Goal: Task Accomplishment & Management: Use online tool/utility

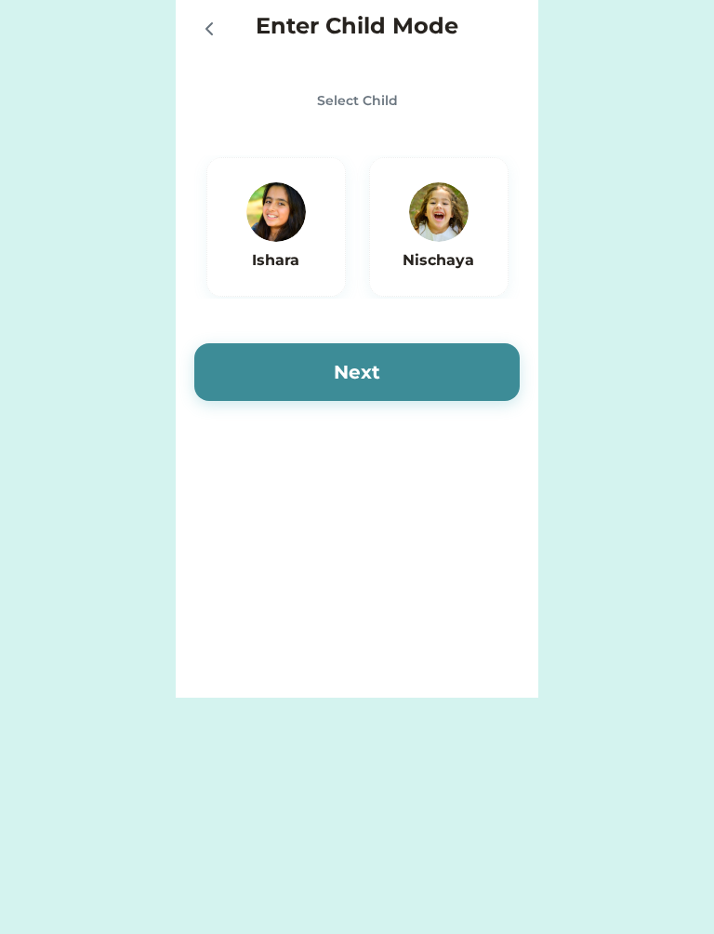
click at [287, 278] on div "Ishara" at bounding box center [276, 227] width 140 height 140
click at [271, 219] on img at bounding box center [276, 212] width 60 height 60
click at [387, 352] on button "Next" at bounding box center [357, 372] width 326 height 58
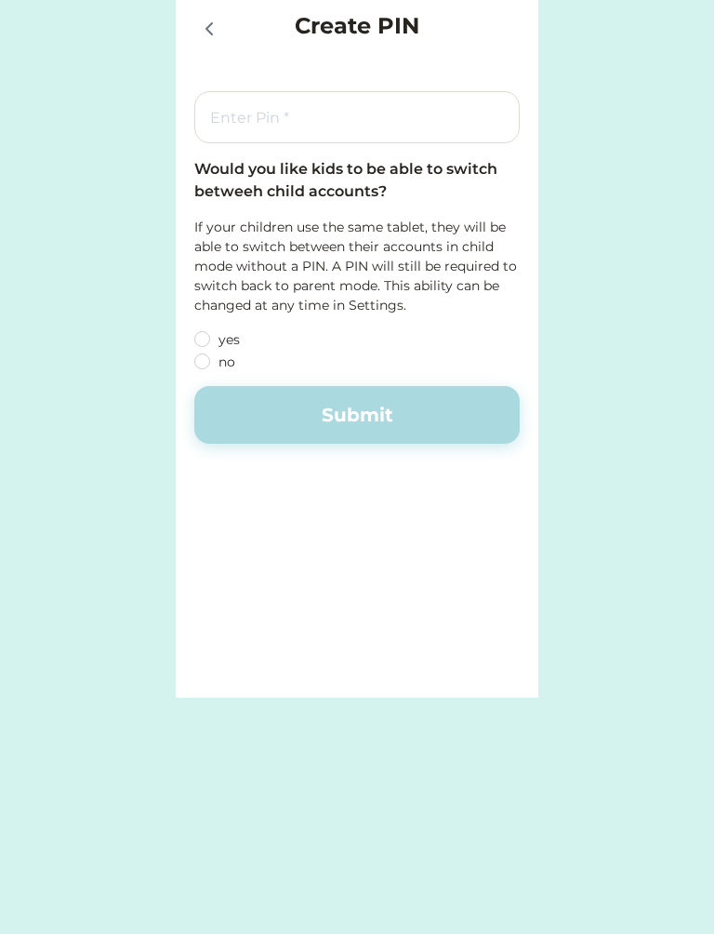
click at [214, 333] on label "yes" at bounding box center [296, 339] width 167 height 13
click at [193, 333] on input "yes" at bounding box center [186, 339] width 12 height 12
radio input "true"
click at [206, 28] on icon at bounding box center [209, 28] width 6 height 11
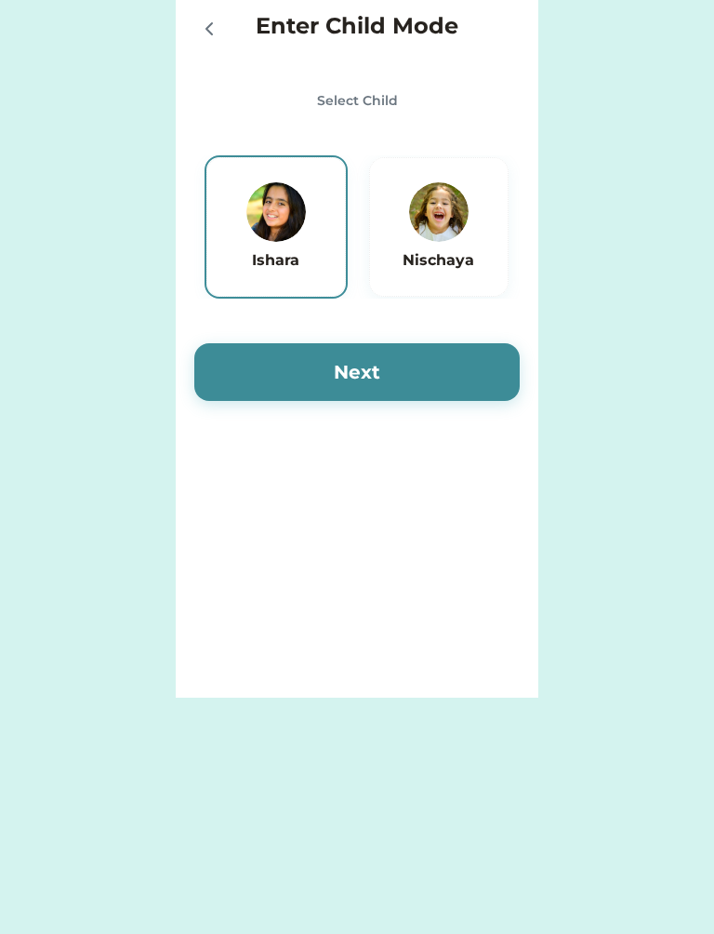
click at [200, 22] on icon at bounding box center [209, 29] width 22 height 22
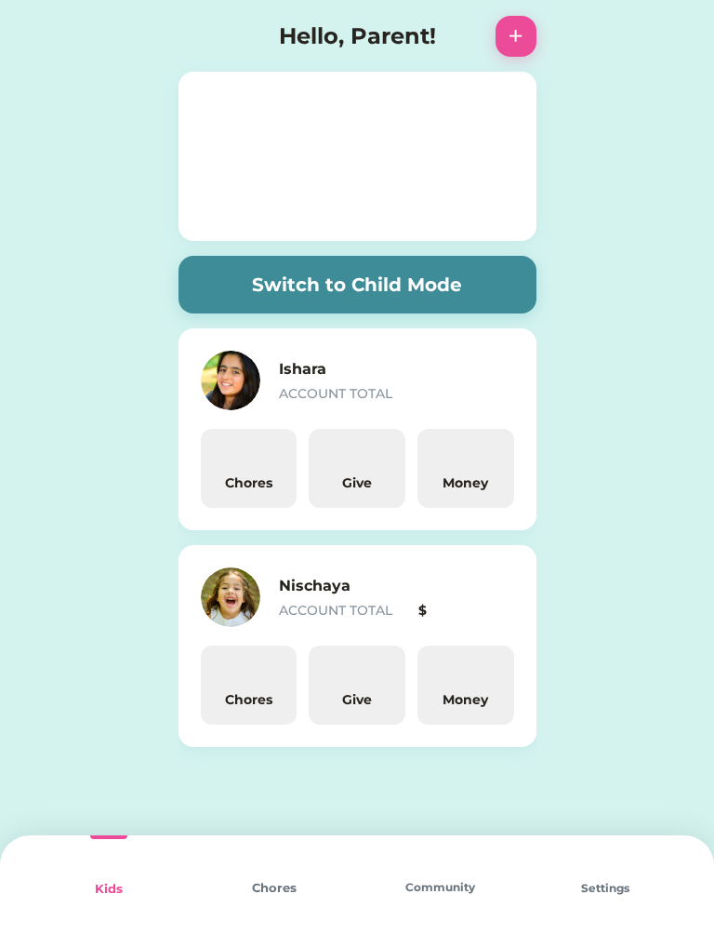
click at [214, 27] on img at bounding box center [199, 36] width 41 height 41
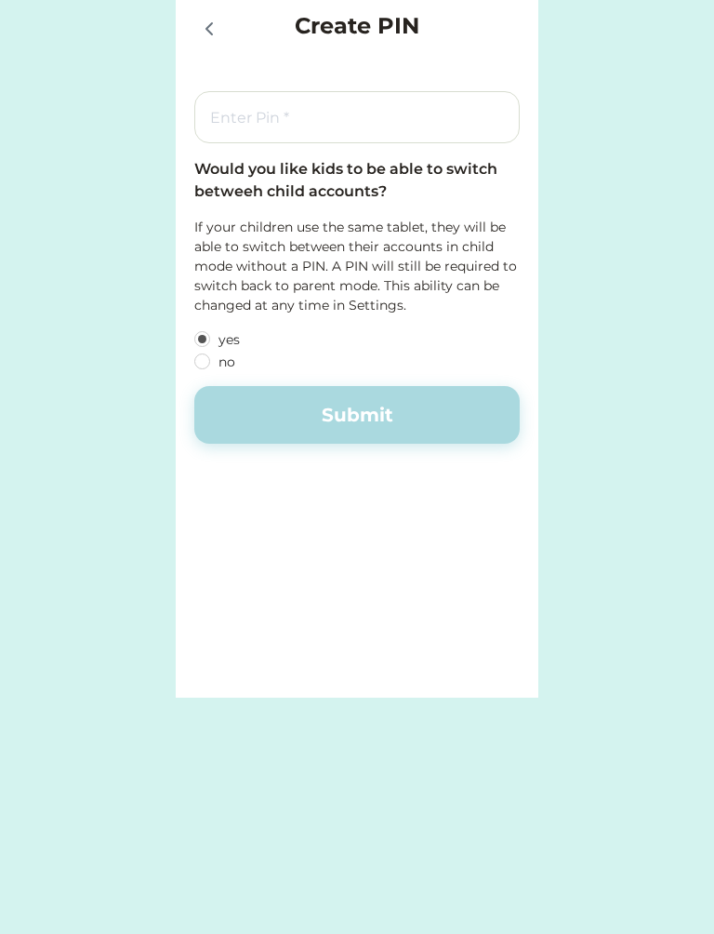
click at [709, 925] on div "Enter Child Mode Select Child Ishara Nischaya Next Create PIN Would you like ki…" at bounding box center [357, 467] width 714 height 934
click at [60, 193] on div "Enter Child Mode Select Child Ishara Nischaya Next Create PIN Would you like ki…" at bounding box center [357, 349] width 714 height 698
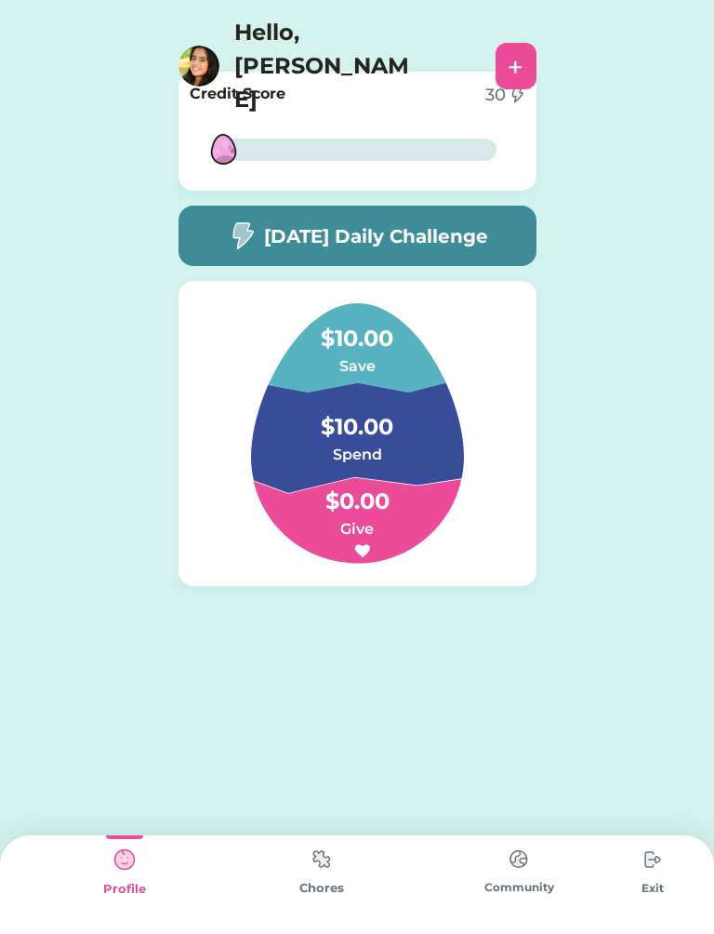
click at [334, 862] on img at bounding box center [321, 859] width 37 height 36
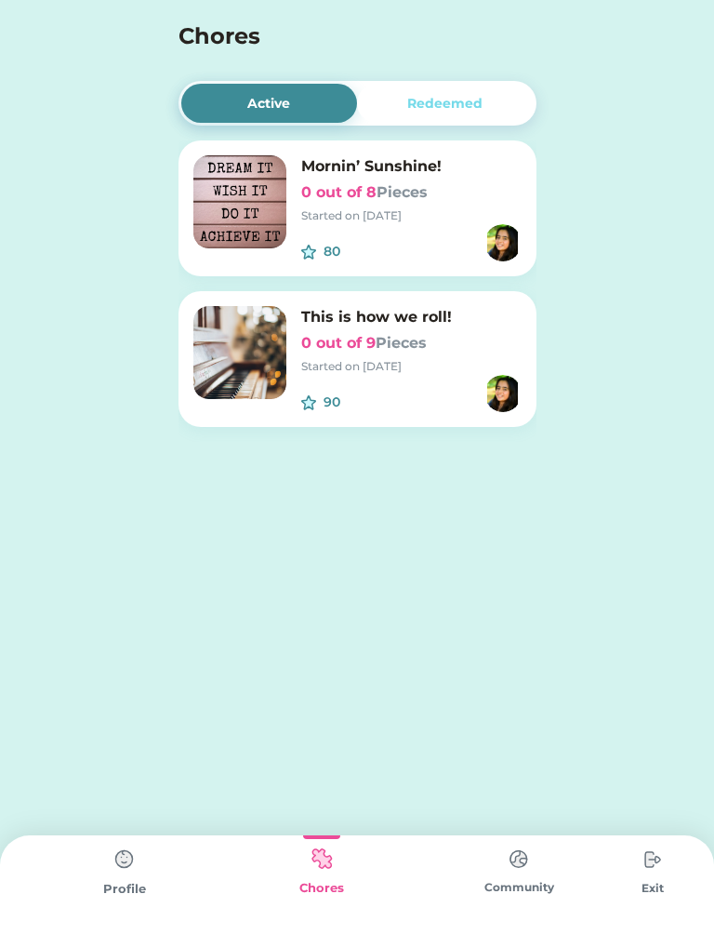
click at [321, 861] on img at bounding box center [321, 859] width 37 height 36
click at [244, 357] on img at bounding box center [239, 352] width 93 height 93
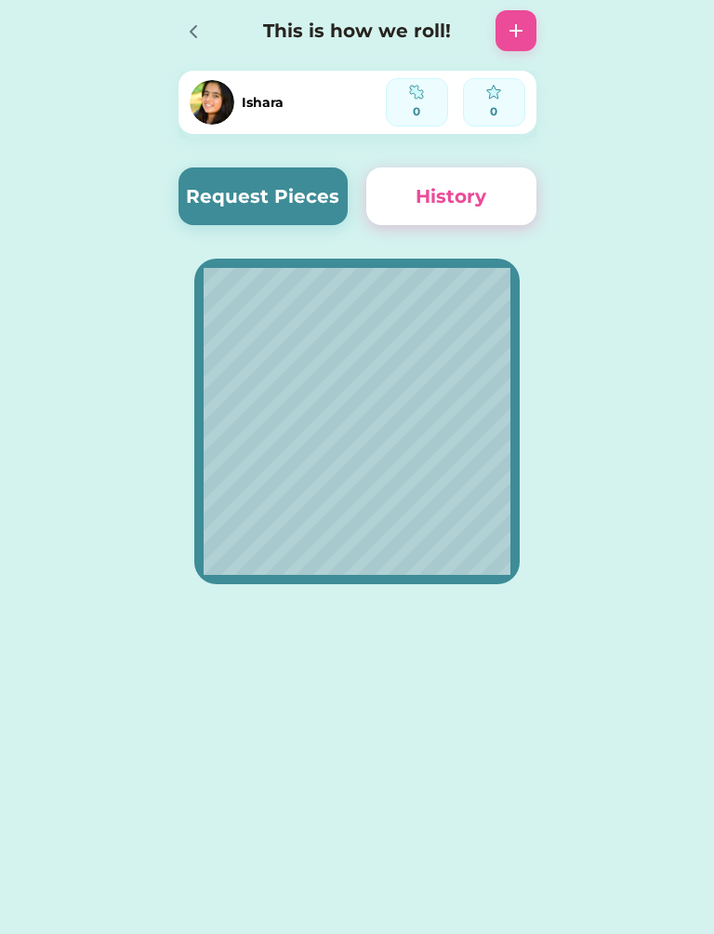
click at [270, 224] on button "Request Pieces" at bounding box center [264, 196] width 170 height 58
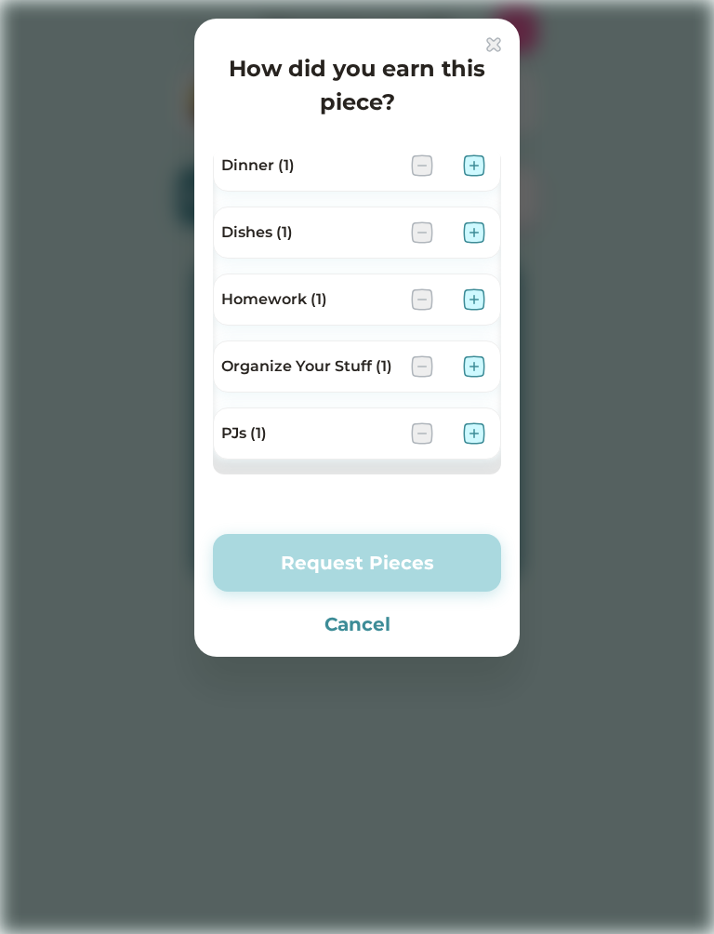
scroll to position [277, 0]
click at [498, 49] on img at bounding box center [493, 44] width 15 height 15
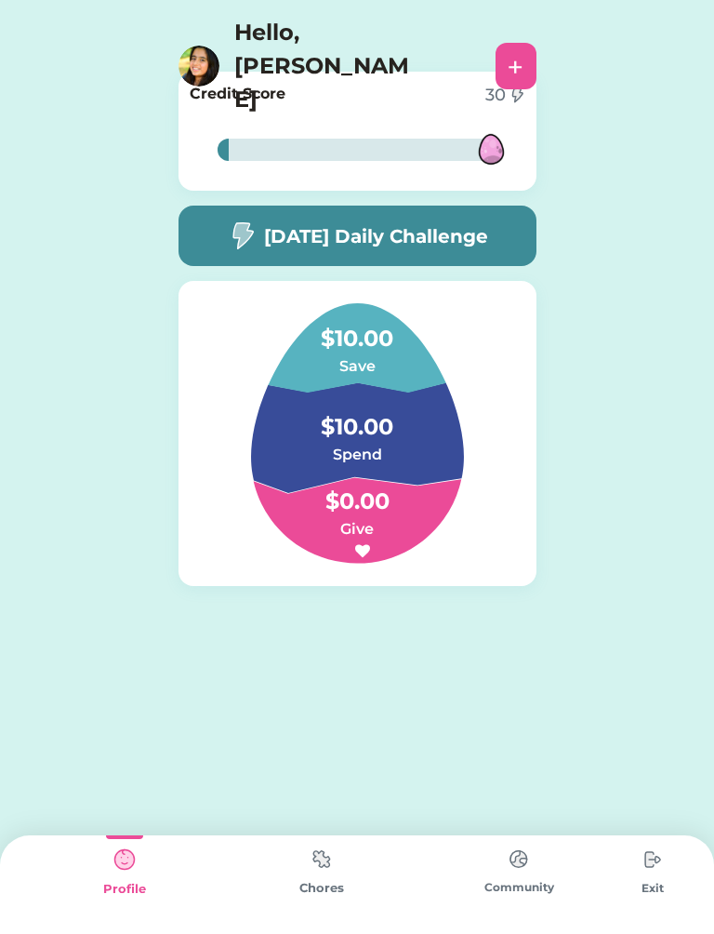
click at [199, 46] on img at bounding box center [199, 66] width 41 height 41
click at [658, 866] on img at bounding box center [652, 859] width 37 height 37
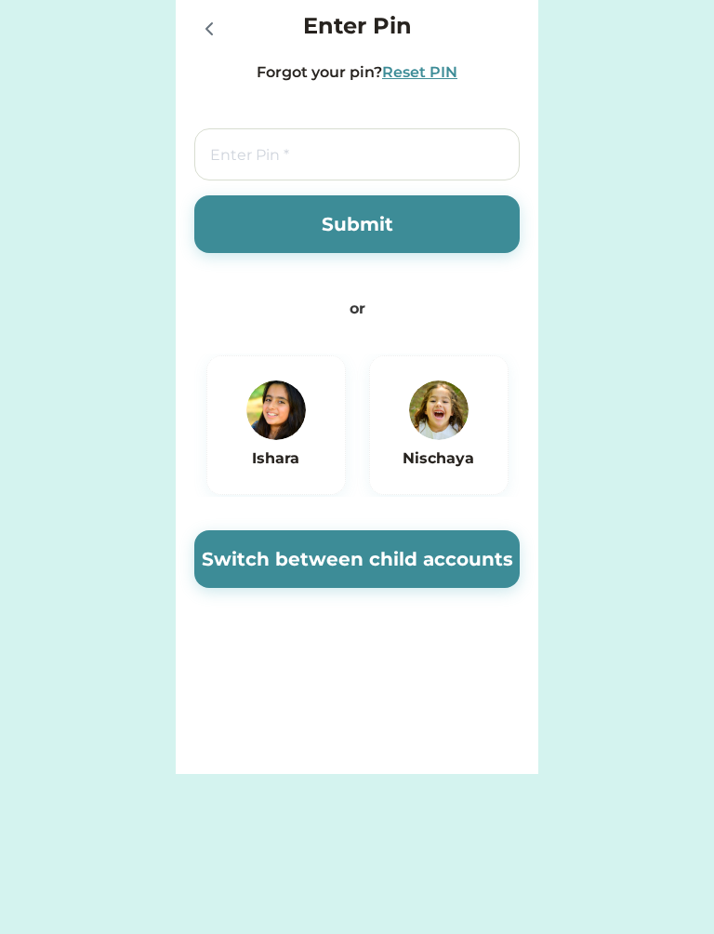
click at [447, 418] on img at bounding box center [439, 410] width 60 height 60
click at [456, 419] on img at bounding box center [439, 410] width 60 height 60
click at [434, 436] on img at bounding box center [439, 410] width 60 height 60
click at [433, 572] on button "Switch between child accounts" at bounding box center [357, 559] width 326 height 58
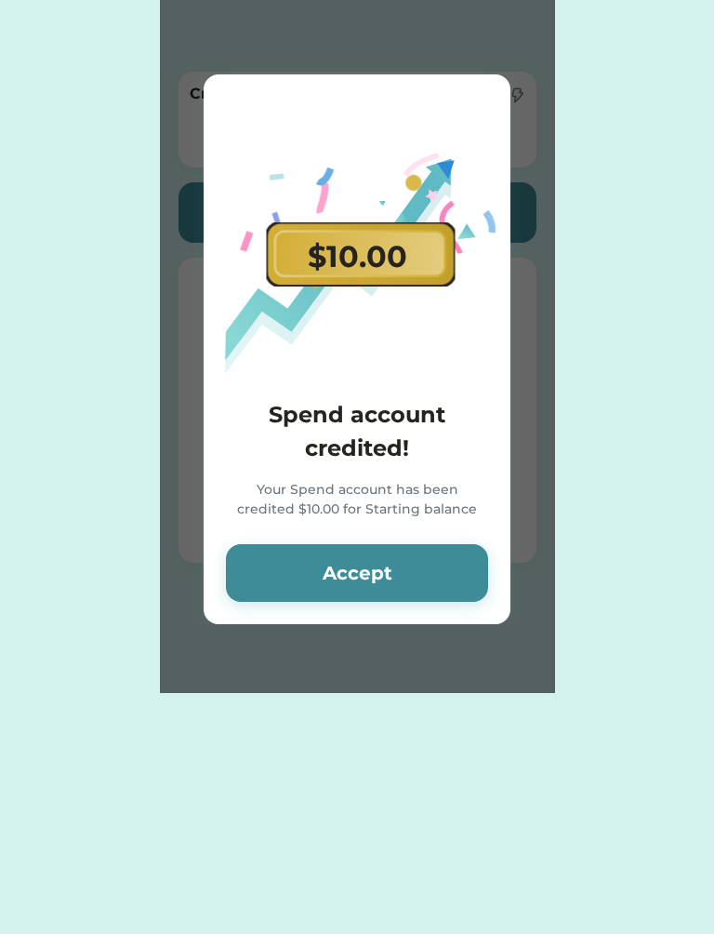
click at [291, 577] on button "Accept" at bounding box center [357, 573] width 262 height 58
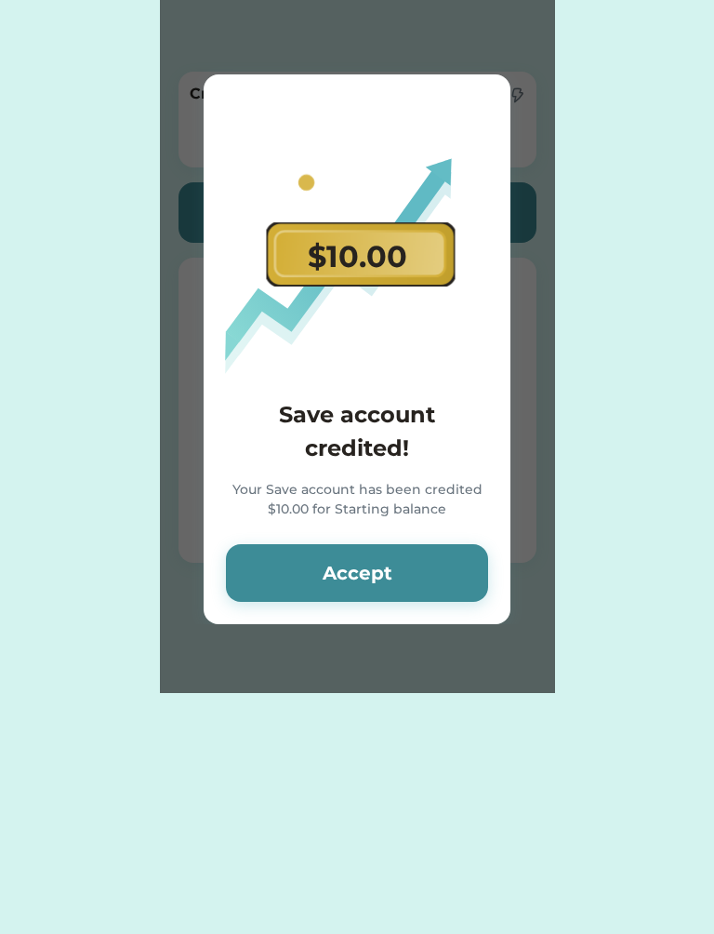
click at [299, 569] on button "Accept" at bounding box center [357, 573] width 262 height 58
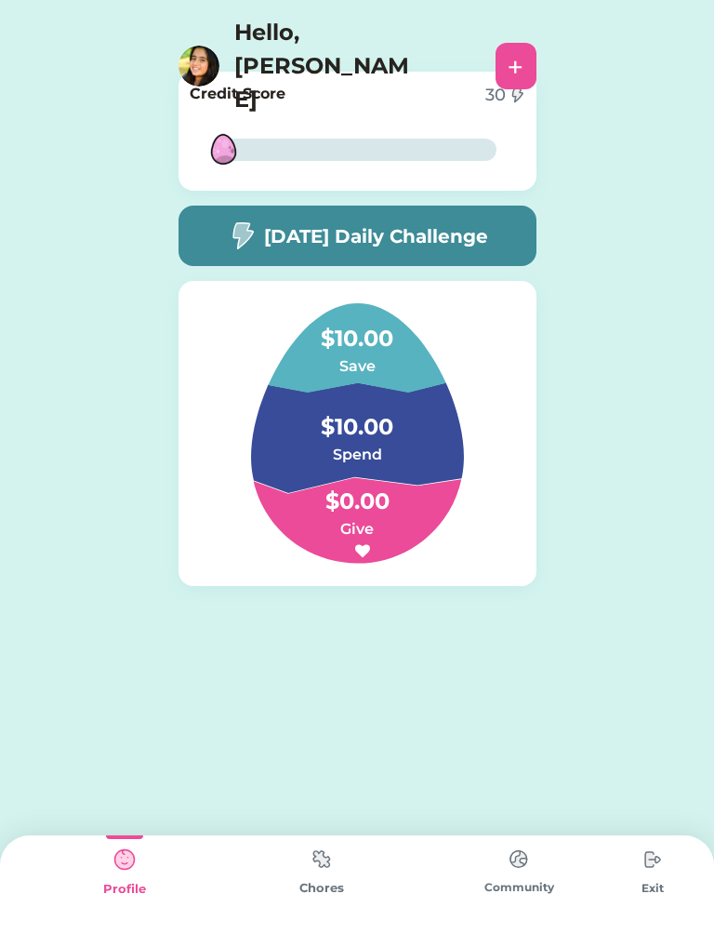
click at [618, 195] on div "4% 4% Credit Score 30 4% 4% Today’s Daily Challenge $10.00 Save $10.00 Spend $0…" at bounding box center [357, 358] width 714 height 716
click at [460, 226] on h5 "[DATE] Daily Challenge" at bounding box center [376, 236] width 224 height 28
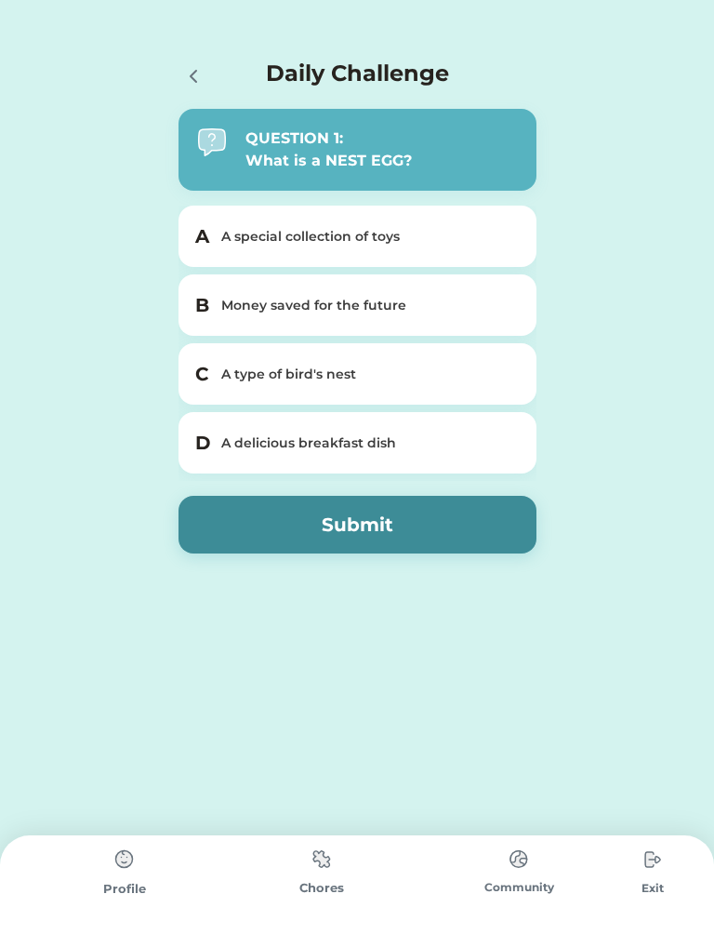
click at [457, 313] on div "Money saved for the future" at bounding box center [368, 306] width 295 height 20
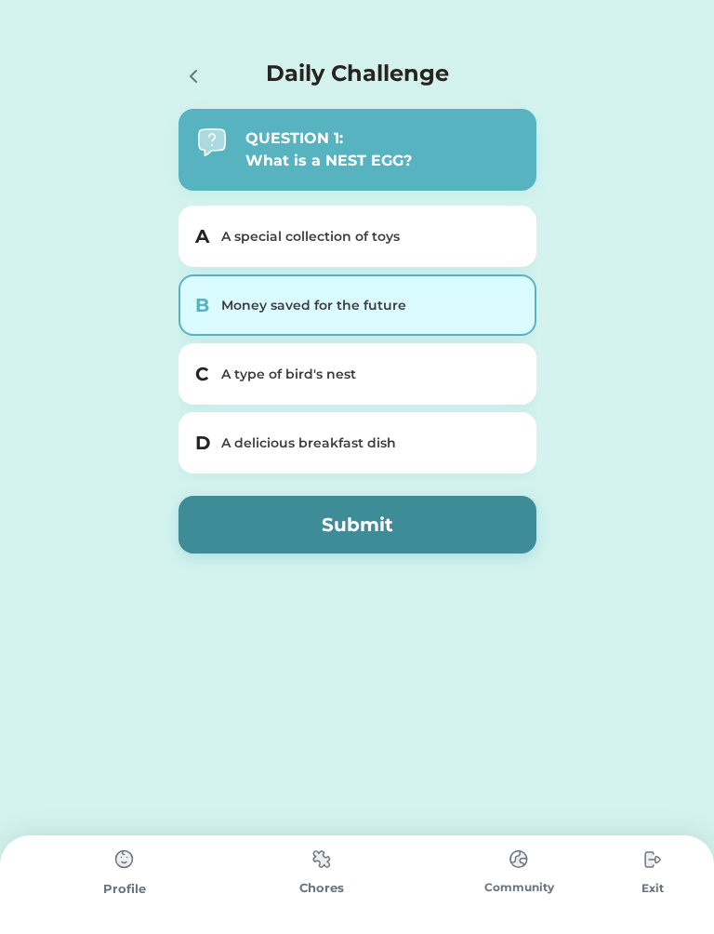
click at [430, 521] on button "Submit" at bounding box center [358, 525] width 358 height 58
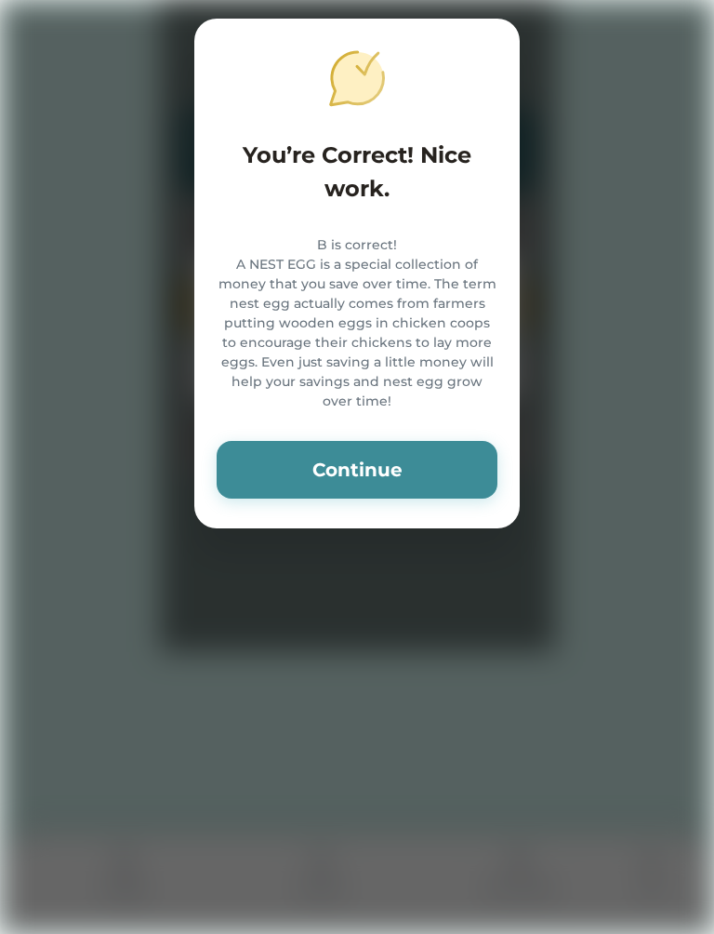
click at [423, 485] on button "Continue" at bounding box center [357, 470] width 281 height 58
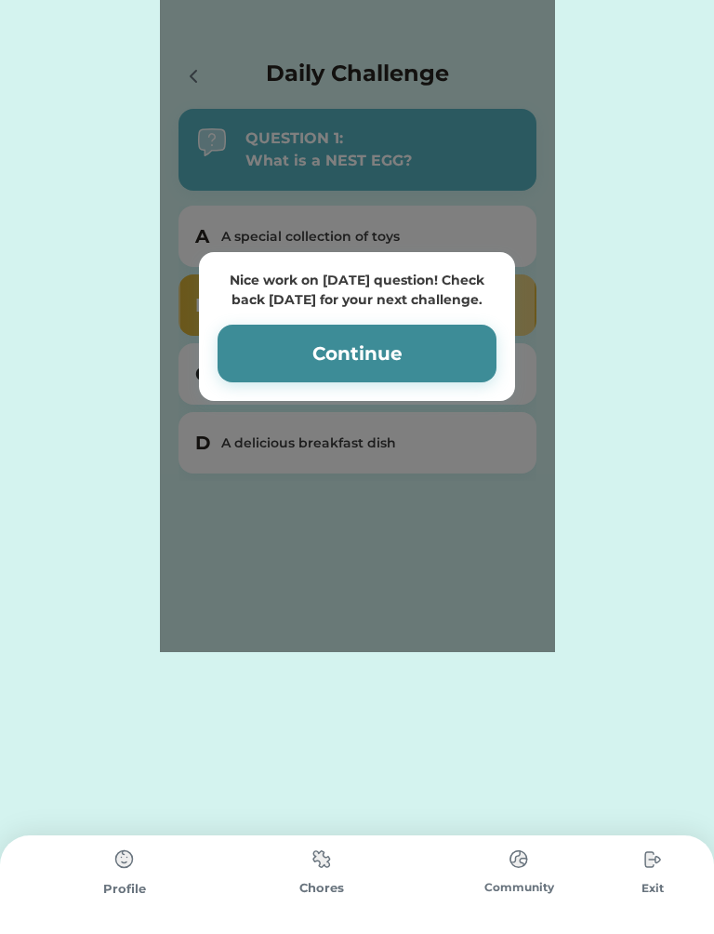
click at [452, 358] on button "Continue" at bounding box center [357, 354] width 279 height 58
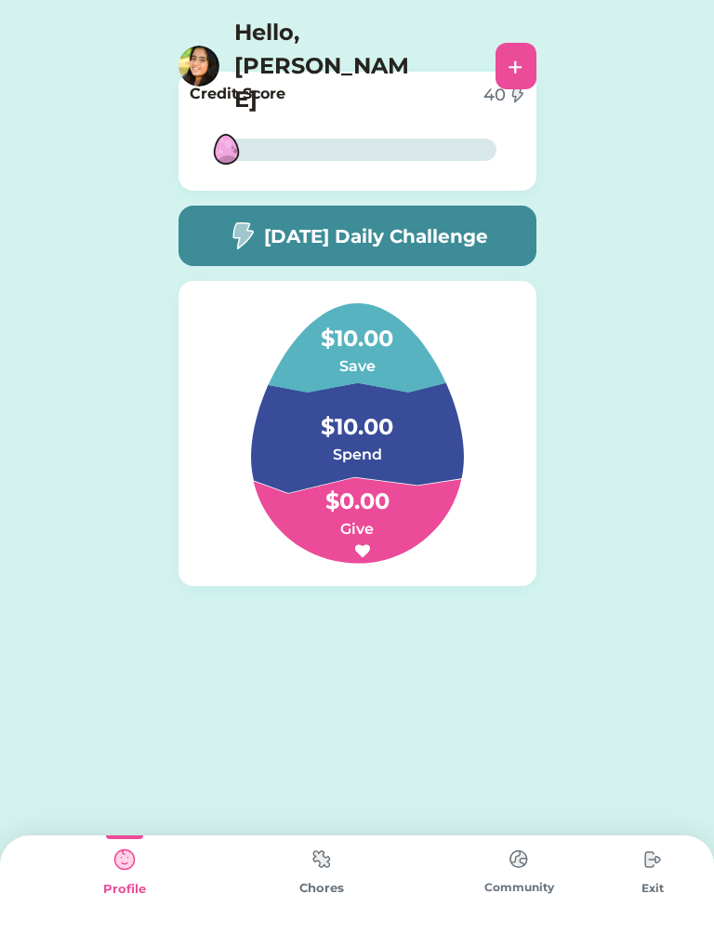
click at [502, 237] on div "Today’s Daily Challenge" at bounding box center [358, 236] width 358 height 60
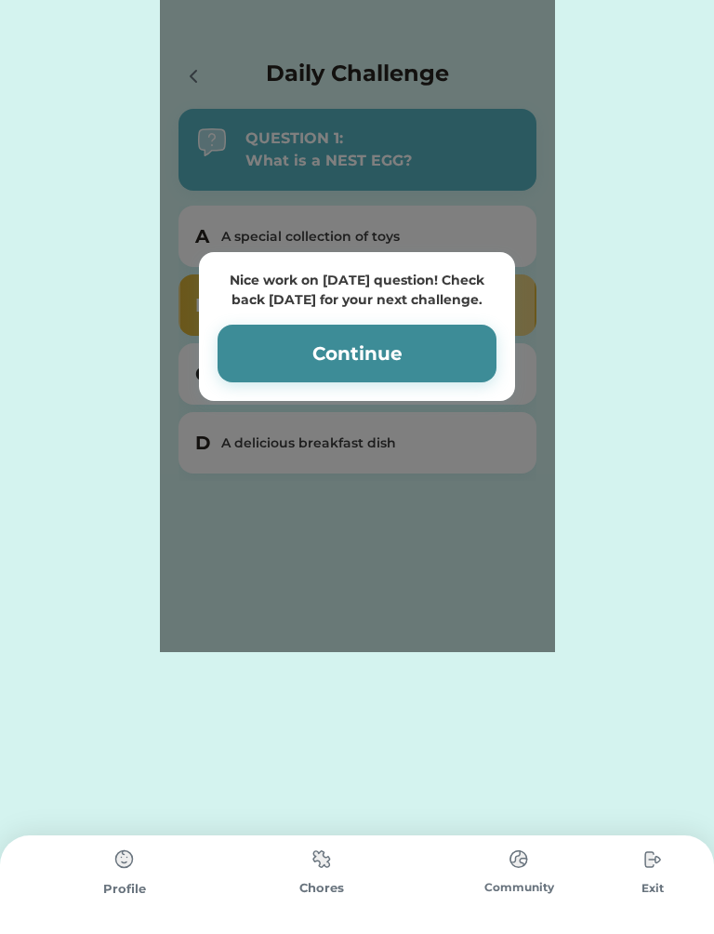
click at [440, 341] on button "Continue" at bounding box center [357, 354] width 279 height 58
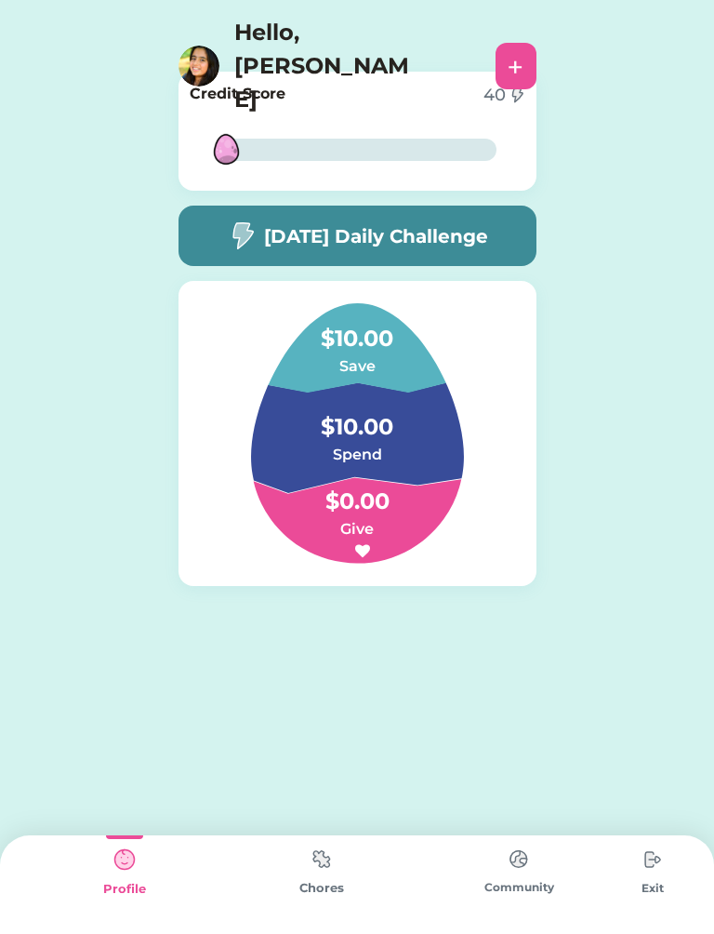
click at [644, 875] on img at bounding box center [652, 859] width 37 height 37
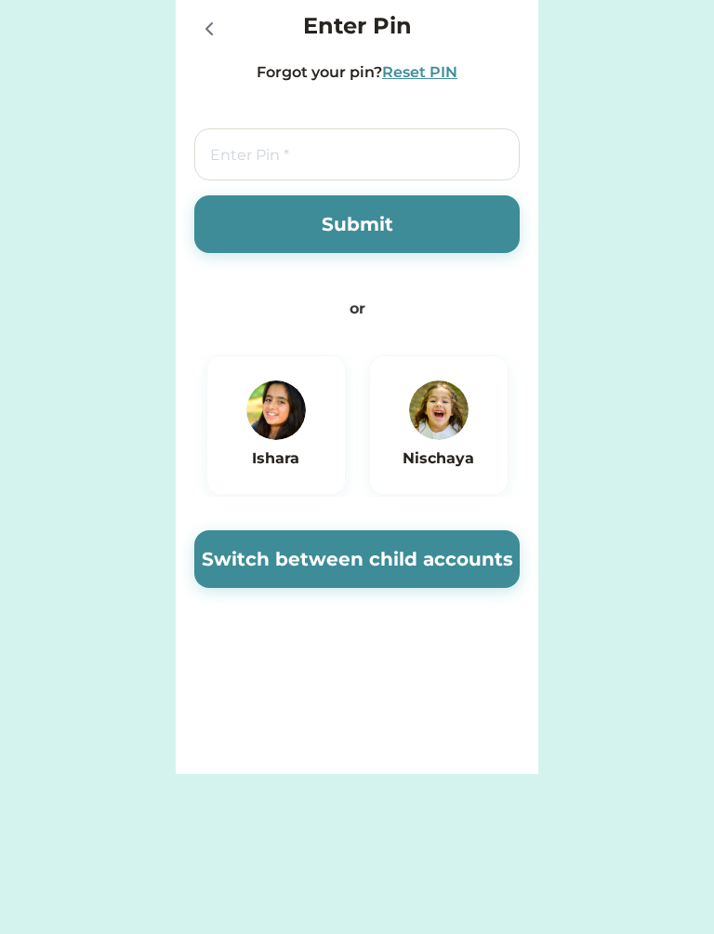
click at [439, 149] on input "tel" at bounding box center [357, 154] width 326 height 52
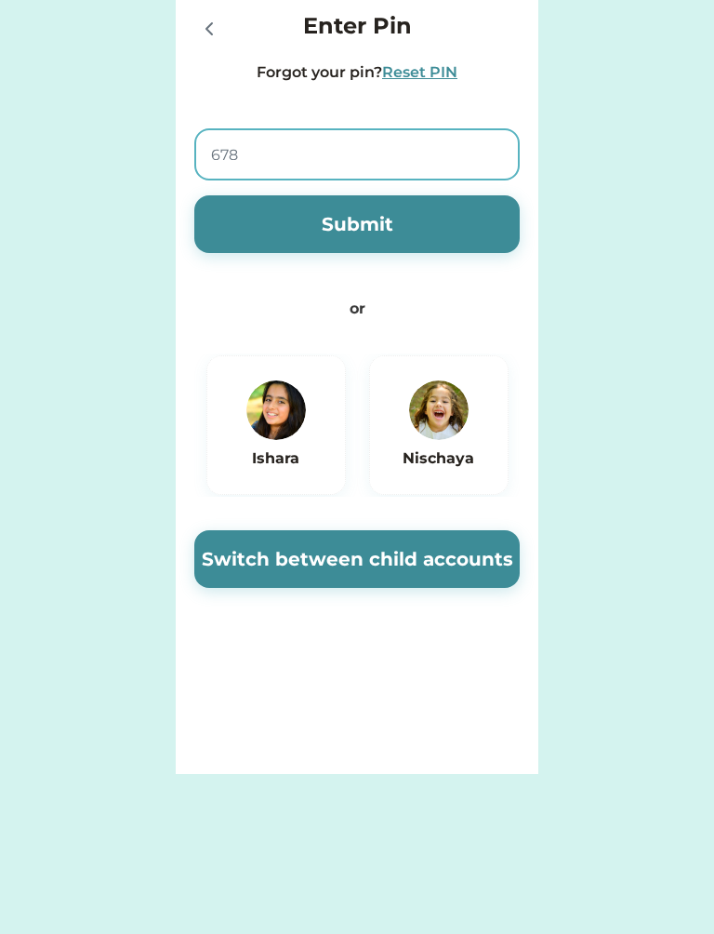
type input "6789"
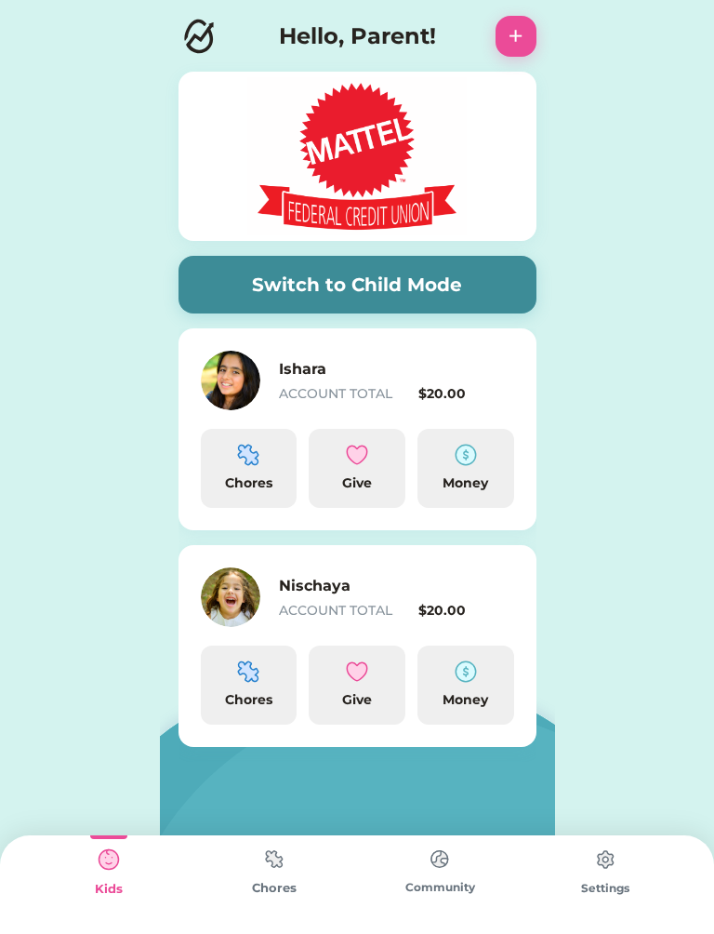
click at [244, 444] on img at bounding box center [248, 455] width 22 height 22
click at [250, 493] on div "Chores" at bounding box center [249, 468] width 97 height 79
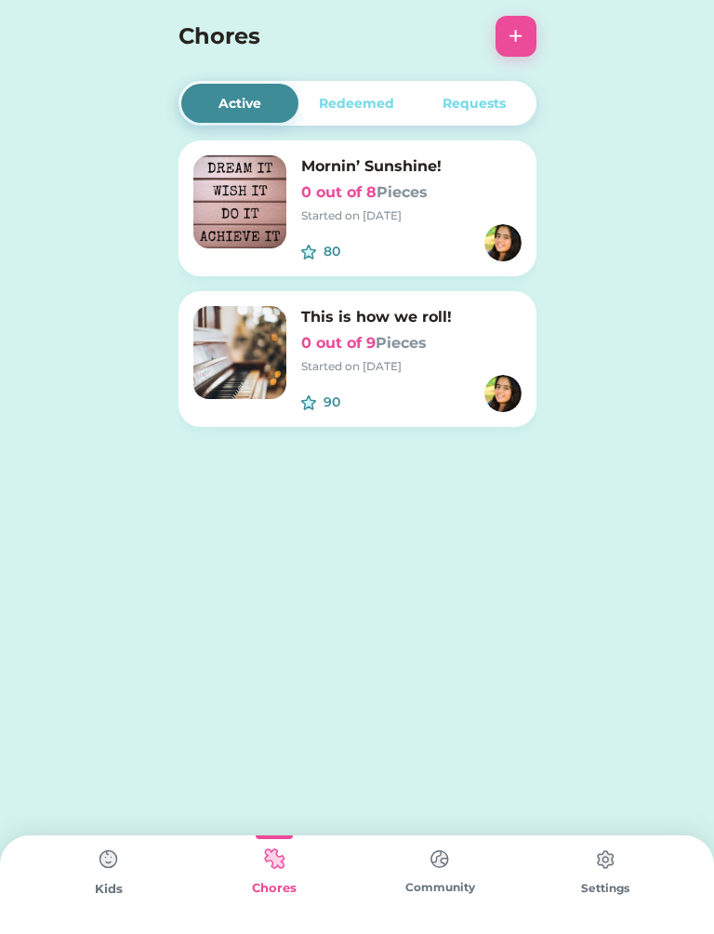
click at [233, 203] on img at bounding box center [239, 201] width 93 height 93
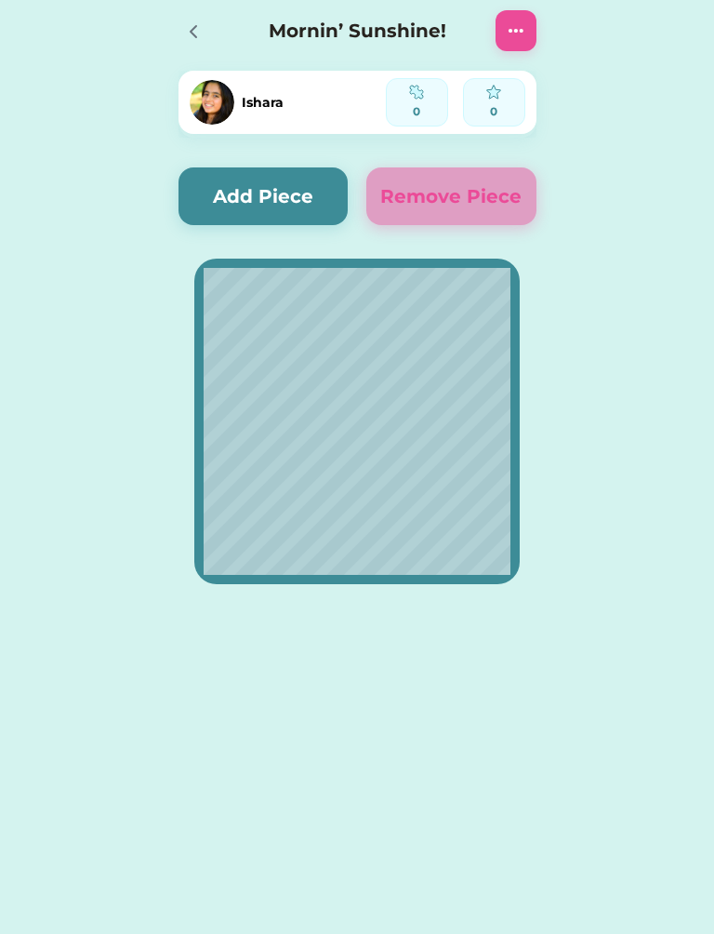
click at [509, 41] on img at bounding box center [516, 31] width 22 height 22
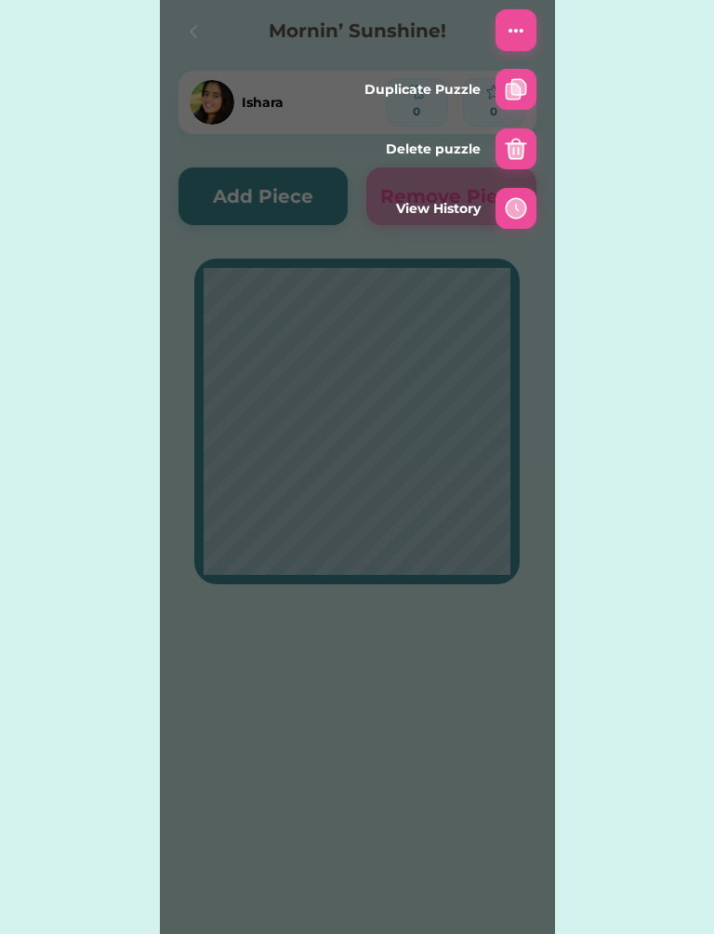
click at [517, 217] on img at bounding box center [516, 208] width 22 height 22
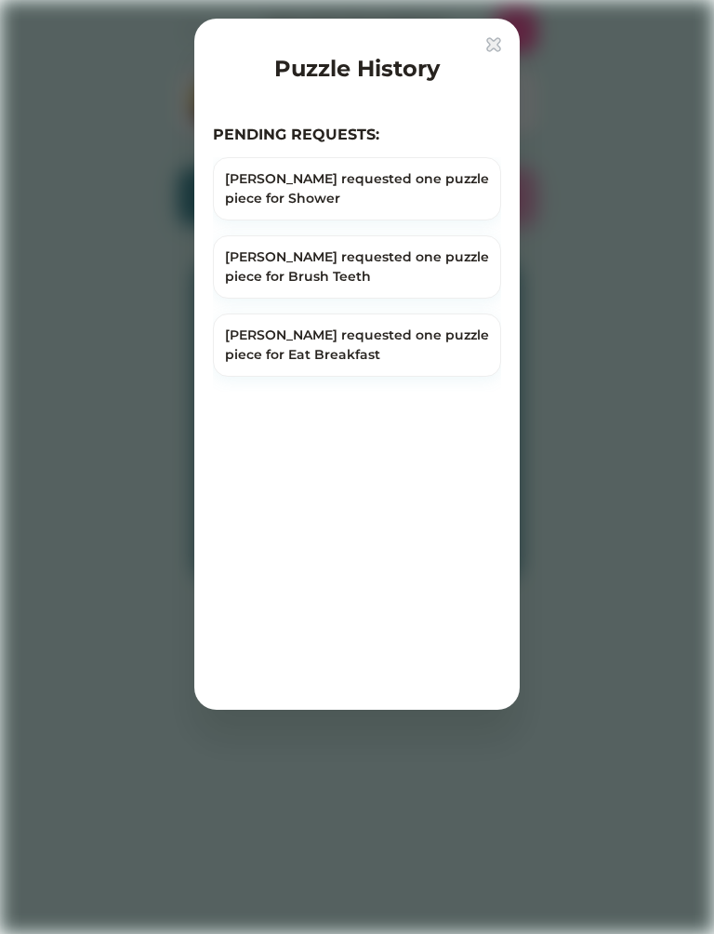
click at [399, 196] on div "[PERSON_NAME] requested one puzzle piece for Shower" at bounding box center [357, 188] width 264 height 39
click at [500, 39] on img at bounding box center [493, 44] width 15 height 15
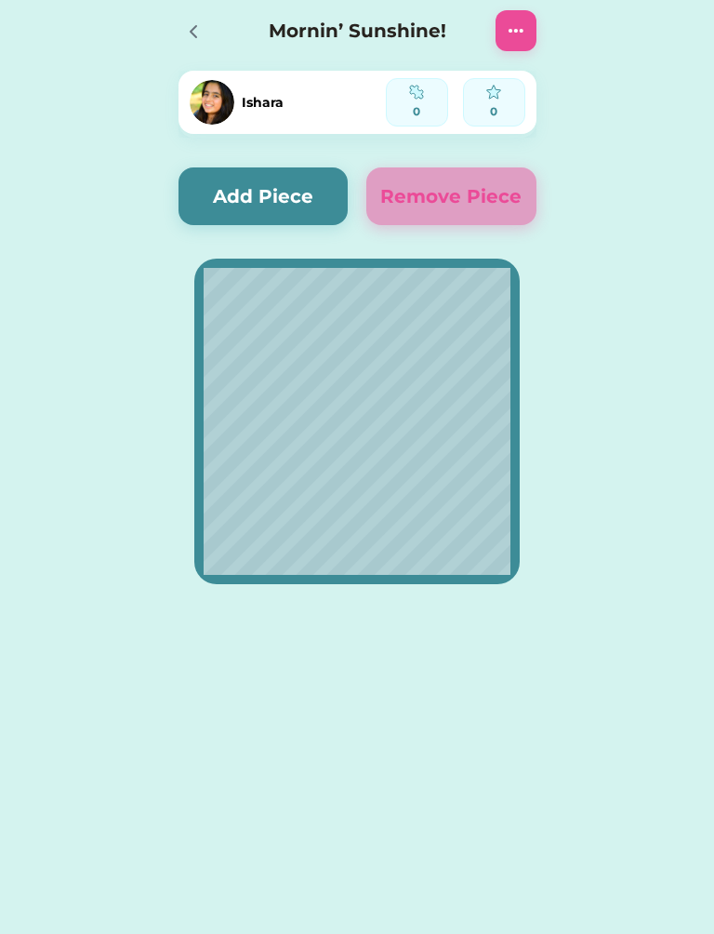
click at [201, 33] on icon at bounding box center [193, 31] width 22 height 22
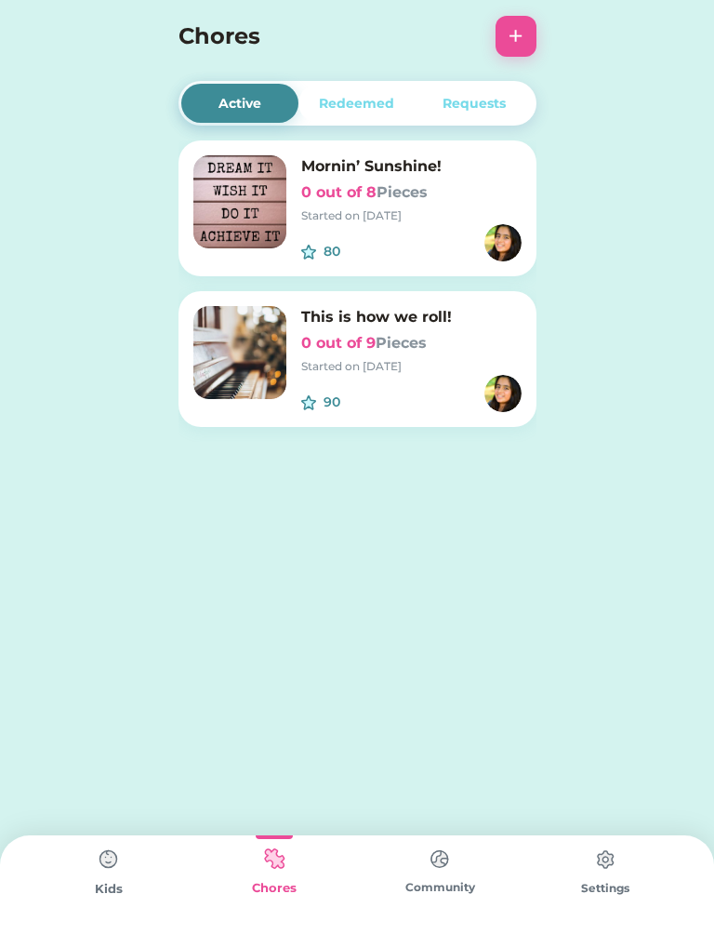
click at [484, 96] on div "Requests" at bounding box center [474, 104] width 63 height 20
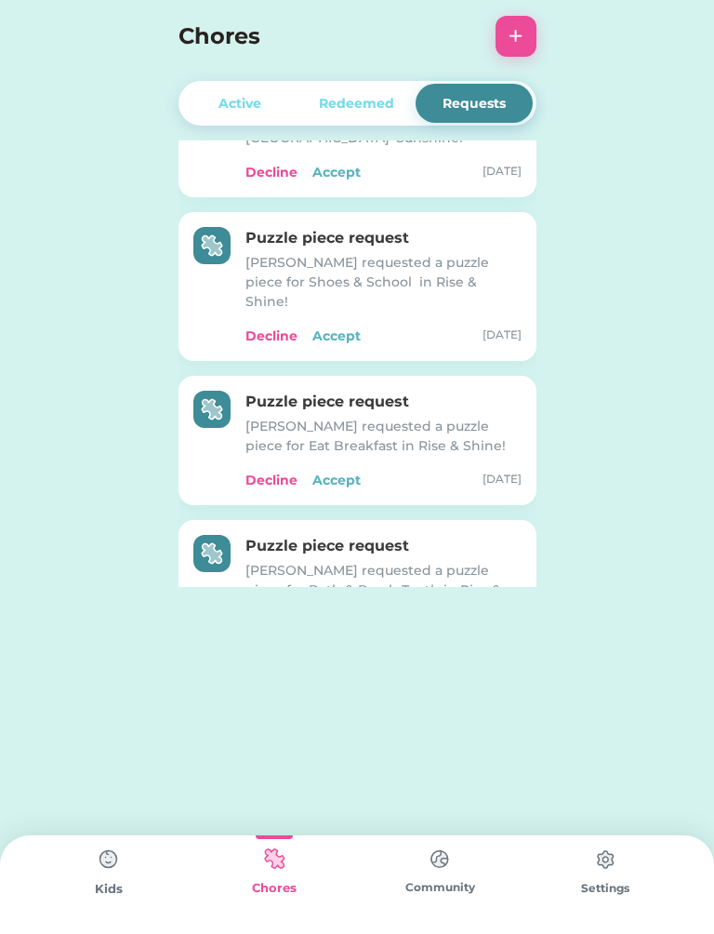
scroll to position [419, 0]
click at [328, 635] on div "Accept" at bounding box center [336, 645] width 48 height 20
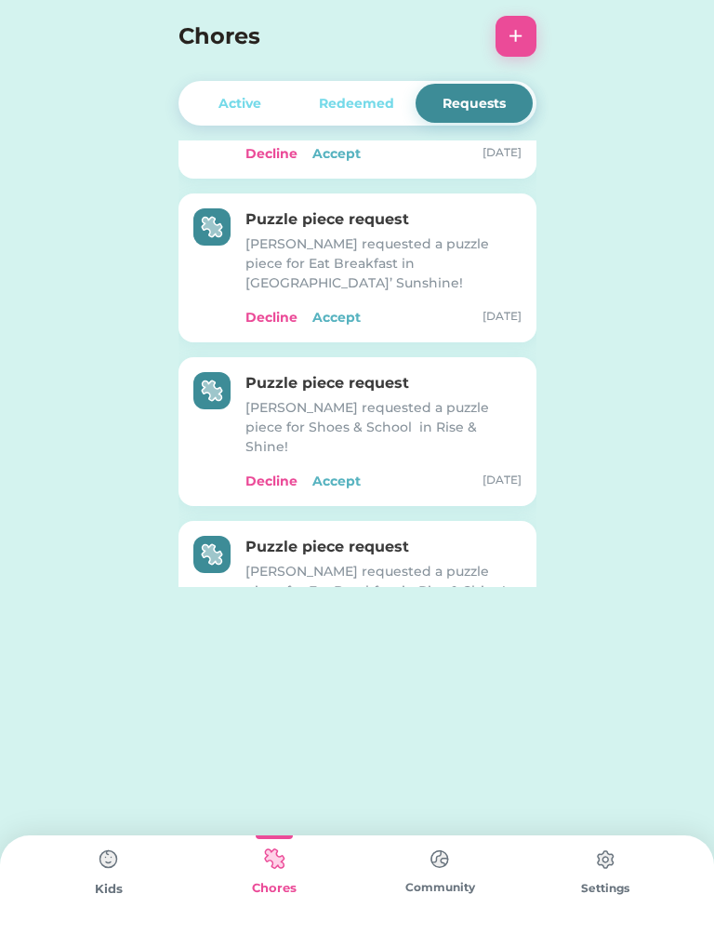
click at [347, 472] on div "Accept" at bounding box center [336, 482] width 48 height 20
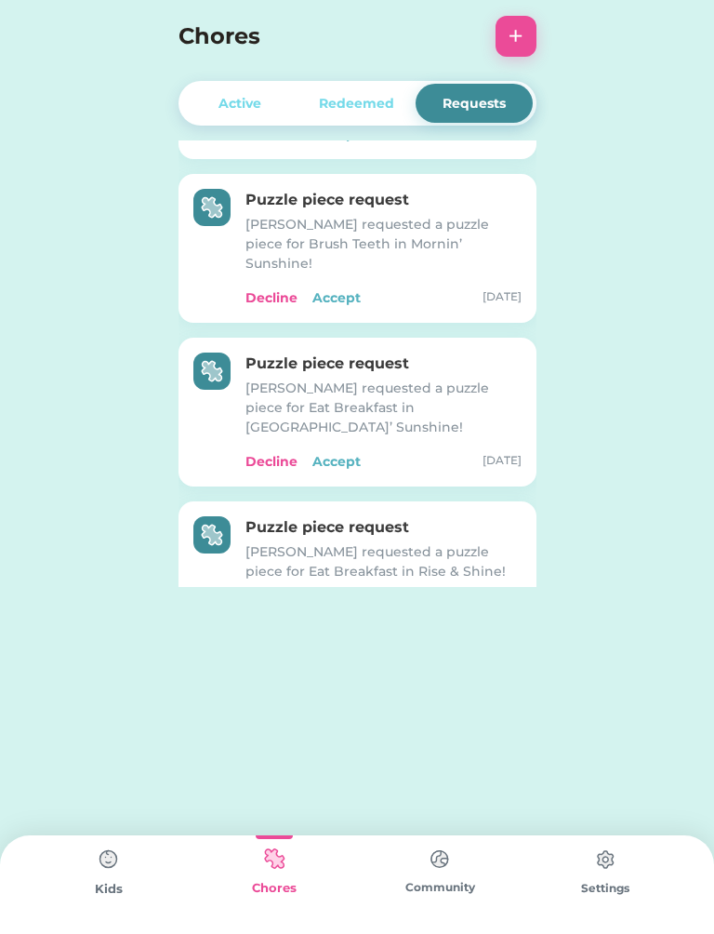
click at [341, 288] on div "Accept" at bounding box center [336, 298] width 48 height 20
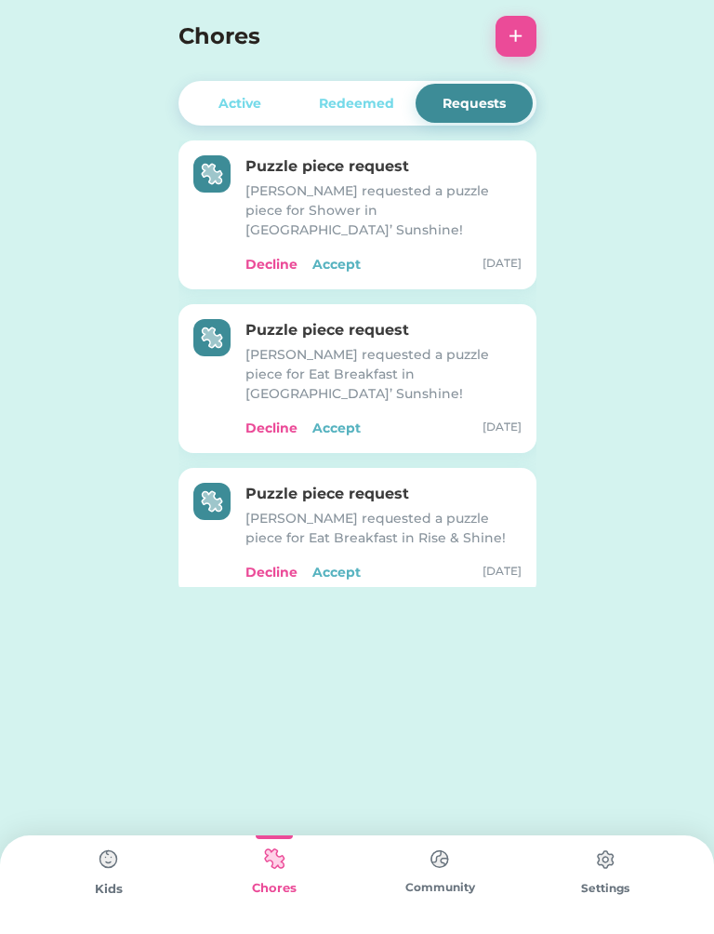
click at [338, 563] on div "Accept" at bounding box center [336, 573] width 48 height 20
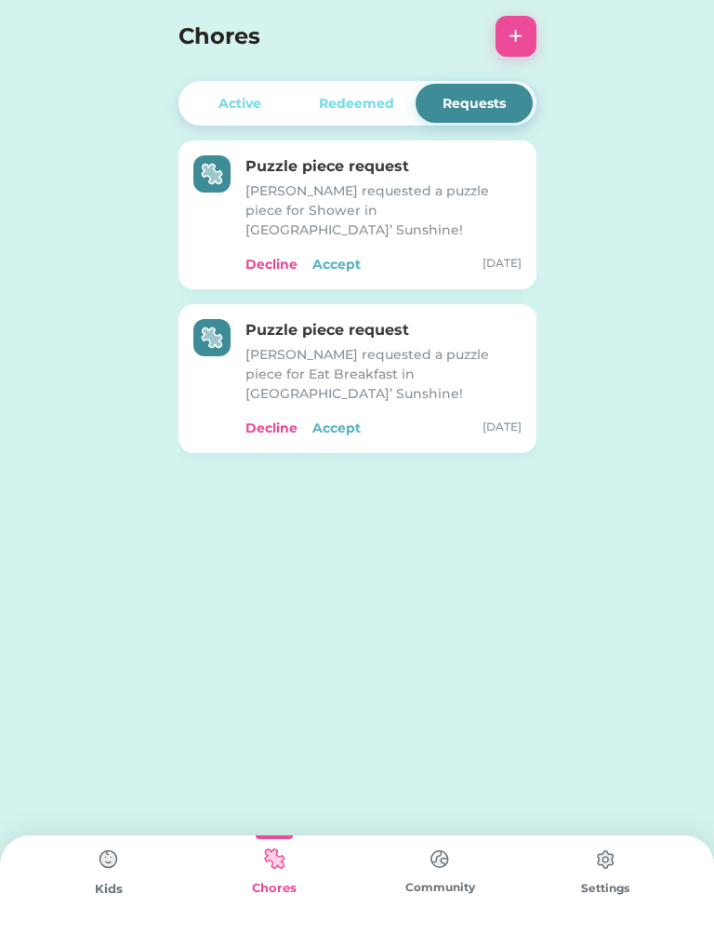
click at [339, 419] on div "Accept" at bounding box center [336, 429] width 48 height 20
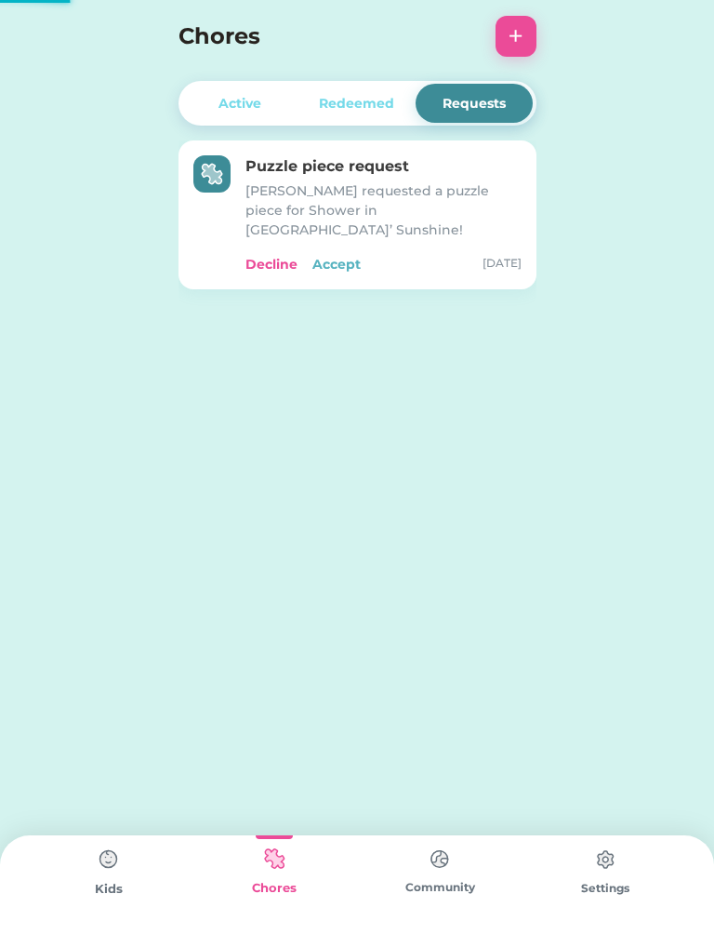
click at [341, 255] on div "Accept" at bounding box center [336, 265] width 48 height 20
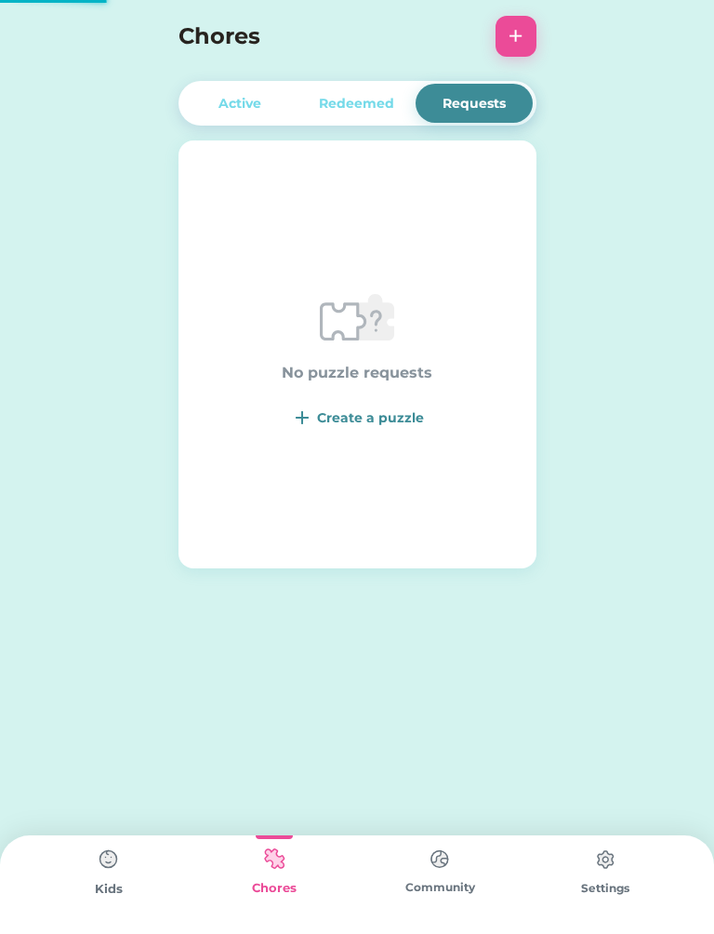
click at [104, 857] on img at bounding box center [108, 859] width 37 height 37
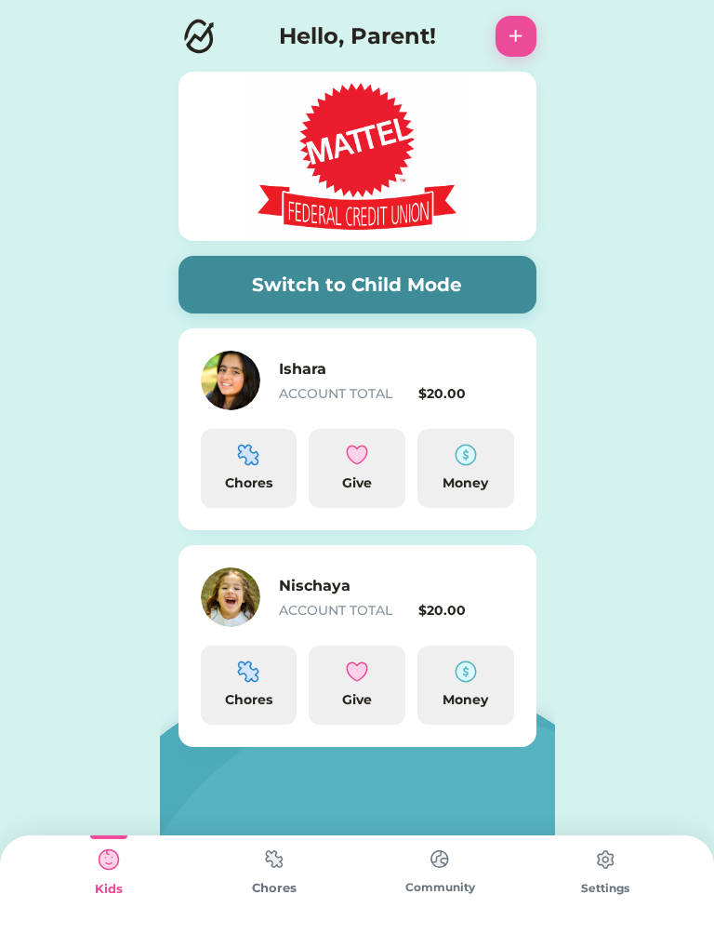
click at [411, 291] on button "Switch to Child Mode" at bounding box center [358, 285] width 358 height 58
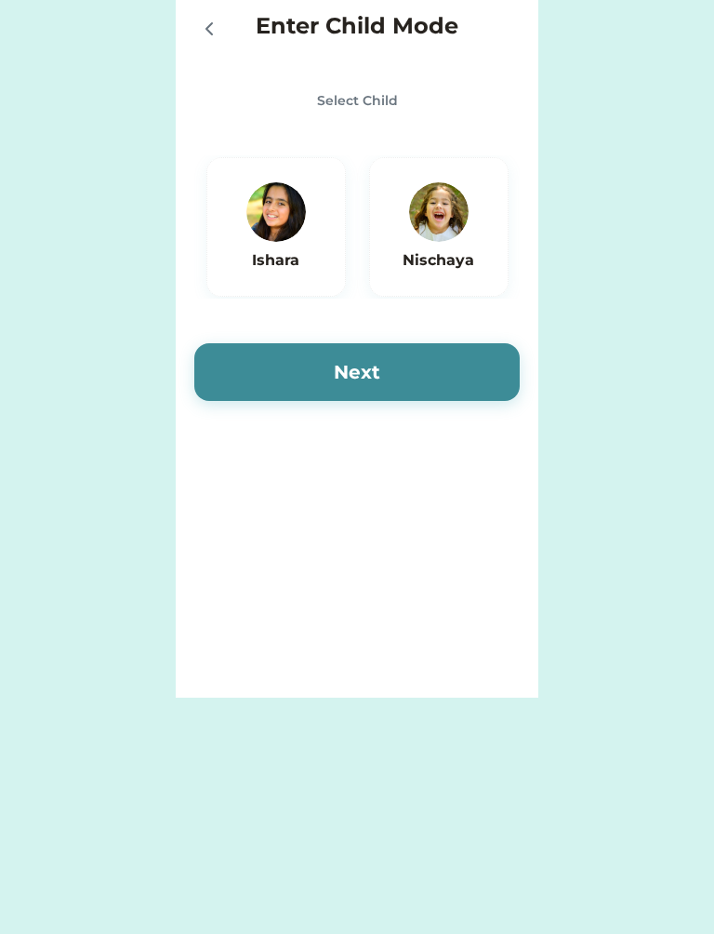
click at [345, 247] on div "Ishara" at bounding box center [276, 227] width 140 height 140
click at [375, 367] on button "Next" at bounding box center [357, 372] width 326 height 58
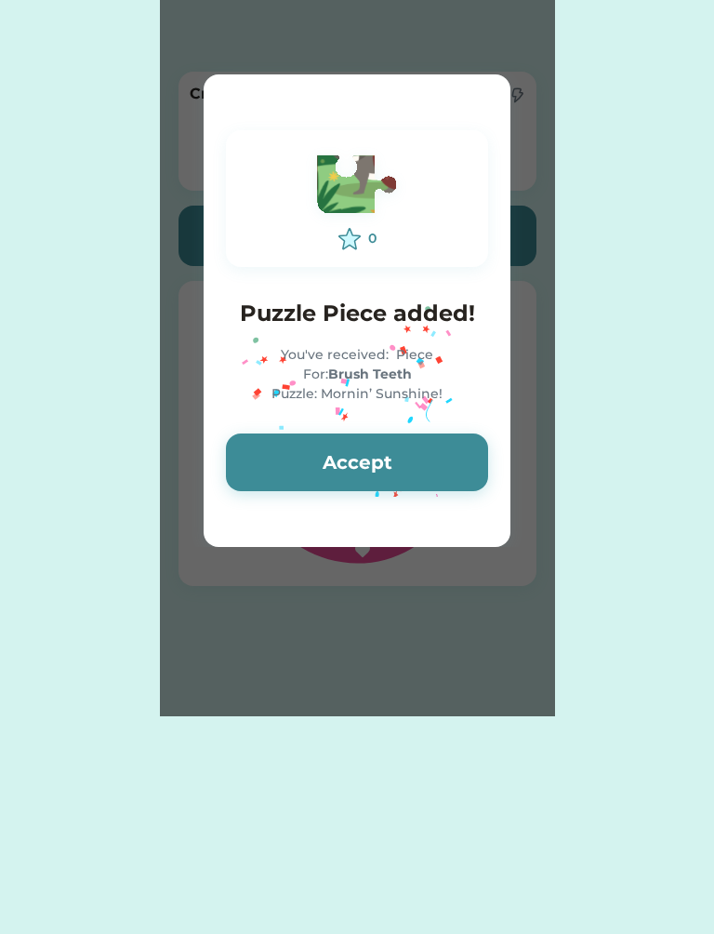
click at [394, 448] on button "Accept" at bounding box center [357, 462] width 262 height 58
click at [385, 461] on button "Accept" at bounding box center [357, 462] width 262 height 58
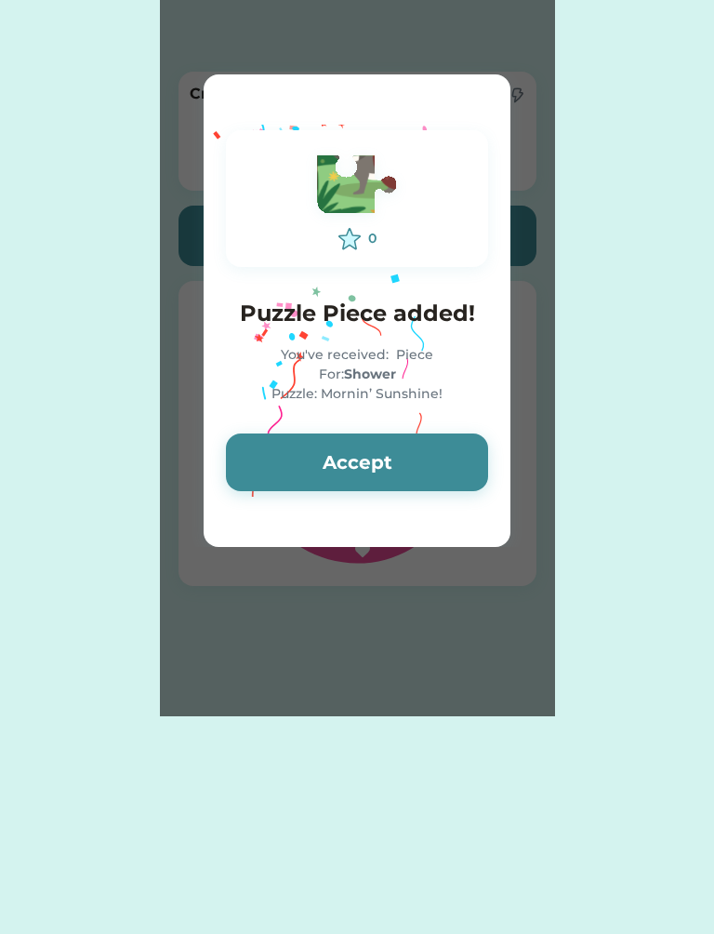
click at [392, 465] on button "Accept" at bounding box center [357, 462] width 262 height 58
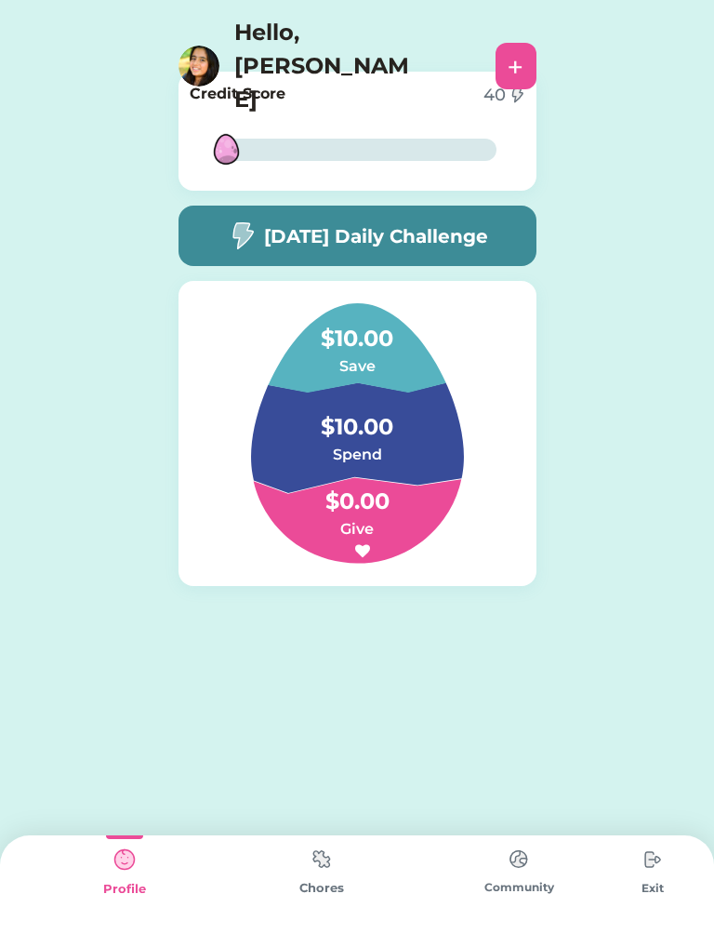
click at [315, 867] on img at bounding box center [321, 859] width 37 height 36
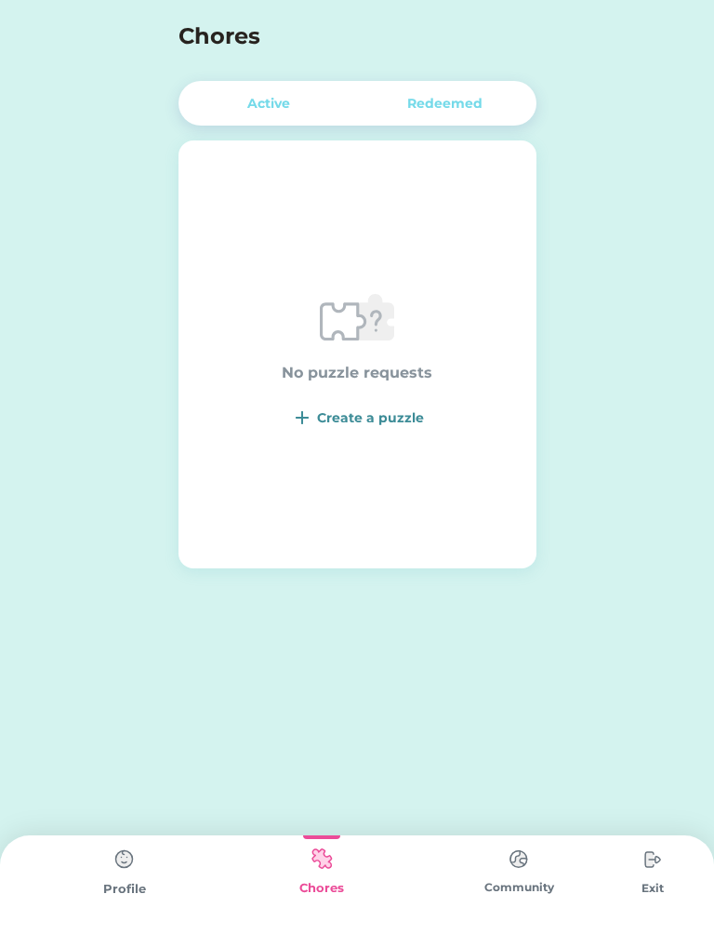
click at [295, 90] on div "Active" at bounding box center [269, 103] width 177 height 39
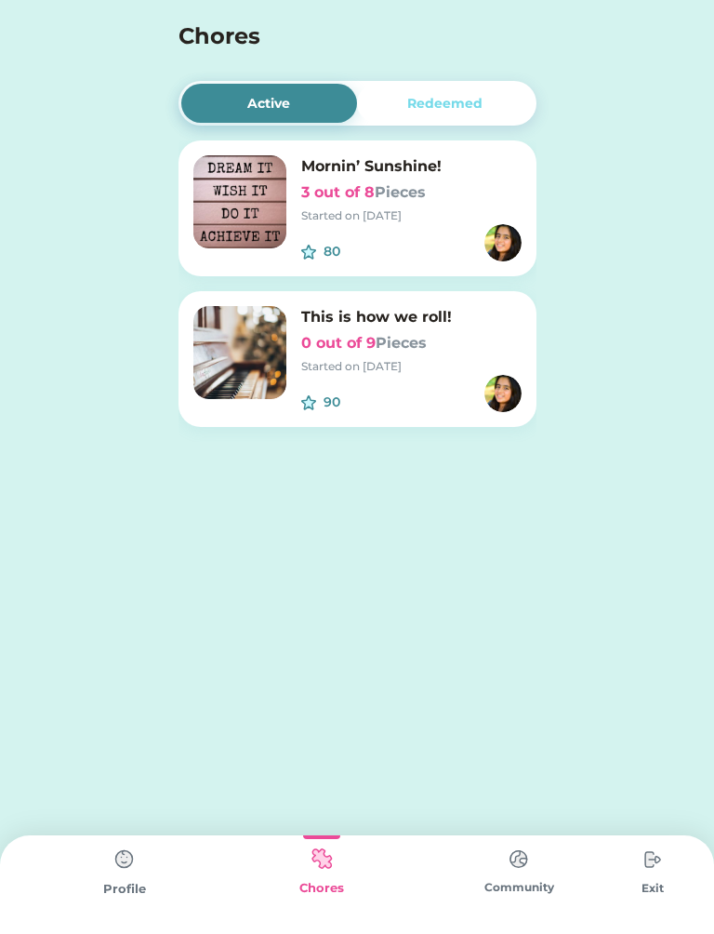
click at [472, 105] on div "Redeemed" at bounding box center [444, 104] width 75 height 20
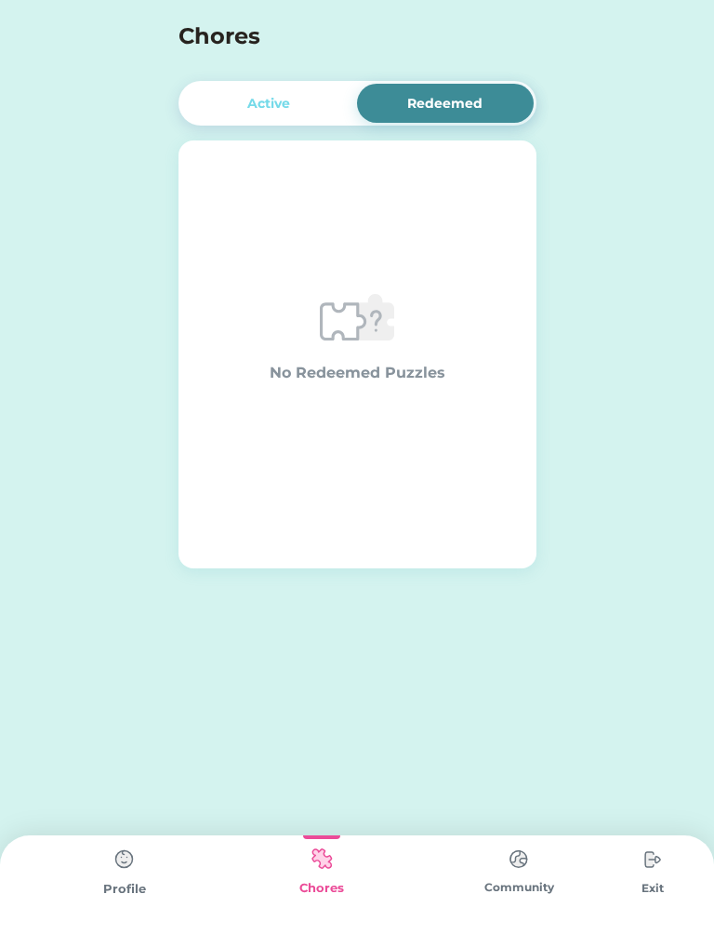
click at [297, 102] on div "Active" at bounding box center [269, 103] width 177 height 39
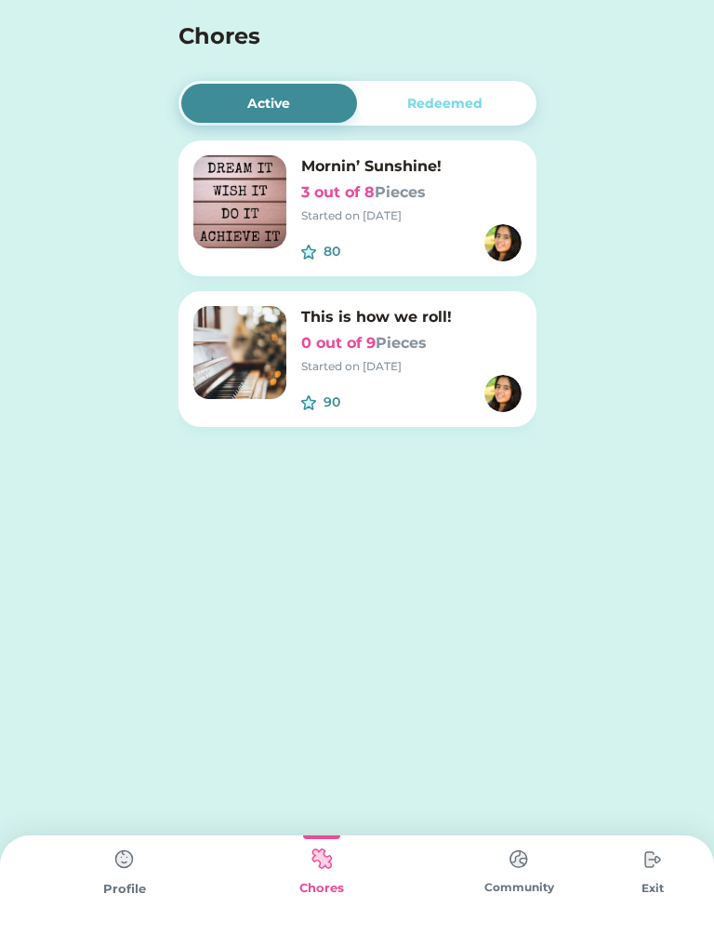
click at [119, 892] on div "Profile" at bounding box center [124, 889] width 197 height 19
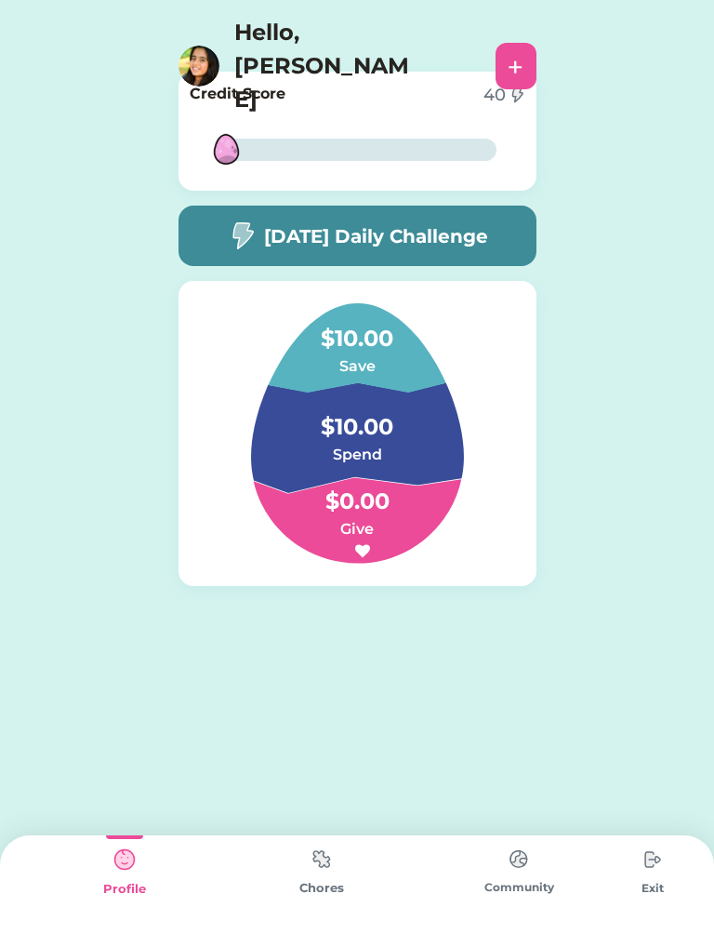
click at [524, 43] on div "+" at bounding box center [516, 66] width 41 height 47
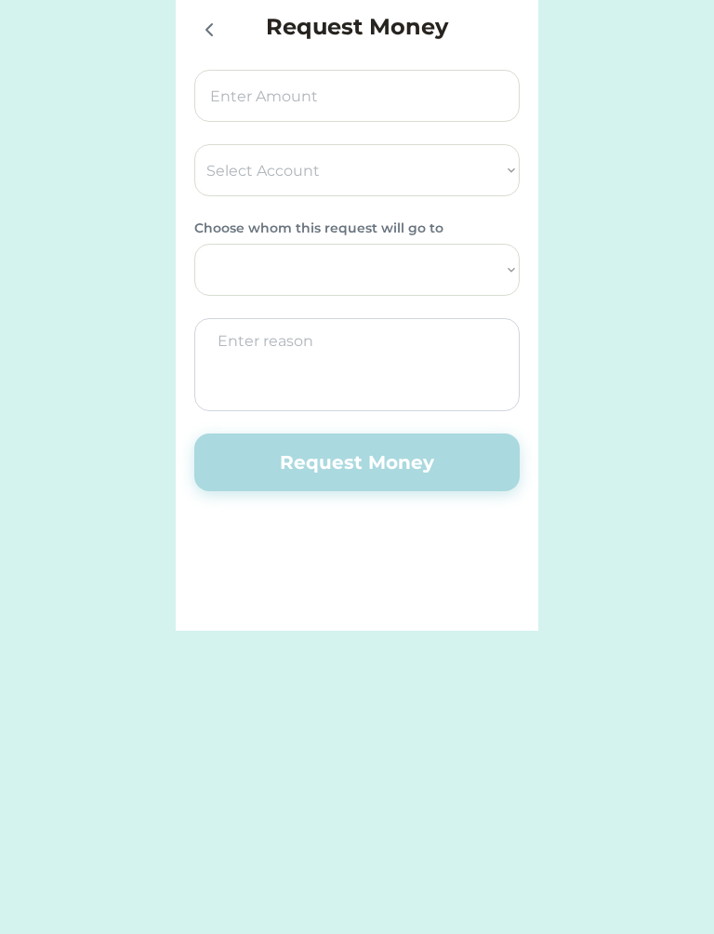
select select ""PLACEHOLDER_1427118222253""
select select ""1348695171700984260__LOOKUP__1760473638174x629031783045104400""
click at [493, 262] on select "Mama" at bounding box center [357, 270] width 326 height 52
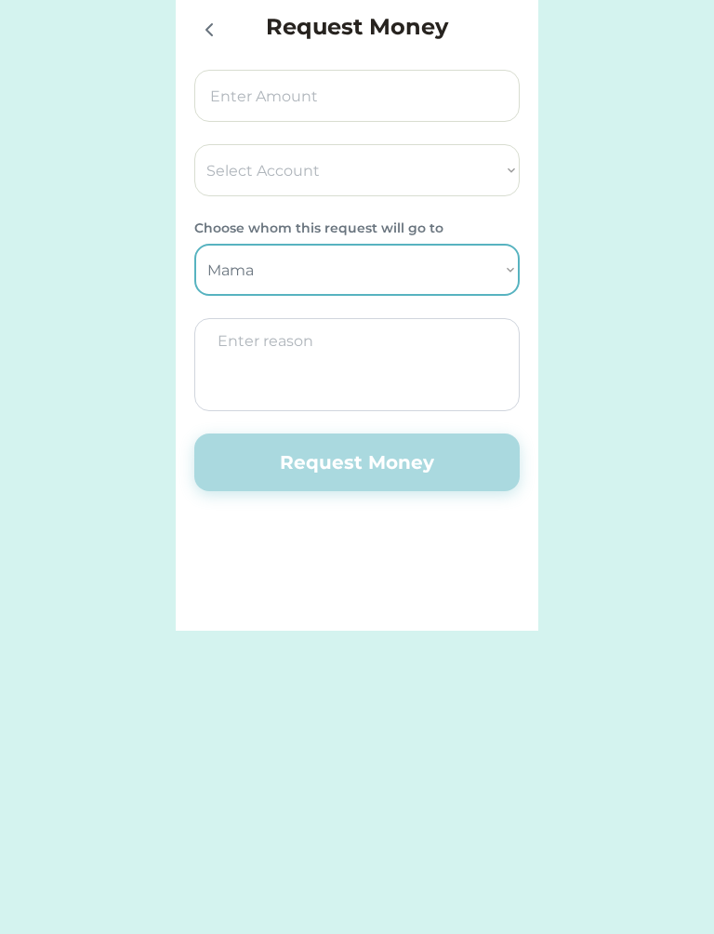
click at [616, 278] on div "Request Money Select Account Save Give Spend Choose whom this request will go t…" at bounding box center [357, 315] width 714 height 631
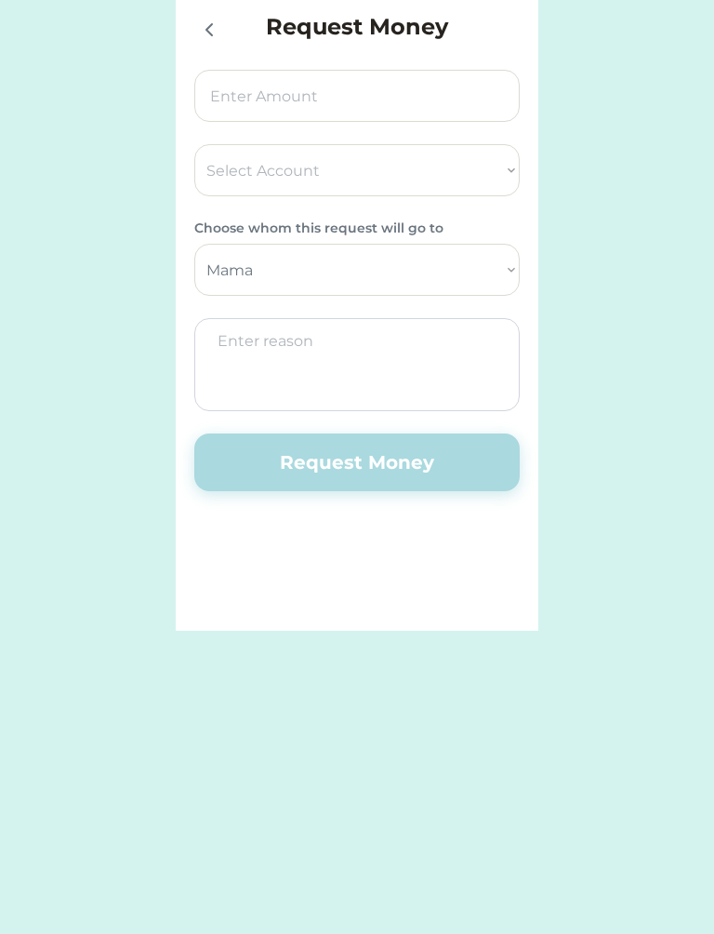
click at [499, 172] on select "Select Account Save Give Spend" at bounding box center [357, 170] width 326 height 52
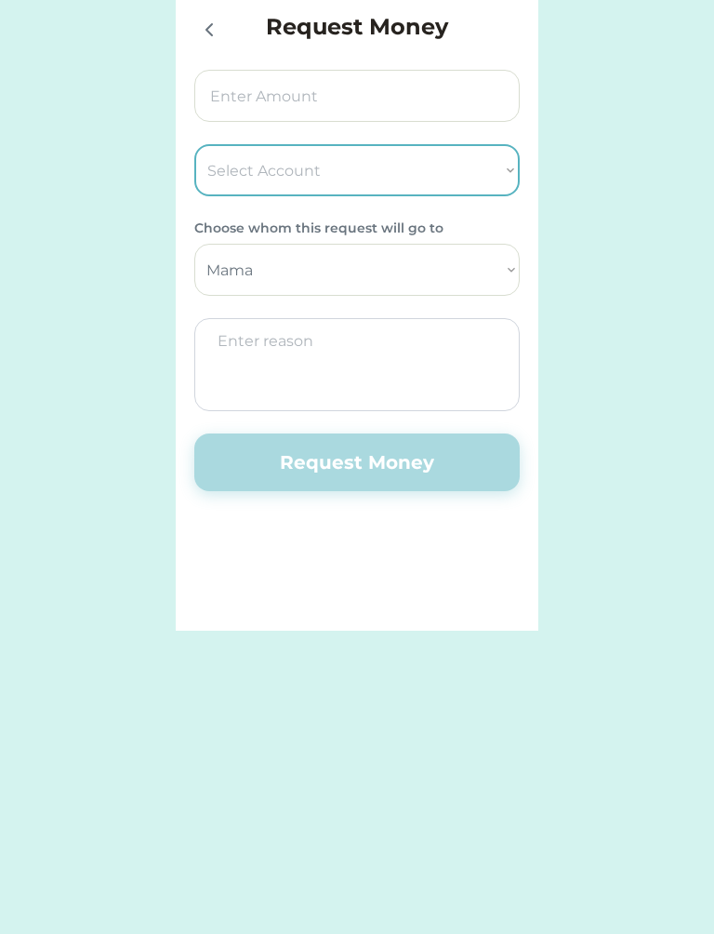
select select ""1348695171700984260__LOOKUP__1760474247812x207590059938089760""
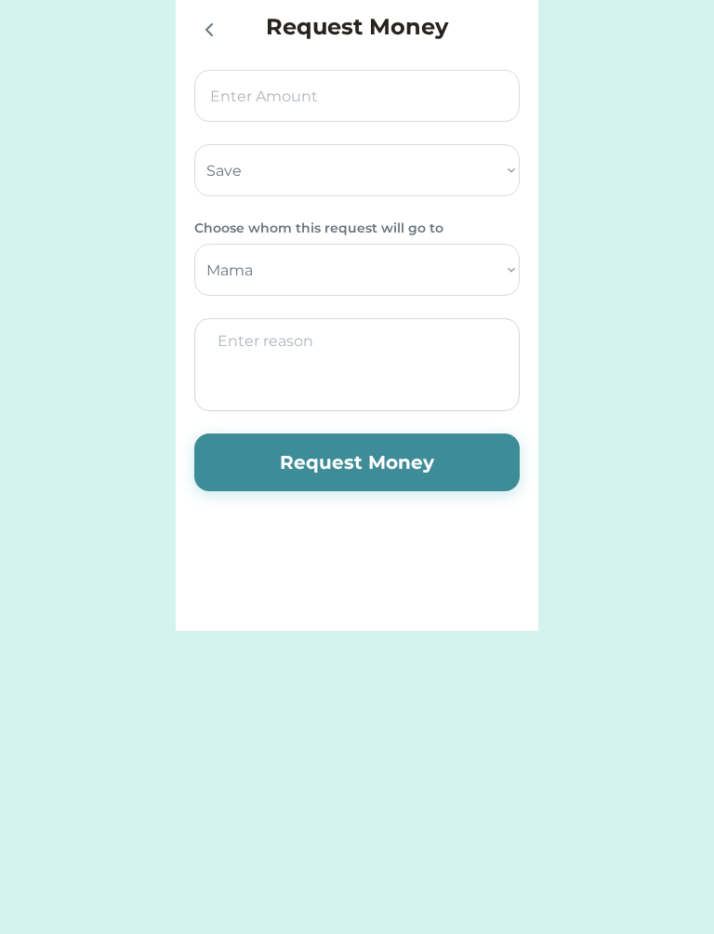
click at [455, 97] on input "input" at bounding box center [357, 96] width 326 height 52
type input "2.00"
type input "10.00"
click at [424, 383] on textarea at bounding box center [357, 364] width 326 height 93
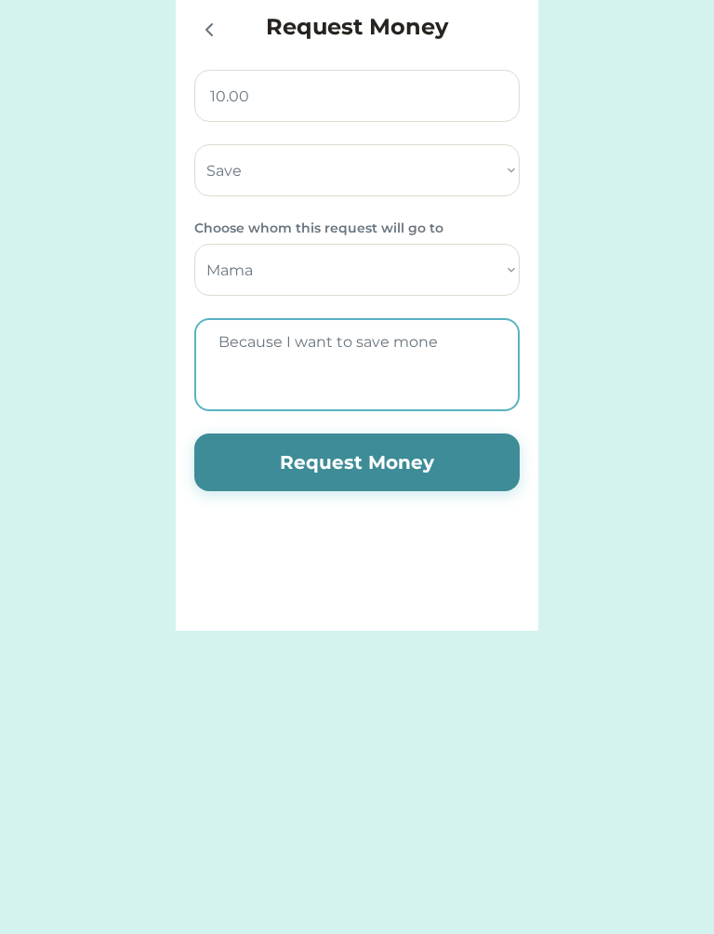
type textarea "Because I want to save money"
click at [426, 470] on button "Request Money" at bounding box center [357, 462] width 326 height 58
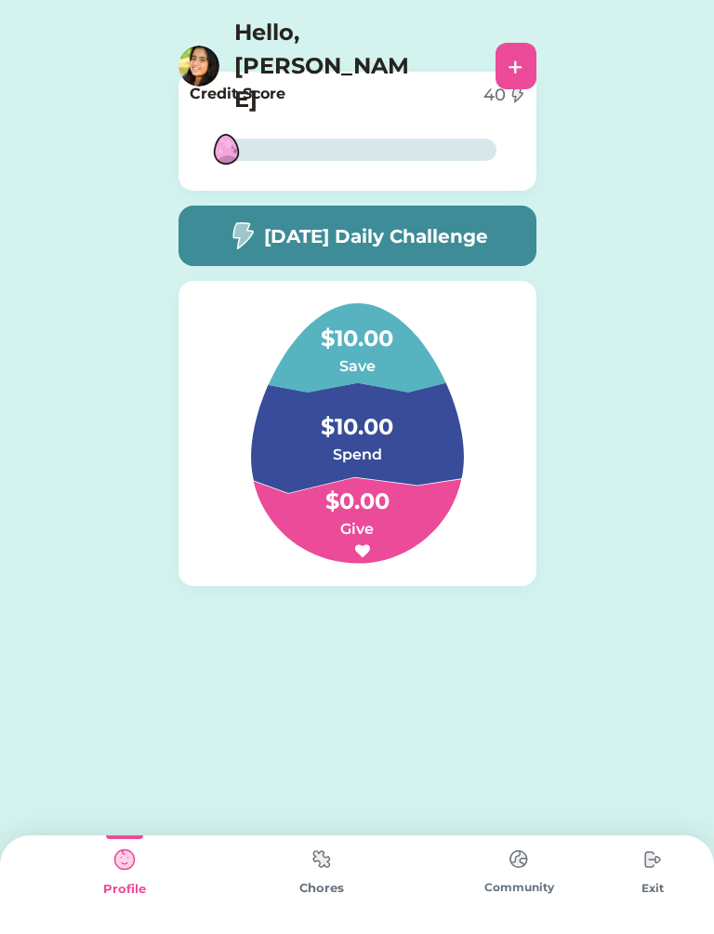
click at [365, 546] on div at bounding box center [362, 550] width 15 height 15
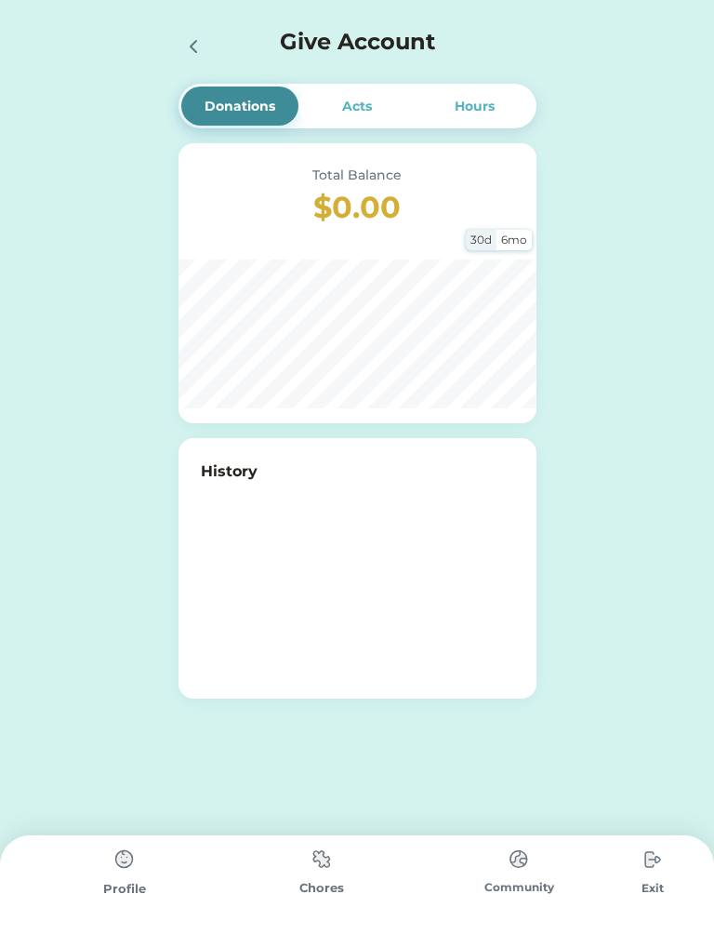
click at [359, 113] on div "Acts" at bounding box center [357, 107] width 30 height 20
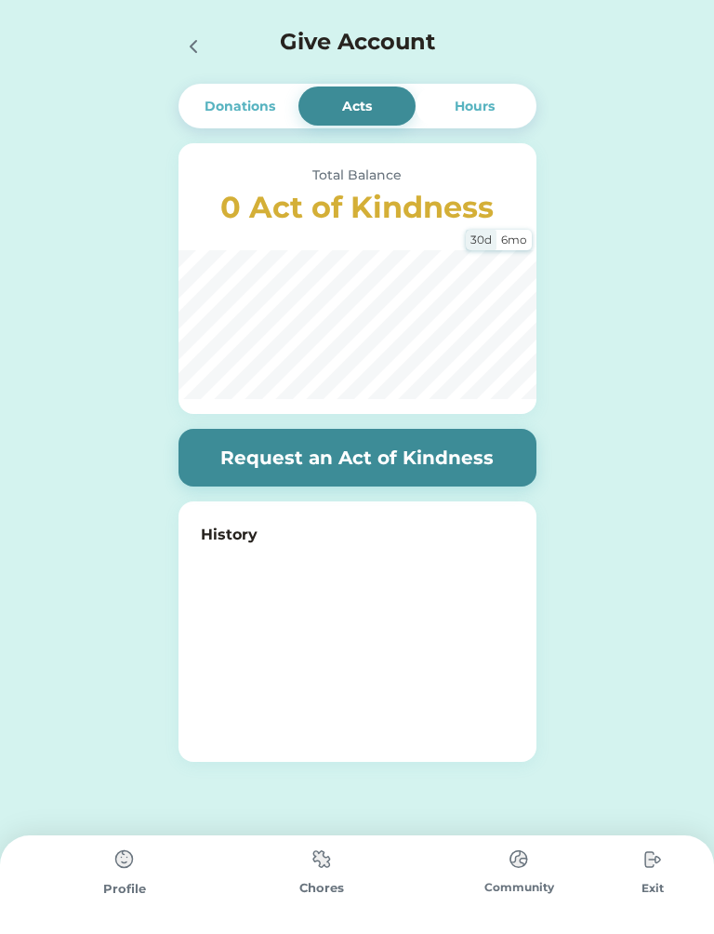
click at [247, 470] on button "Request an Act of Kindness" at bounding box center [358, 458] width 358 height 58
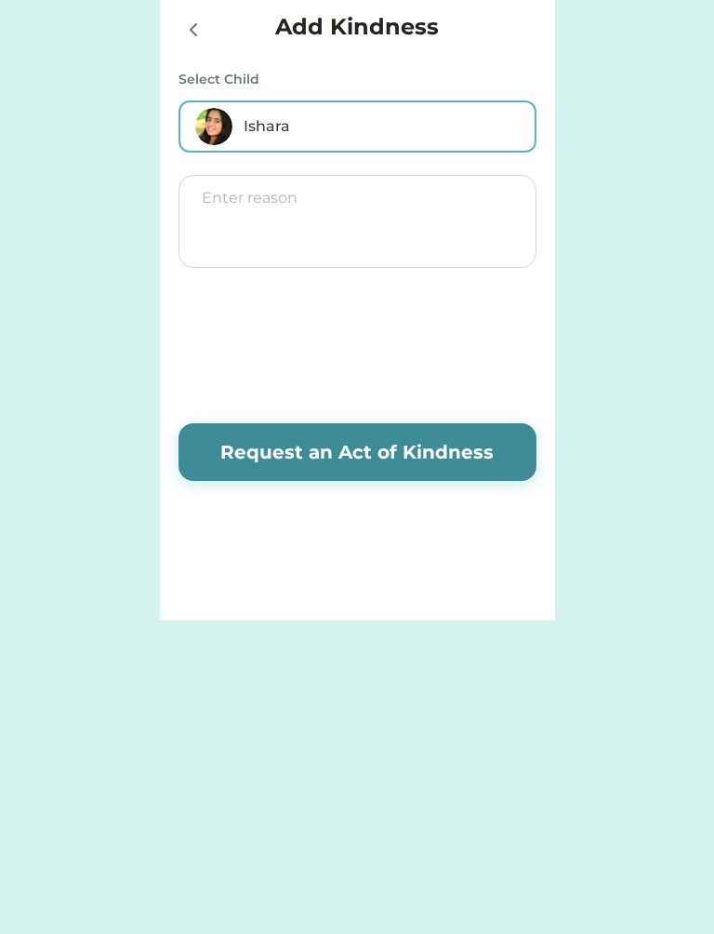
click at [204, 23] on icon at bounding box center [193, 30] width 22 height 22
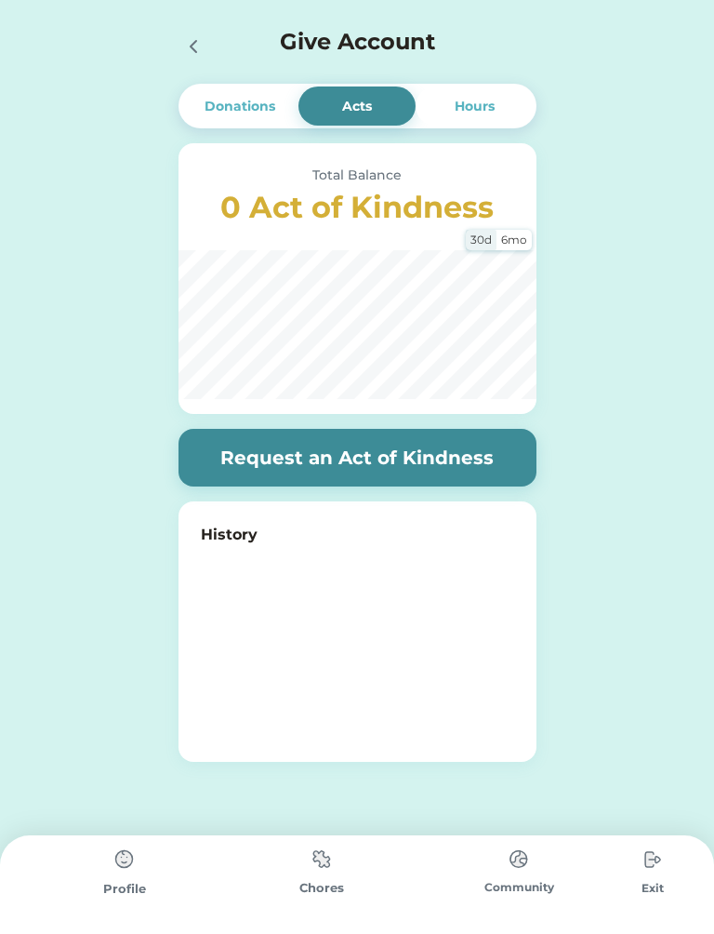
click at [405, 456] on button "Request an Act of Kindness" at bounding box center [358, 458] width 358 height 58
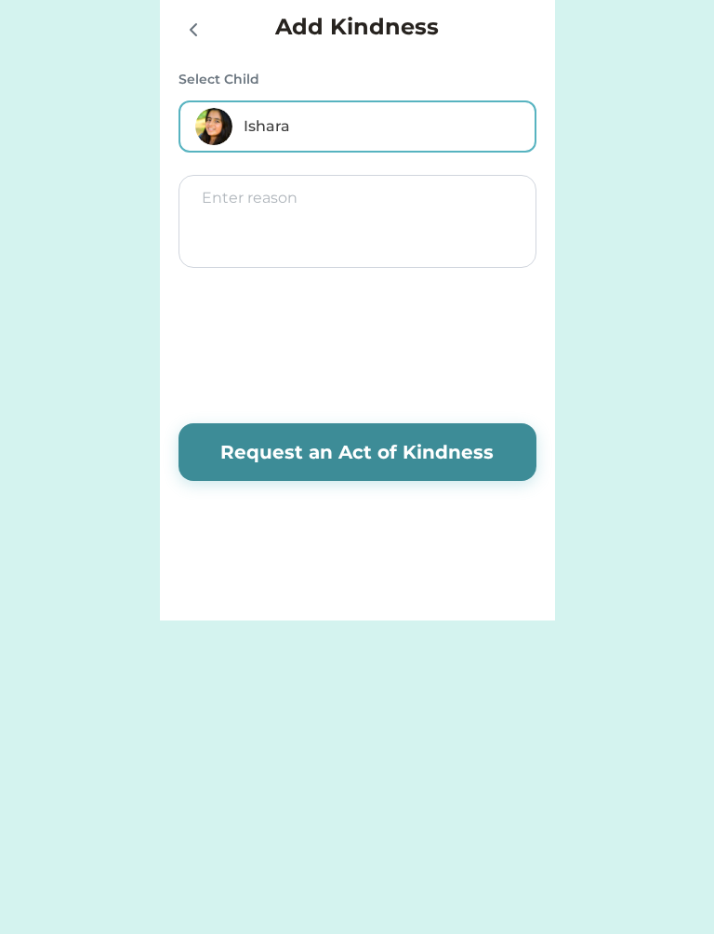
click at [372, 206] on textarea at bounding box center [358, 221] width 358 height 93
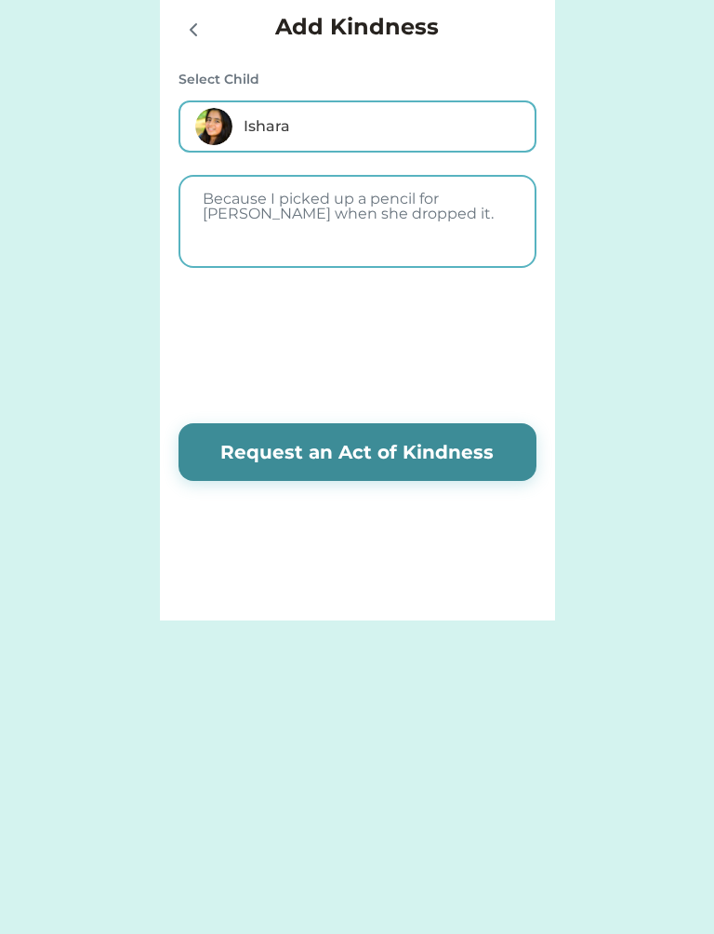
type textarea "Because I picked up a pencil for Eloise when she dropped it."
click at [369, 439] on button "Request an Act of Kindness" at bounding box center [358, 452] width 358 height 58
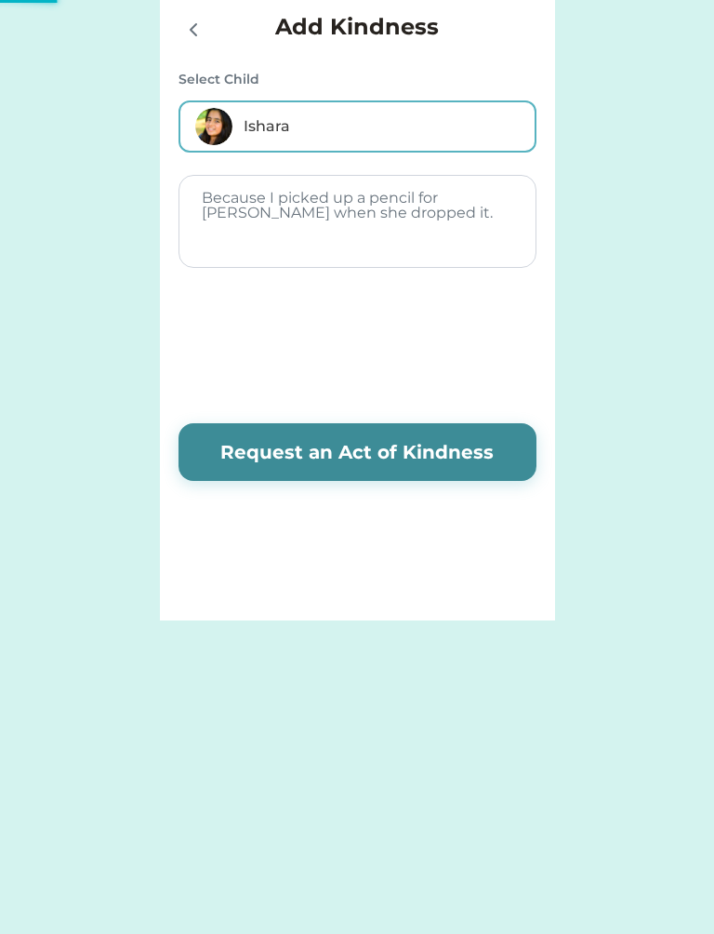
click at [445, 491] on div "Add Kindness Select Child Ishara Because I picked up a pencil for Eloise when s…" at bounding box center [357, 310] width 395 height 619
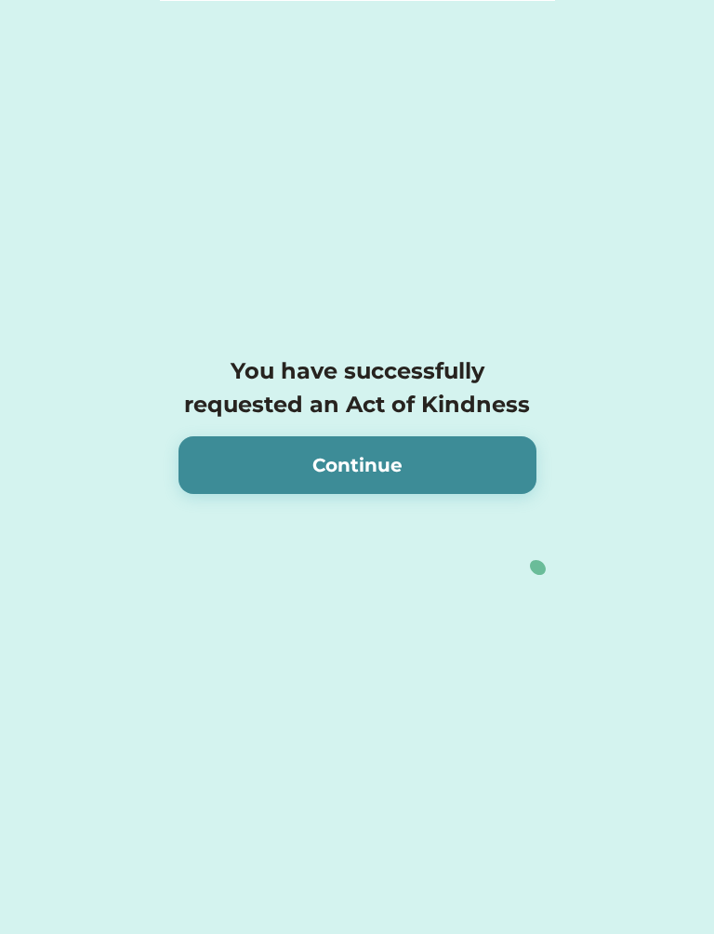
click at [479, 445] on button "Continue" at bounding box center [358, 465] width 358 height 58
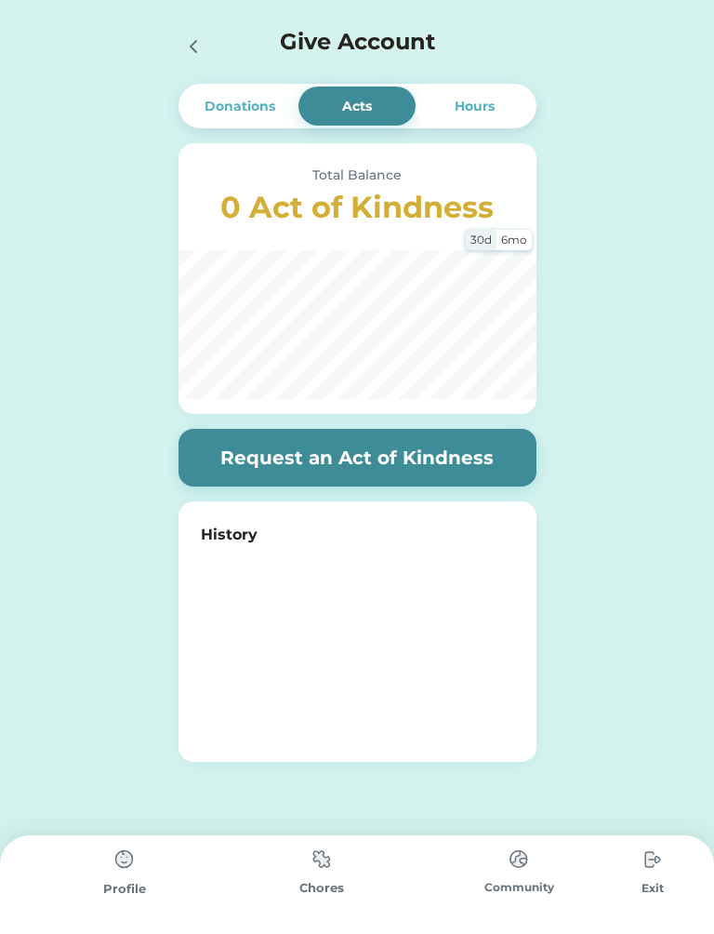
click at [197, 59] on div at bounding box center [193, 46] width 28 height 28
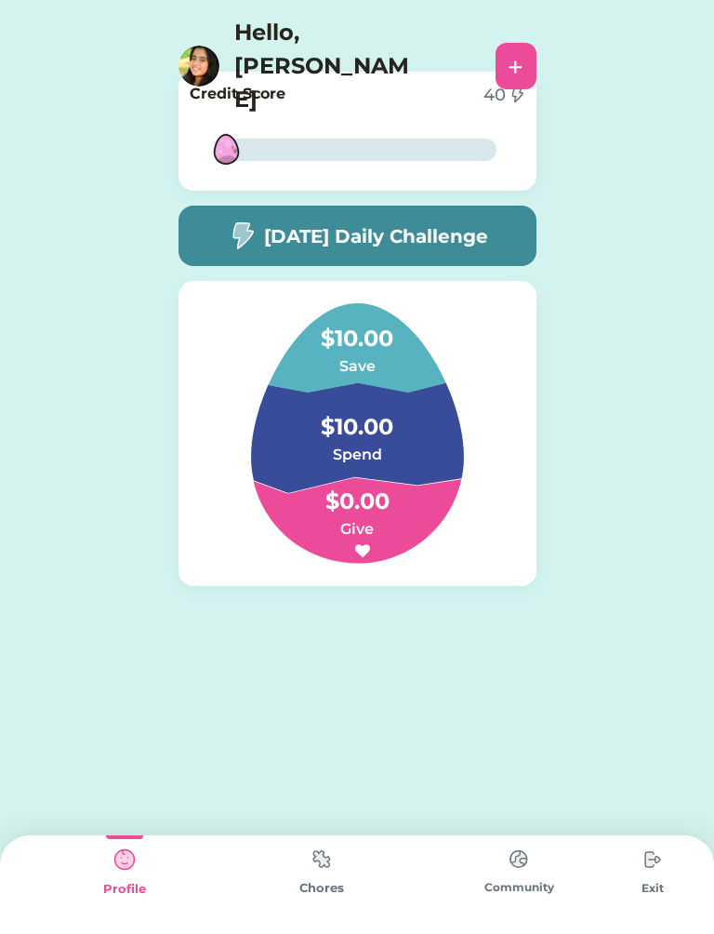
click at [190, 506] on div "$10.00 Save $10.00 Spend $0.00 Give" at bounding box center [358, 433] width 358 height 305
click at [326, 876] on img at bounding box center [321, 859] width 37 height 36
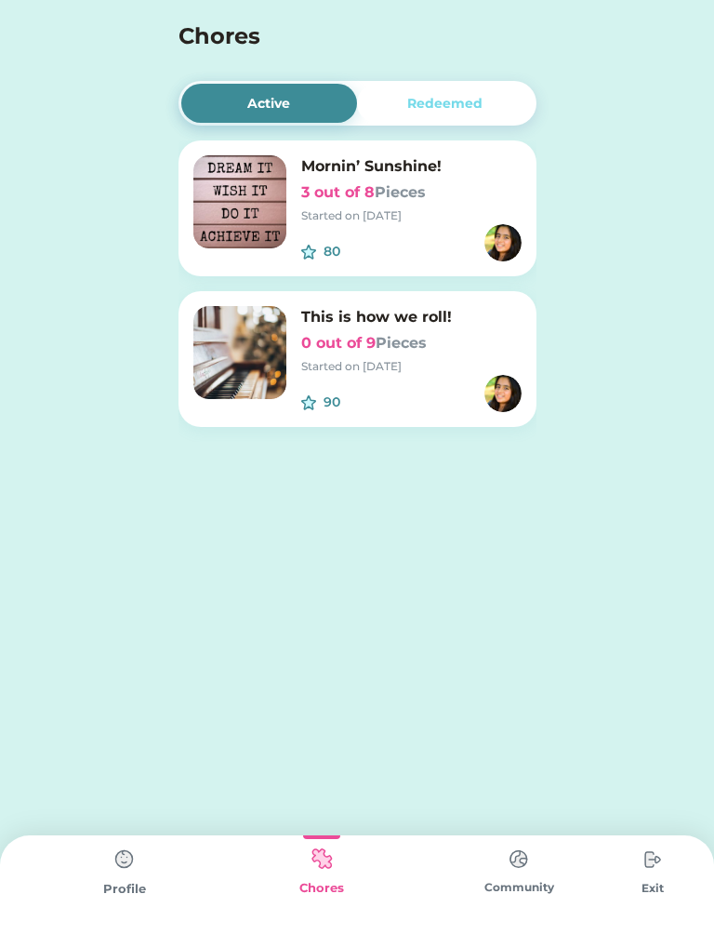
click at [520, 863] on img at bounding box center [518, 859] width 37 height 36
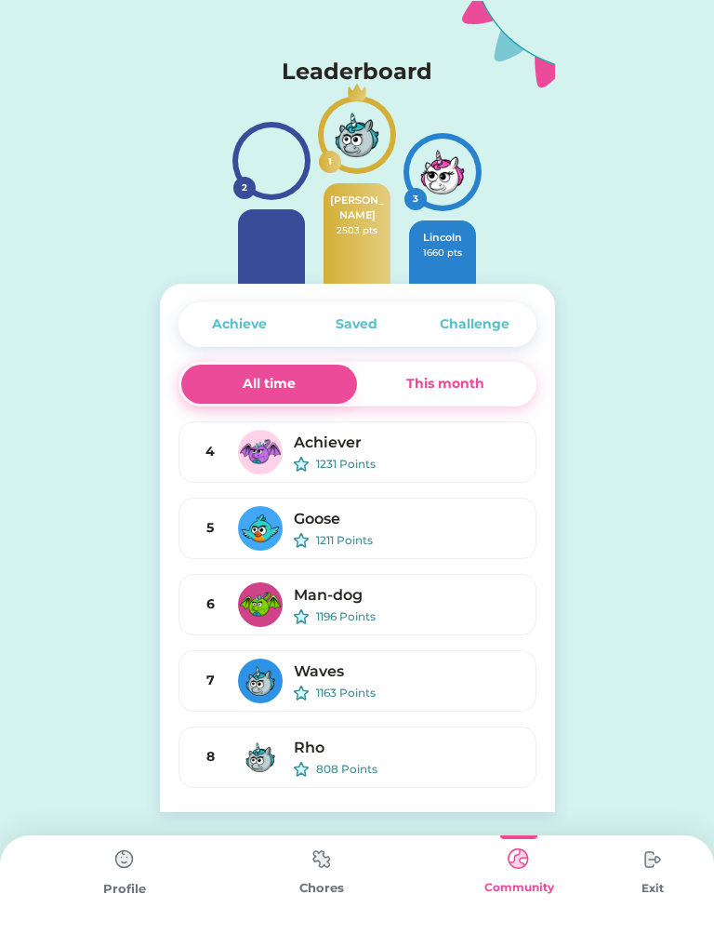
click at [479, 403] on div "This month" at bounding box center [445, 384] width 177 height 39
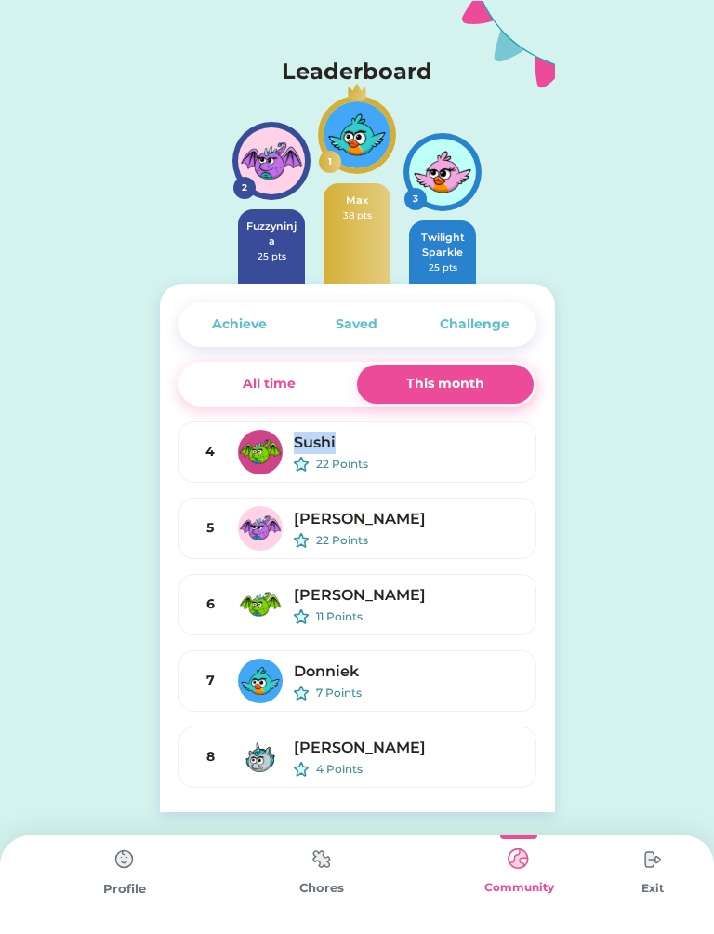
click at [672, 445] on div "Request Money Select Account Save Give Spend Choose whom this request will go t…" at bounding box center [357, 406] width 714 height 812
click at [492, 326] on div "Challenge" at bounding box center [475, 324] width 70 height 20
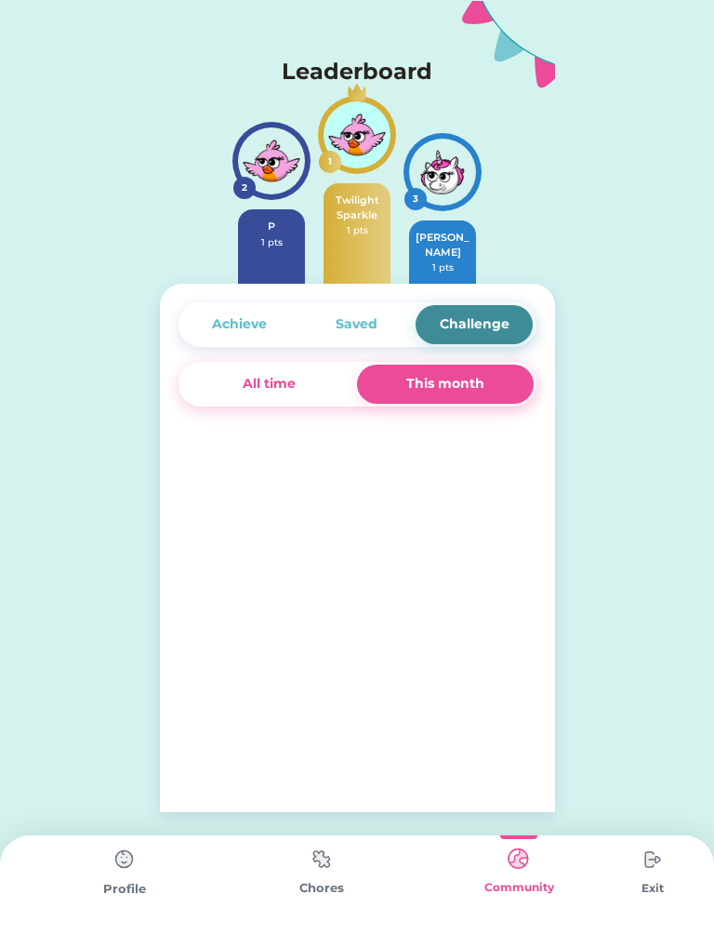
click at [379, 330] on div "Saved" at bounding box center [357, 324] width 117 height 39
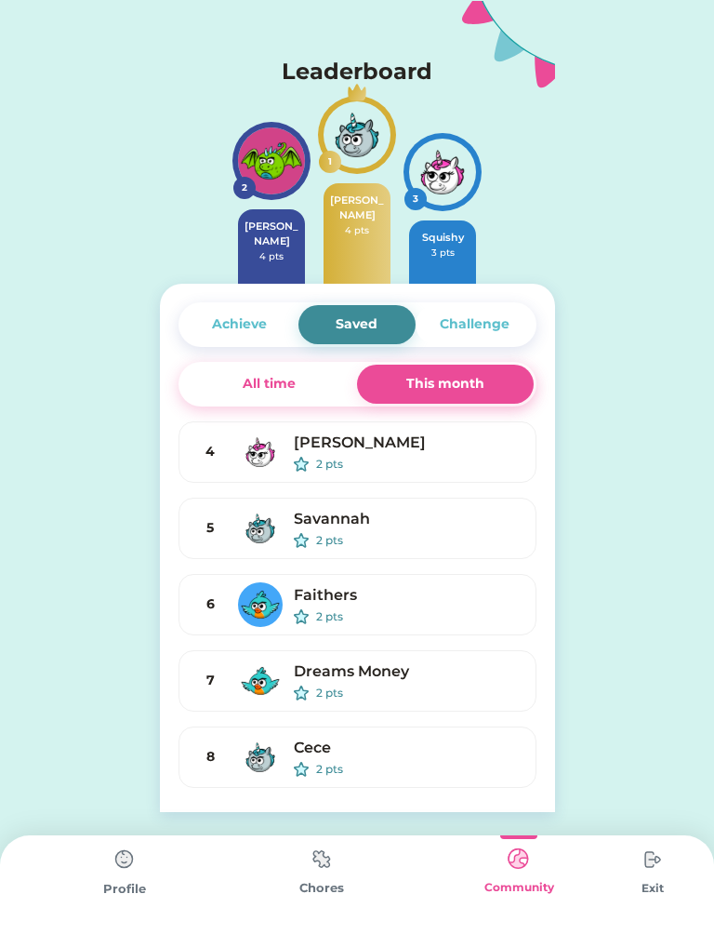
click at [104, 879] on div "Profile" at bounding box center [124, 884] width 197 height 99
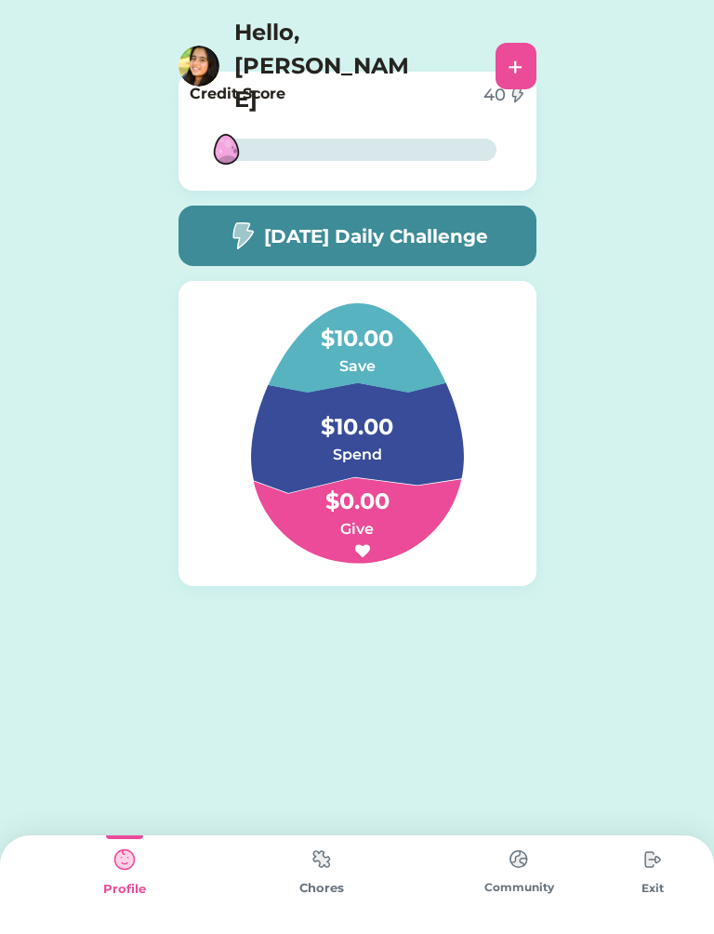
click at [332, 893] on div "Chores" at bounding box center [321, 888] width 197 height 19
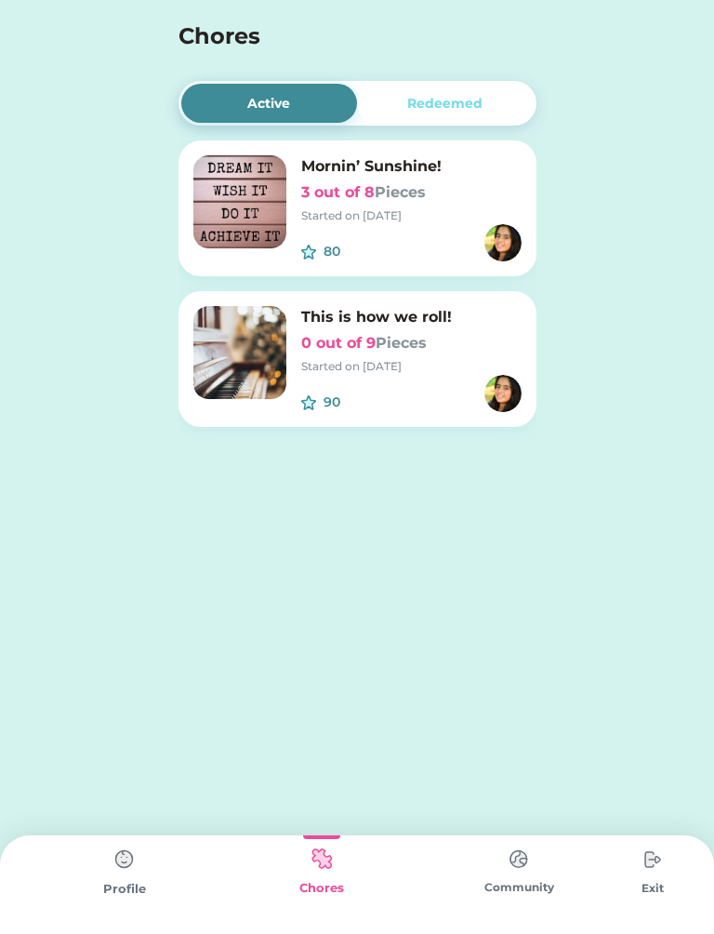
click at [491, 117] on div "Redeemed" at bounding box center [445, 103] width 177 height 39
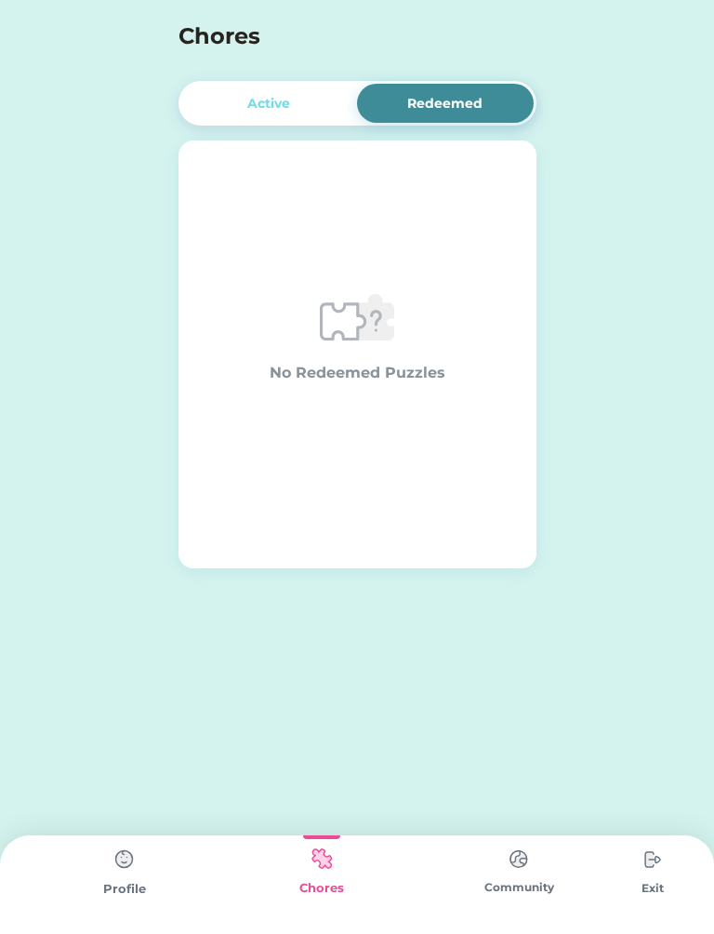
click at [311, 98] on div "Active" at bounding box center [269, 103] width 177 height 39
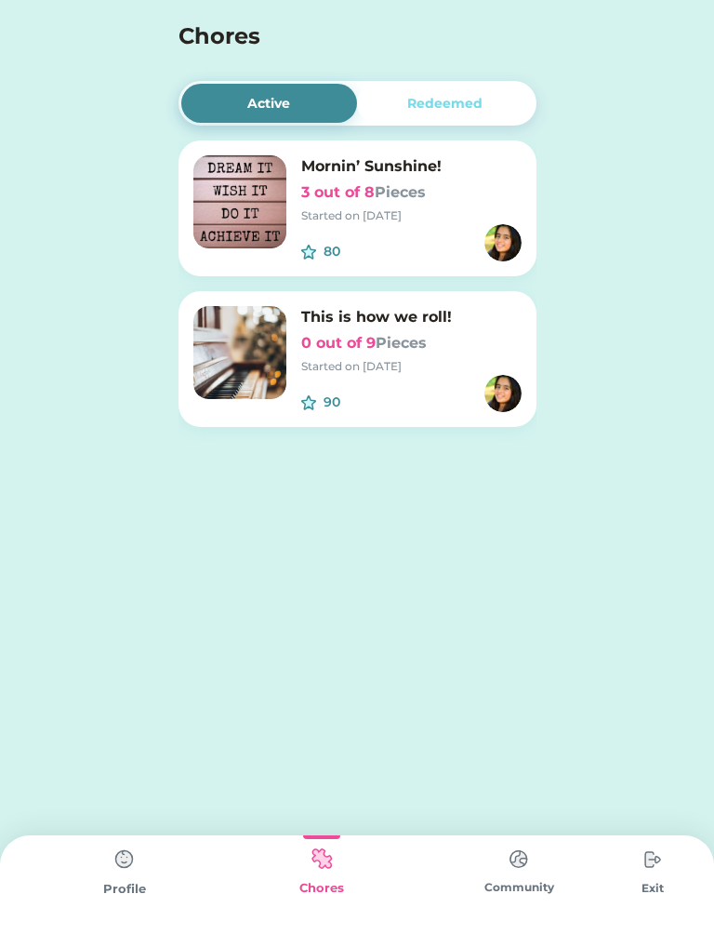
click at [503, 86] on div "Redeemed" at bounding box center [445, 103] width 177 height 39
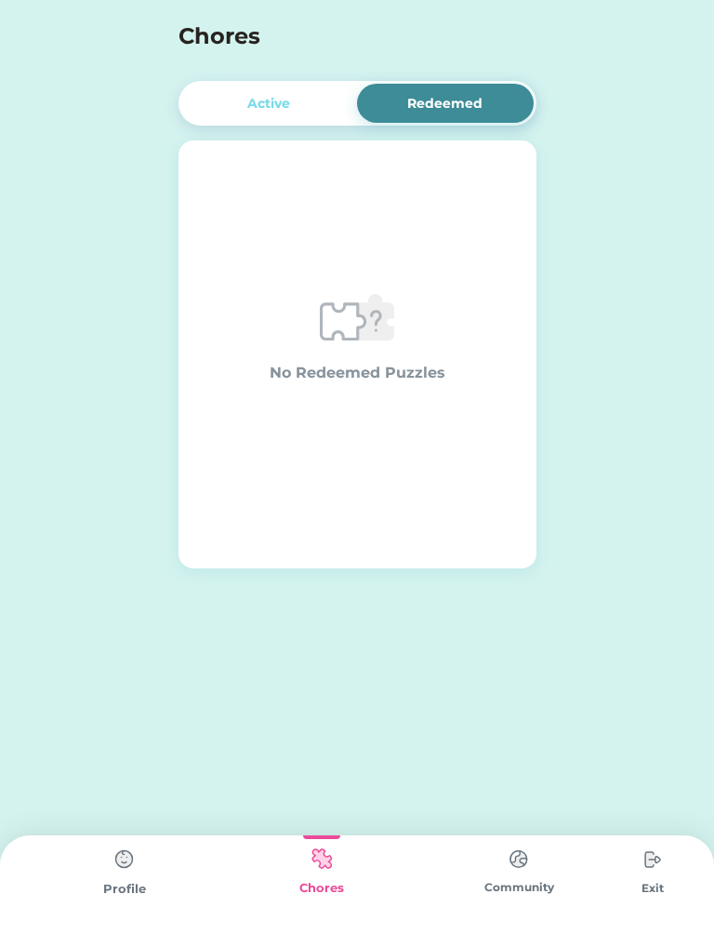
click at [286, 114] on div "Active" at bounding box center [269, 103] width 177 height 39
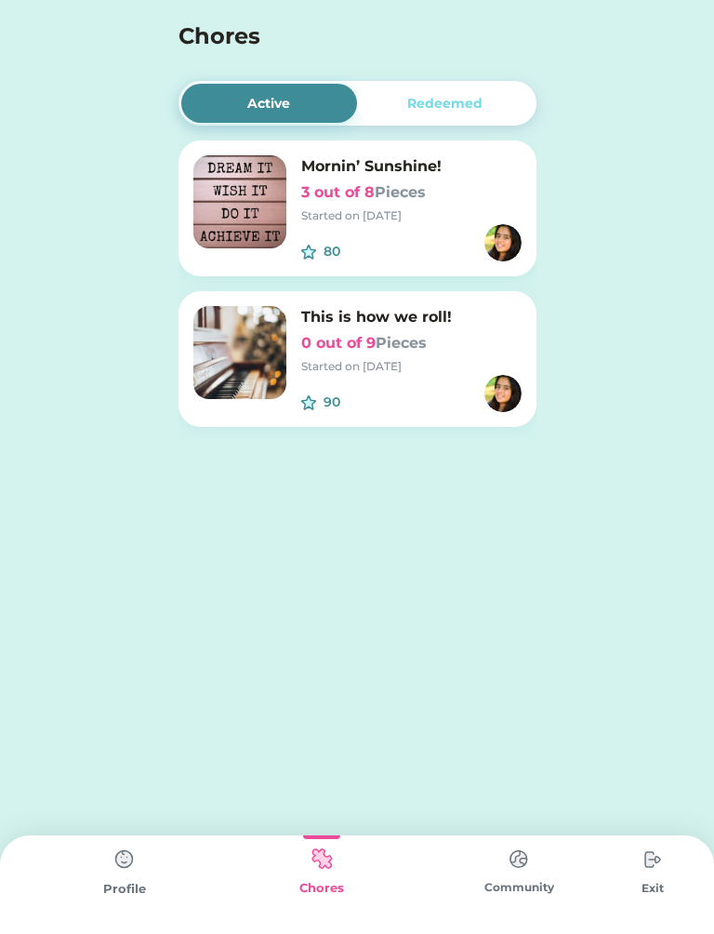
click at [653, 874] on img at bounding box center [652, 859] width 37 height 37
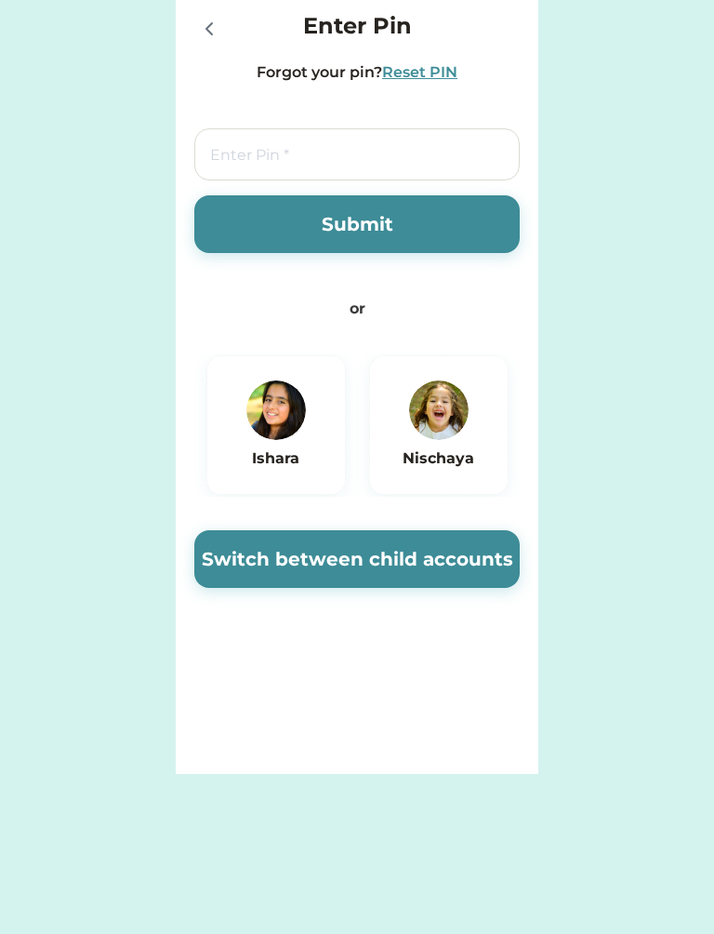
click at [461, 404] on img at bounding box center [439, 410] width 60 height 60
click at [229, 24] on div at bounding box center [212, 27] width 37 height 37
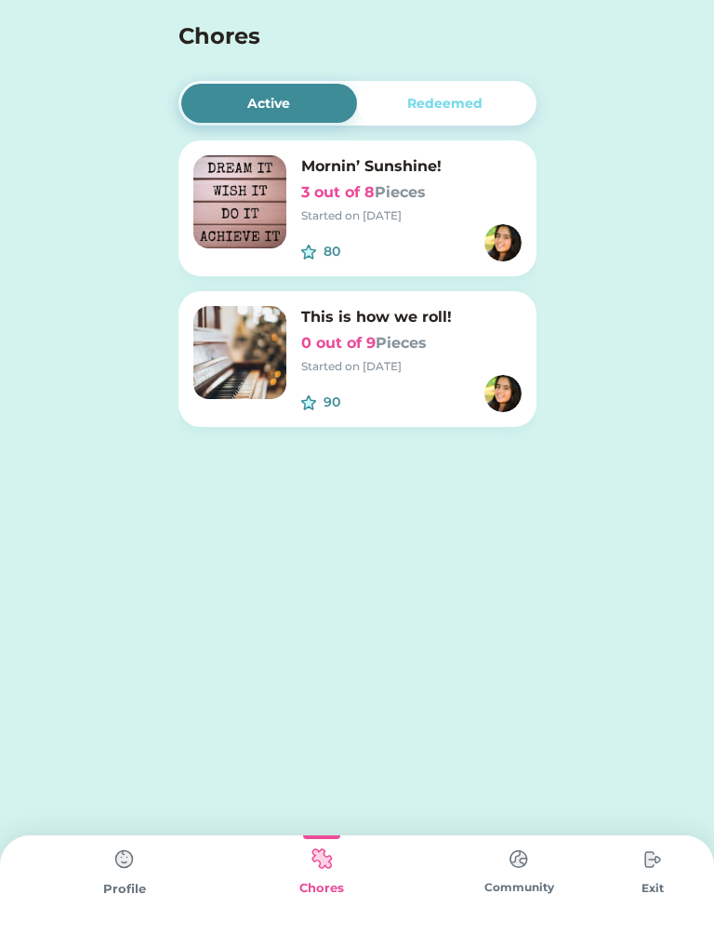
click at [649, 875] on img at bounding box center [652, 859] width 37 height 37
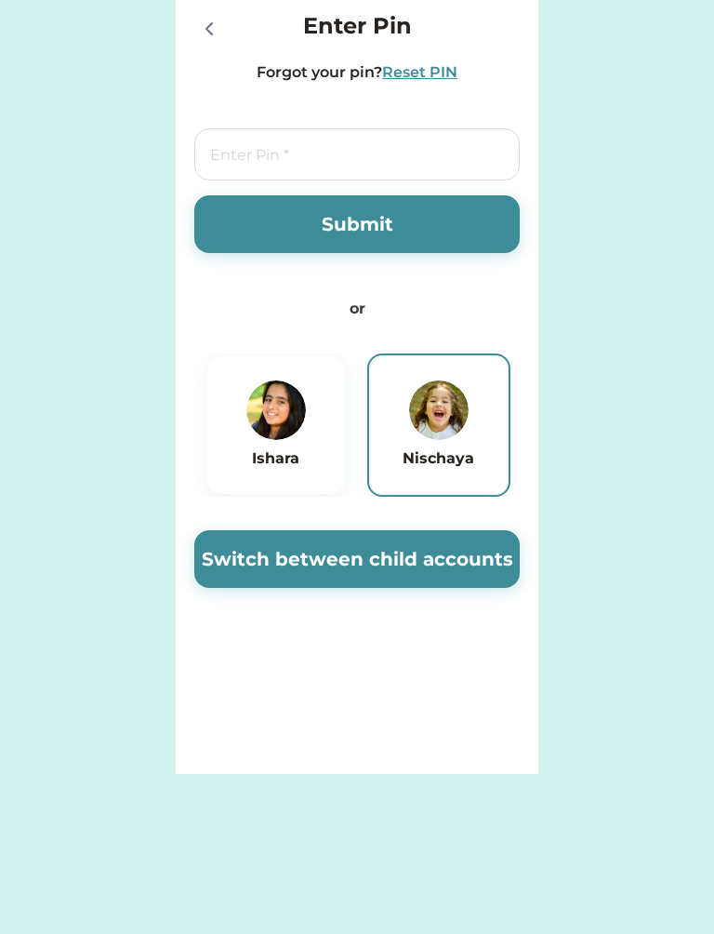
click at [451, 149] on input "tel" at bounding box center [357, 154] width 326 height 52
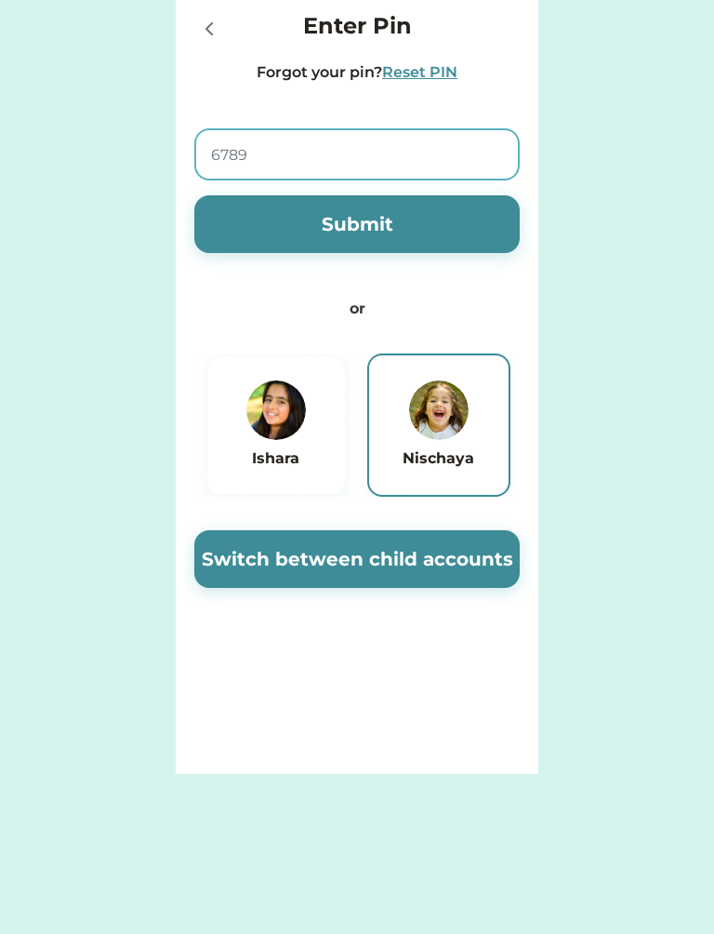
type input "6789"
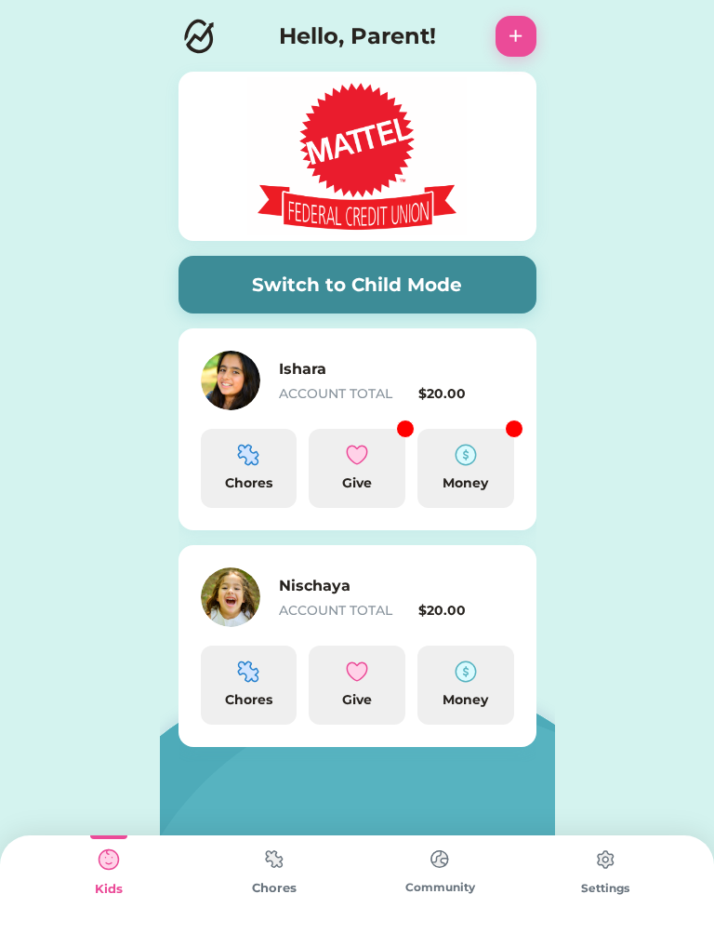
click at [241, 389] on img at bounding box center [231, 381] width 60 height 60
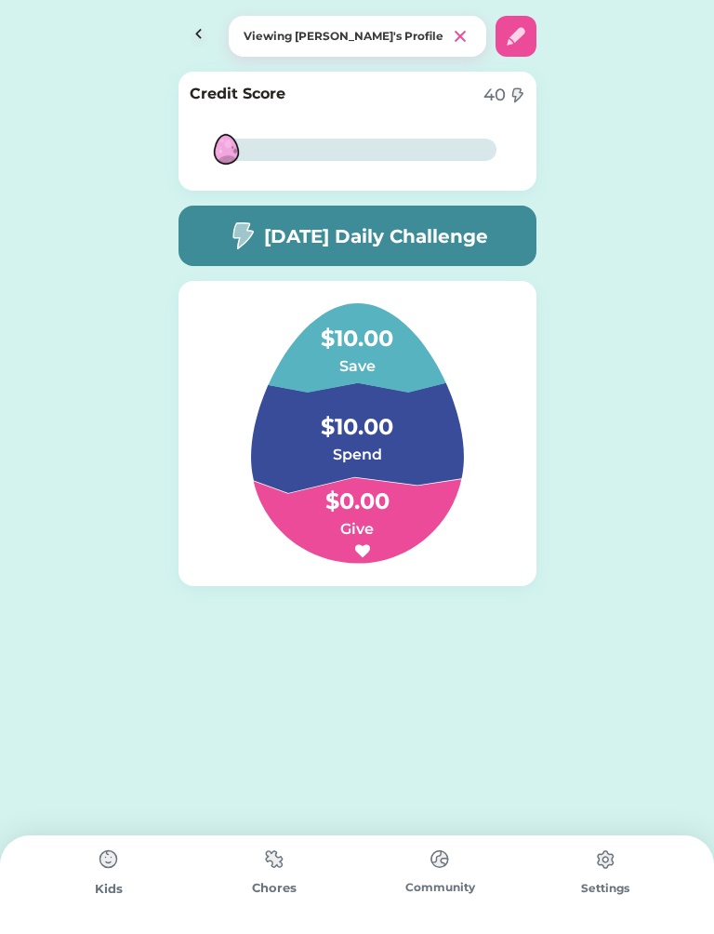
click at [281, 873] on img at bounding box center [274, 859] width 37 height 36
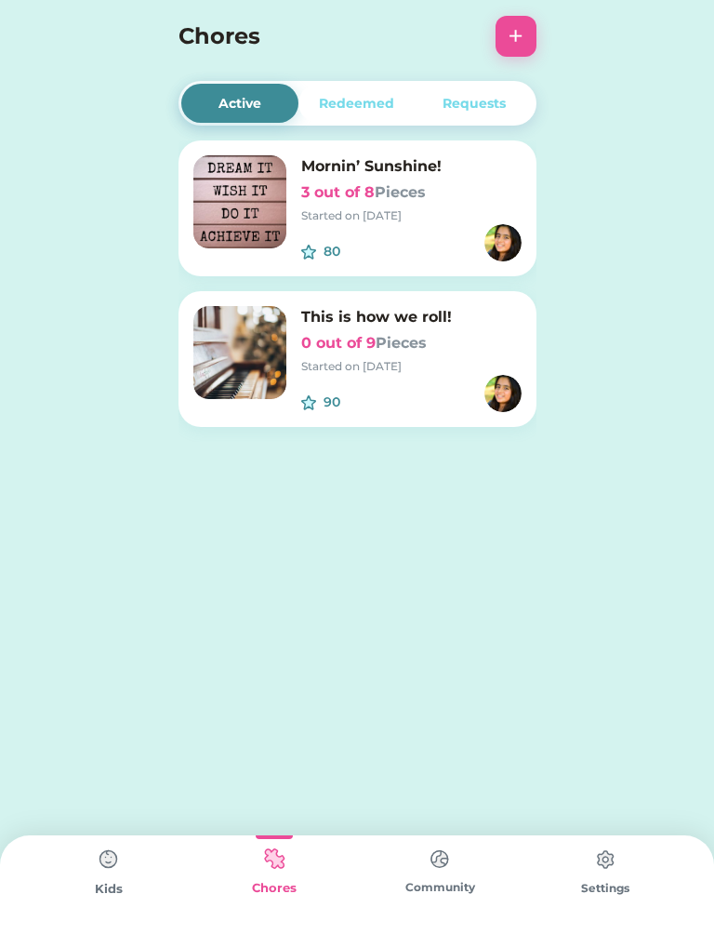
click at [379, 104] on div "Redeemed" at bounding box center [356, 104] width 75 height 20
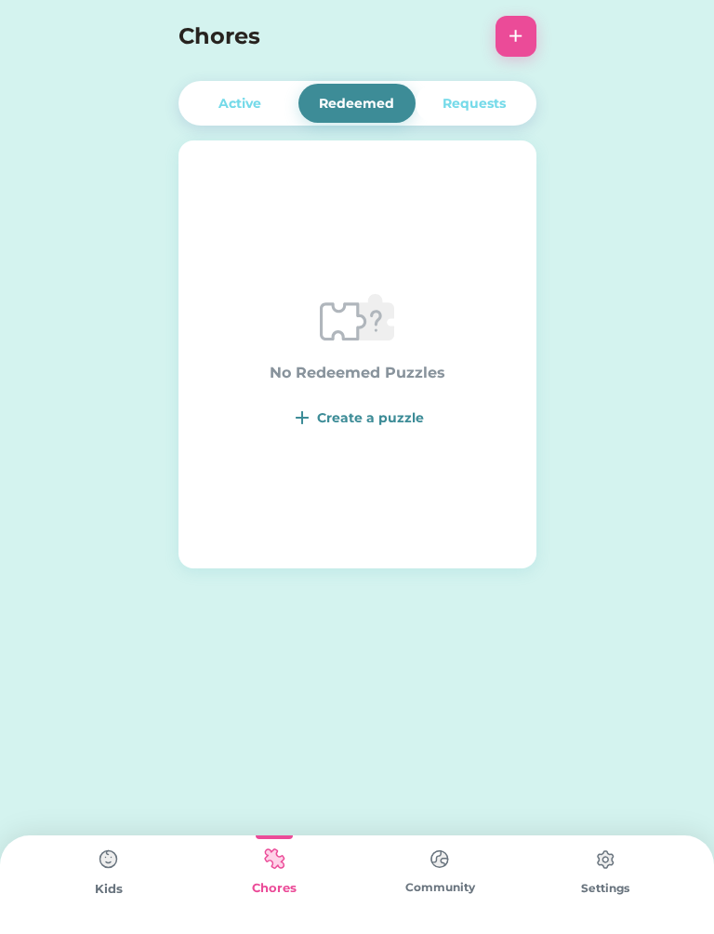
click at [473, 100] on div "Requests" at bounding box center [474, 104] width 63 height 20
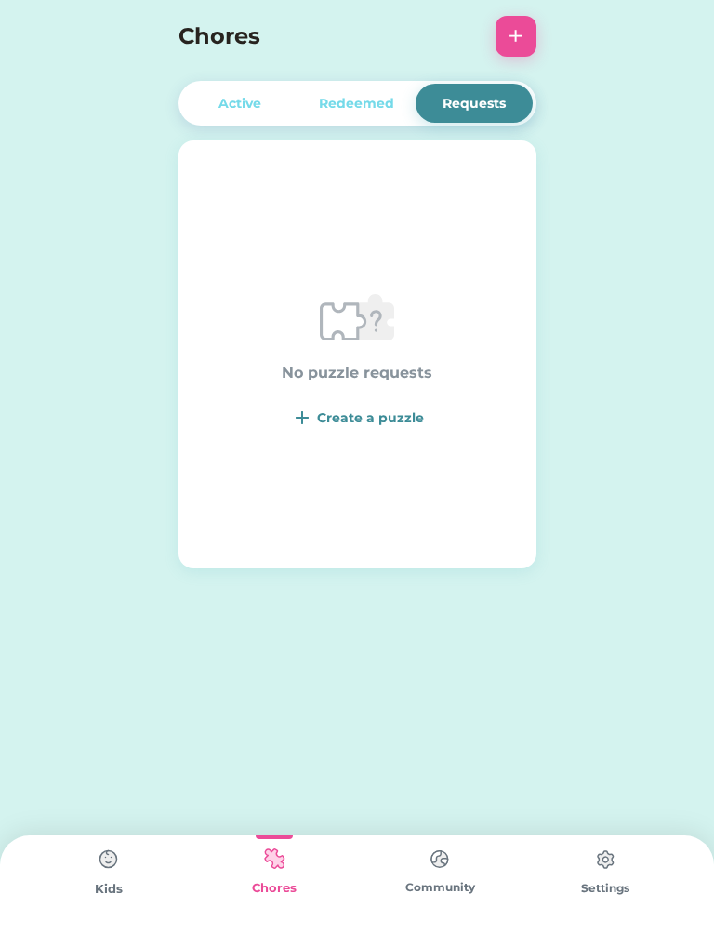
click at [222, 122] on div "Active" at bounding box center [239, 103] width 117 height 39
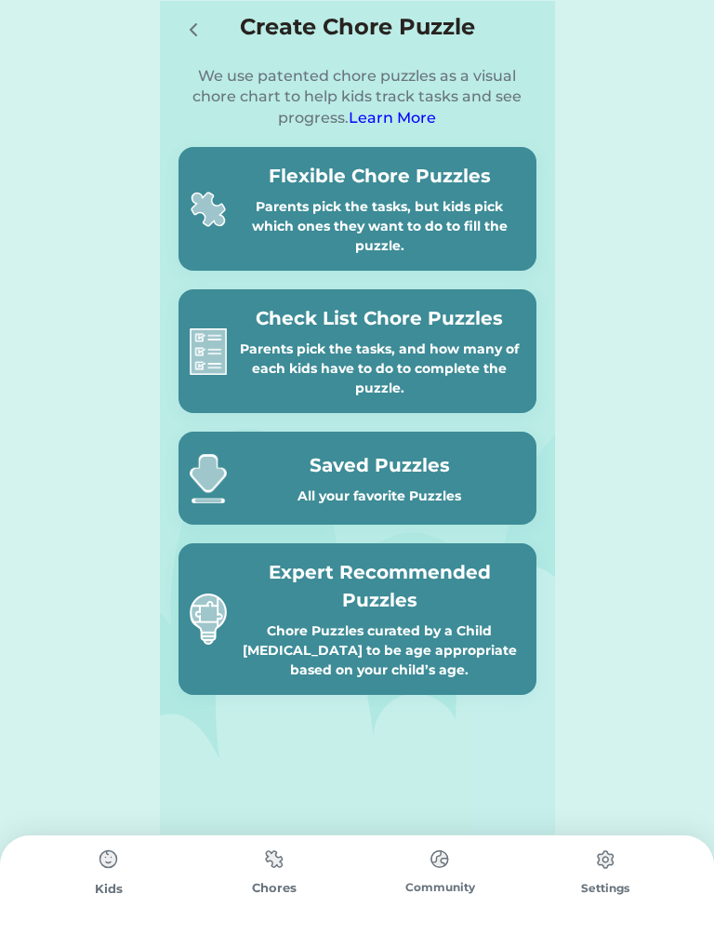
click at [345, 366] on div "Parents pick the tasks, and how many of each kids have to do to complete the pu…" at bounding box center [379, 368] width 291 height 59
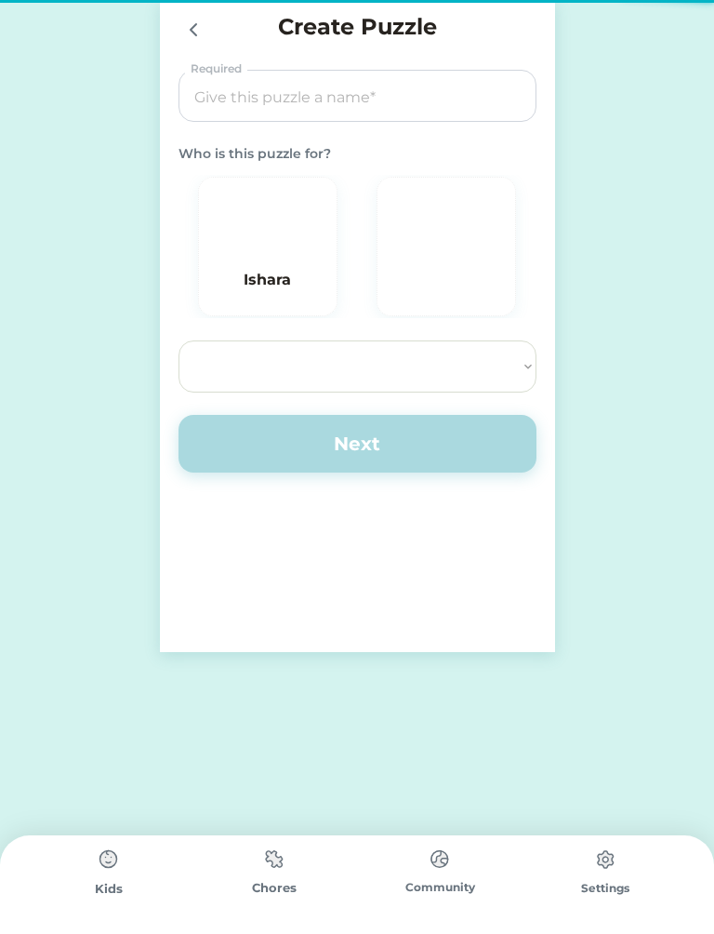
select select ""PLACEHOLDER_1427118222253""
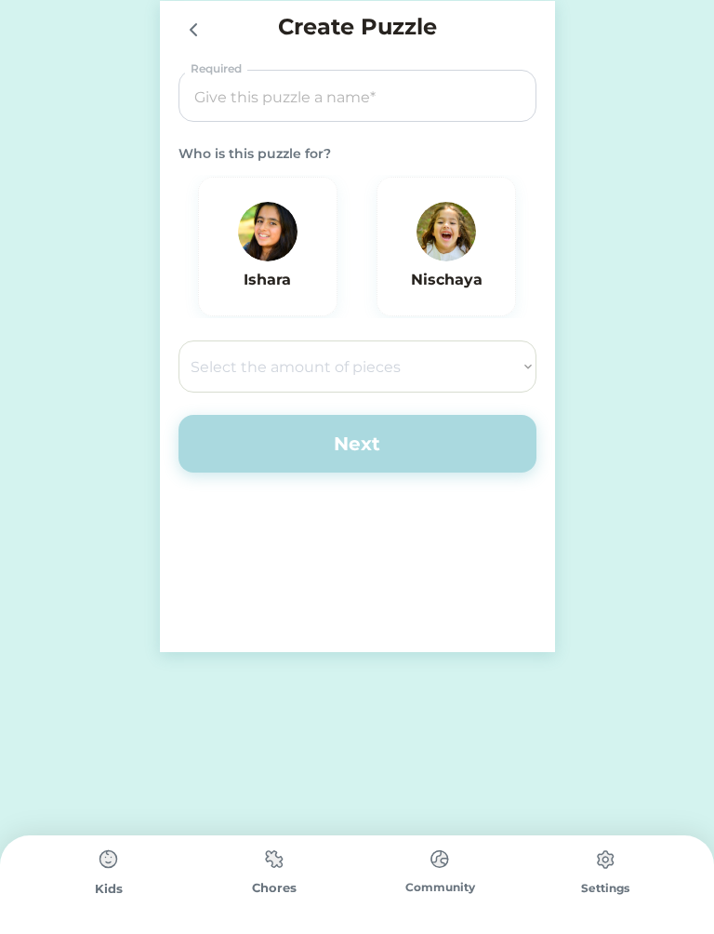
click at [239, 252] on div "Ishara" at bounding box center [267, 246] width 91 height 89
click at [226, 79] on input "input" at bounding box center [357, 97] width 345 height 52
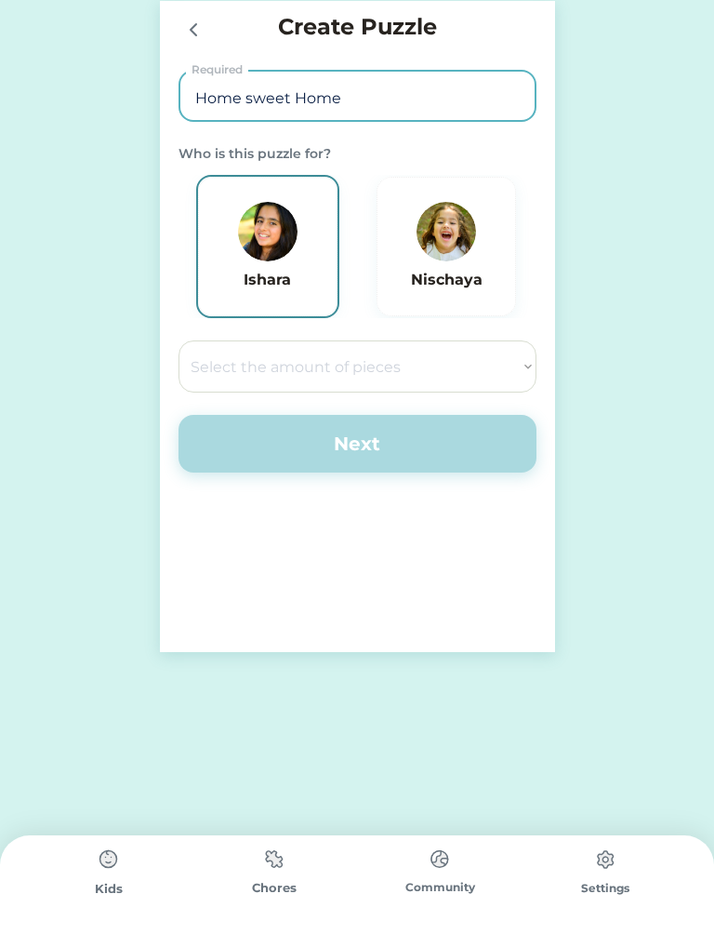
type input "Home sweet Home"
click at [246, 365] on select "Select the amount of pieces 4 6 8 9 10 12 14 15 16 18 20 21 24 25 28 30 32 35 3…" at bounding box center [358, 366] width 358 height 52
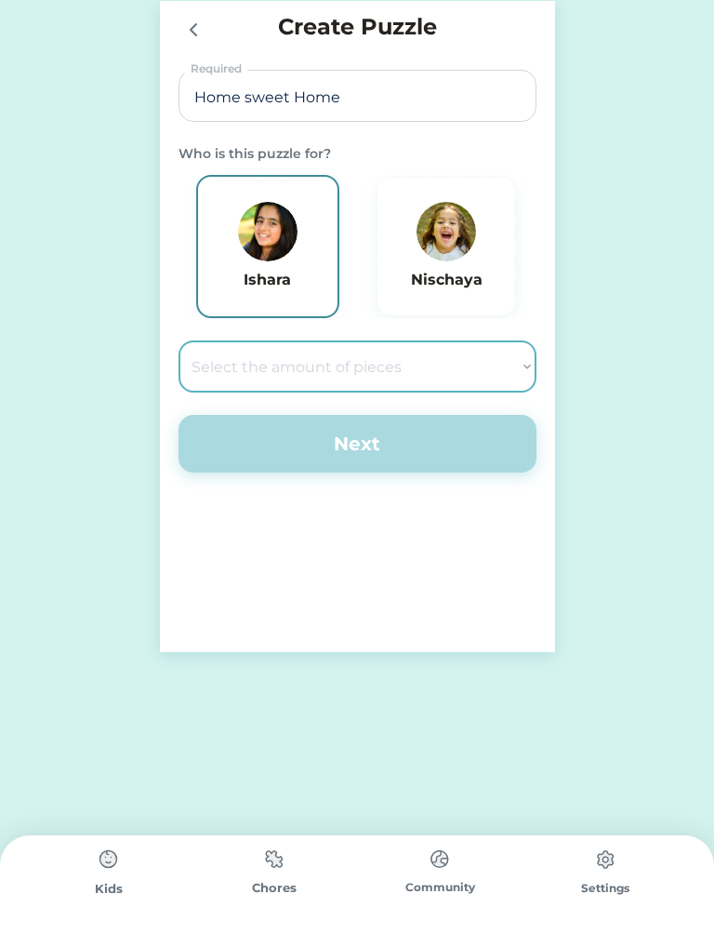
select select ""1348695171700984260__LOOKUP__1686212359594x620999595165027300""
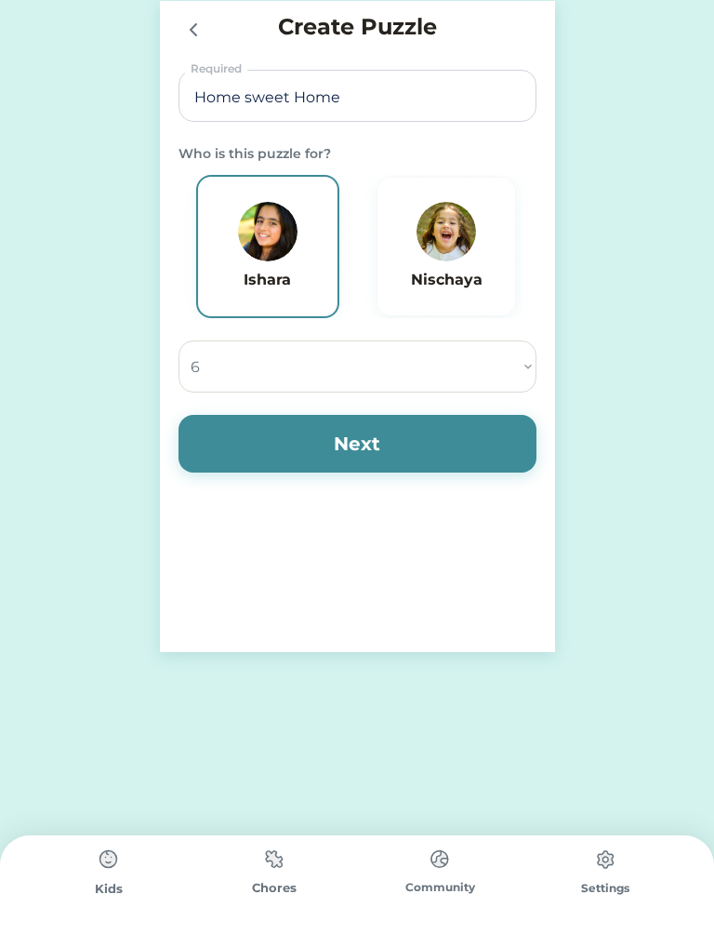
click at [277, 435] on button "Next" at bounding box center [358, 444] width 358 height 58
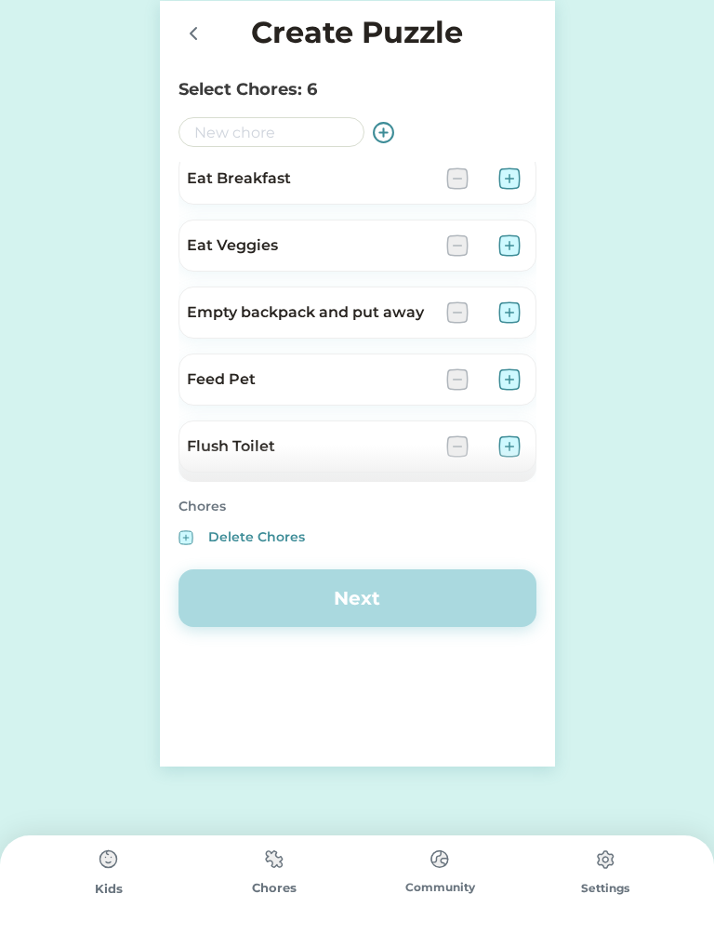
scroll to position [1013, 0]
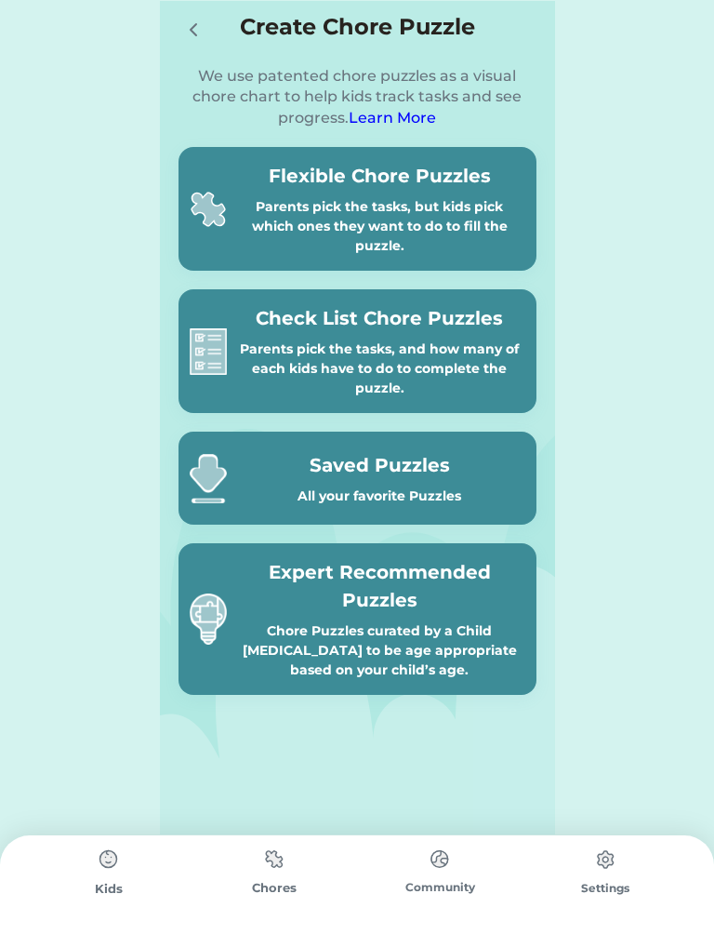
click at [423, 345] on div "Parents pick the tasks, and how many of each kids have to do to complete the pu…" at bounding box center [379, 368] width 291 height 59
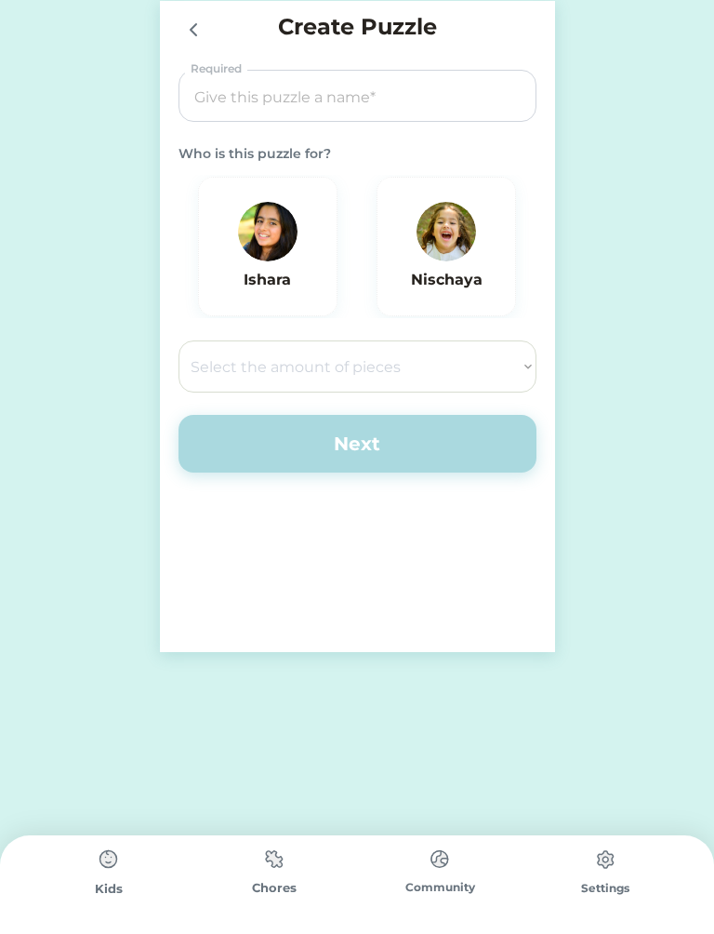
click at [266, 228] on img at bounding box center [268, 232] width 60 height 60
click at [483, 86] on input "input" at bounding box center [357, 97] width 345 height 52
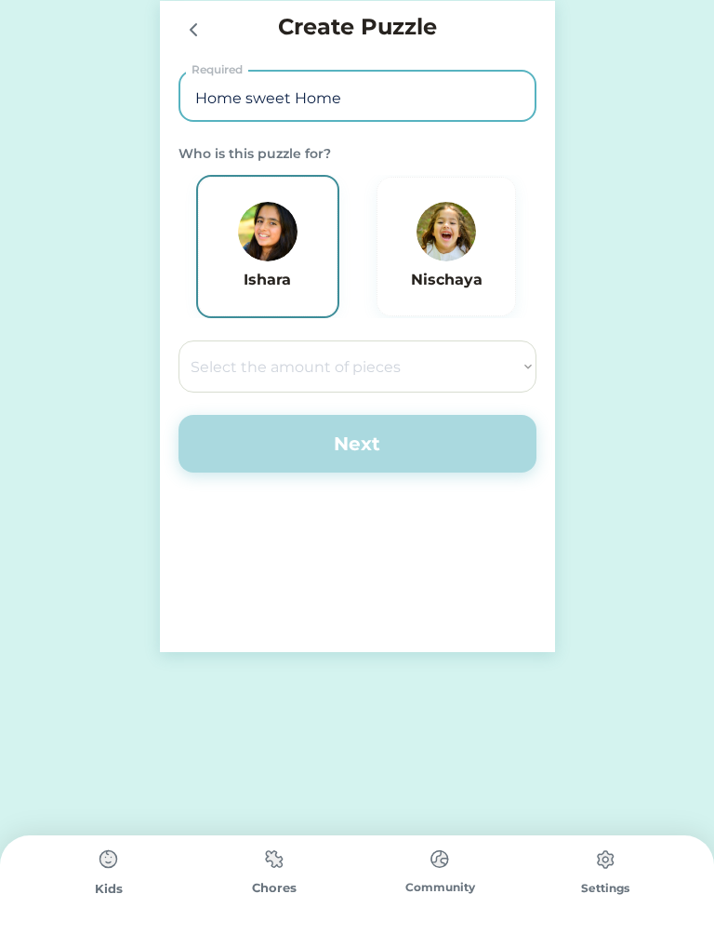
type input "Home sweet Home"
click at [462, 354] on select "Select the amount of pieces 4 6 8 9 10 12 14 15 16 18 20 21 24 25 28 30 32 35 3…" at bounding box center [358, 366] width 358 height 52
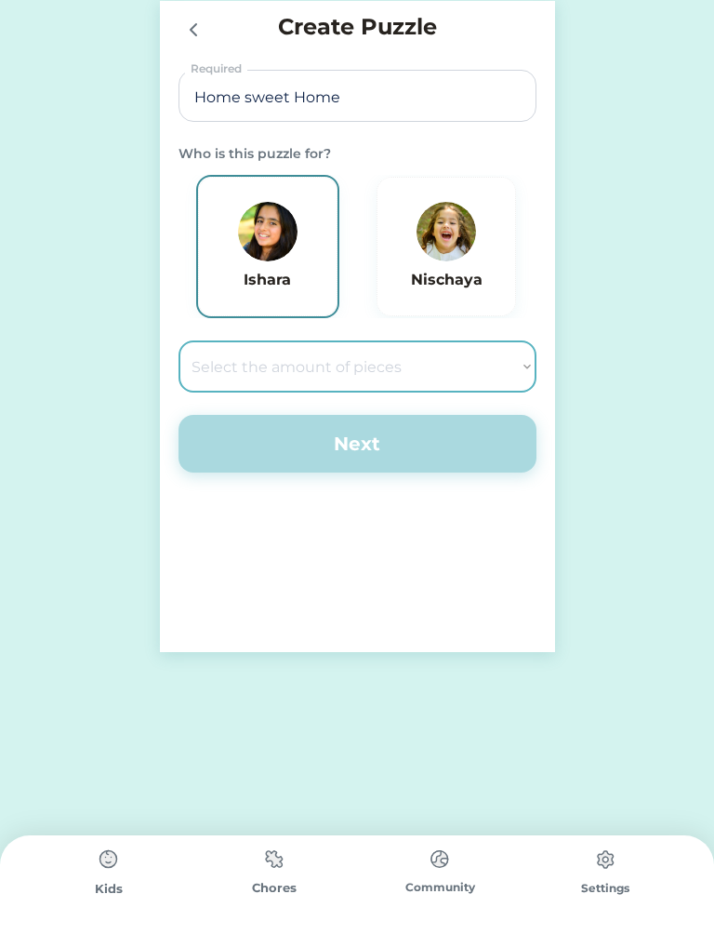
select select ""1348695171700984260__LOOKUP__1686212359594x740163952726753400""
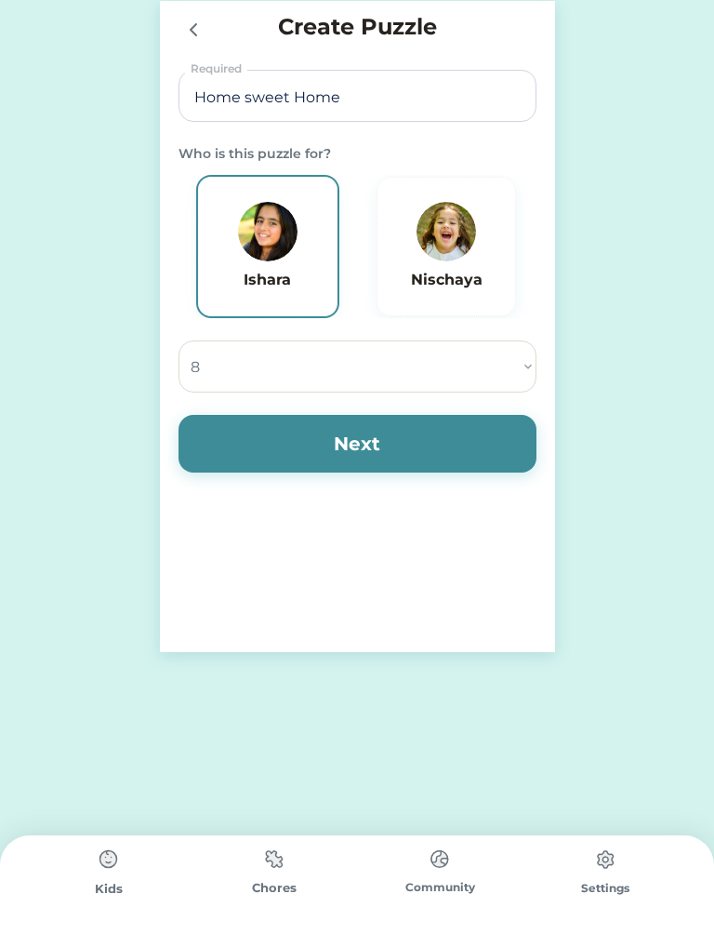
click at [419, 448] on button "Next" at bounding box center [358, 444] width 358 height 58
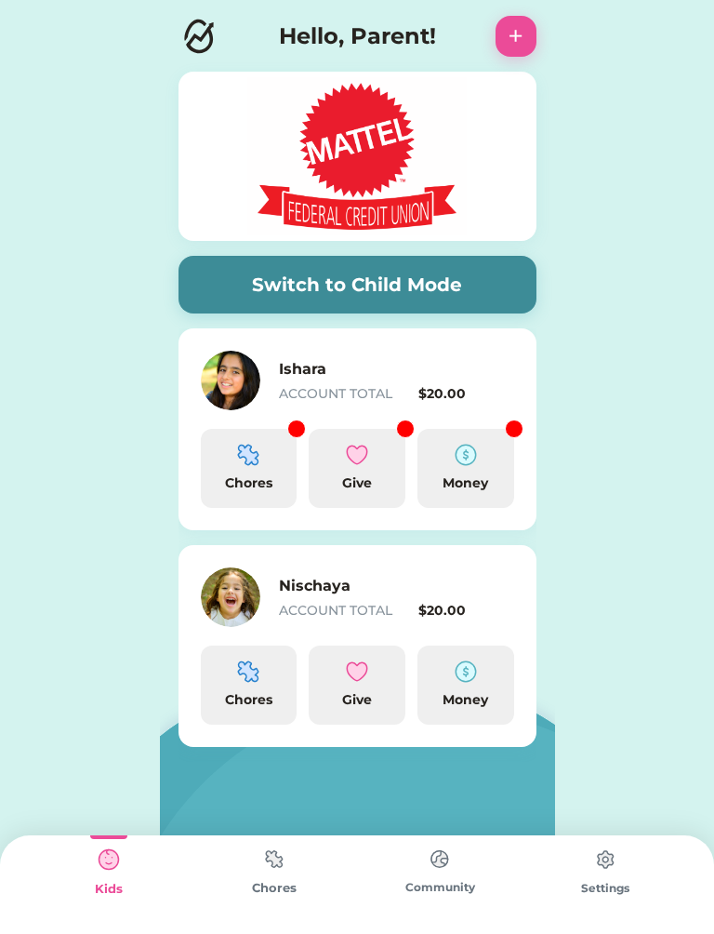
click at [247, 454] on img at bounding box center [248, 455] width 22 height 22
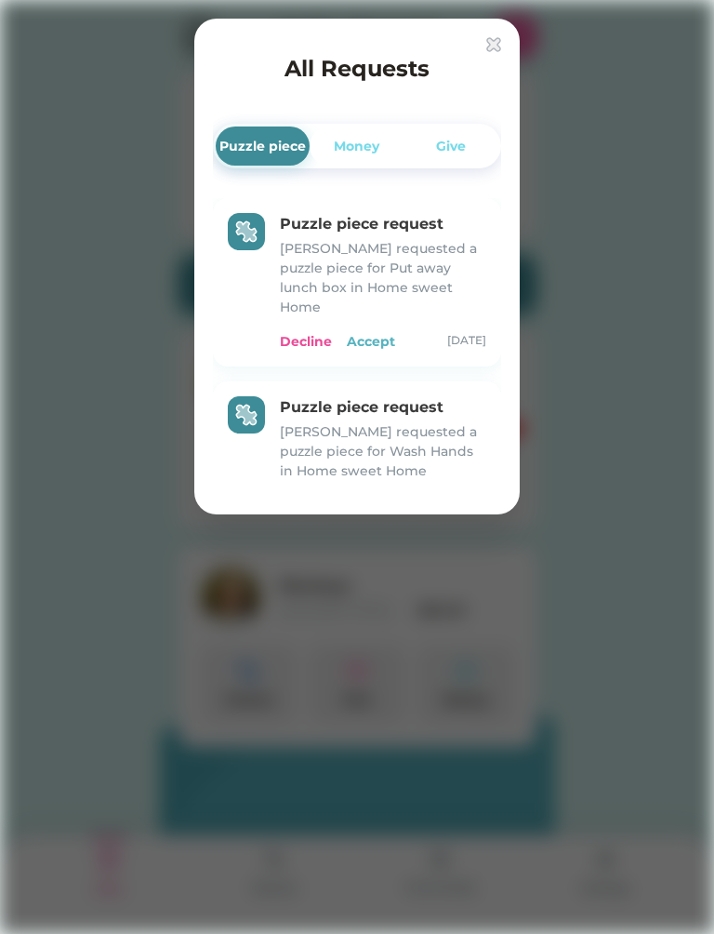
click at [377, 332] on div "Accept" at bounding box center [371, 342] width 48 height 20
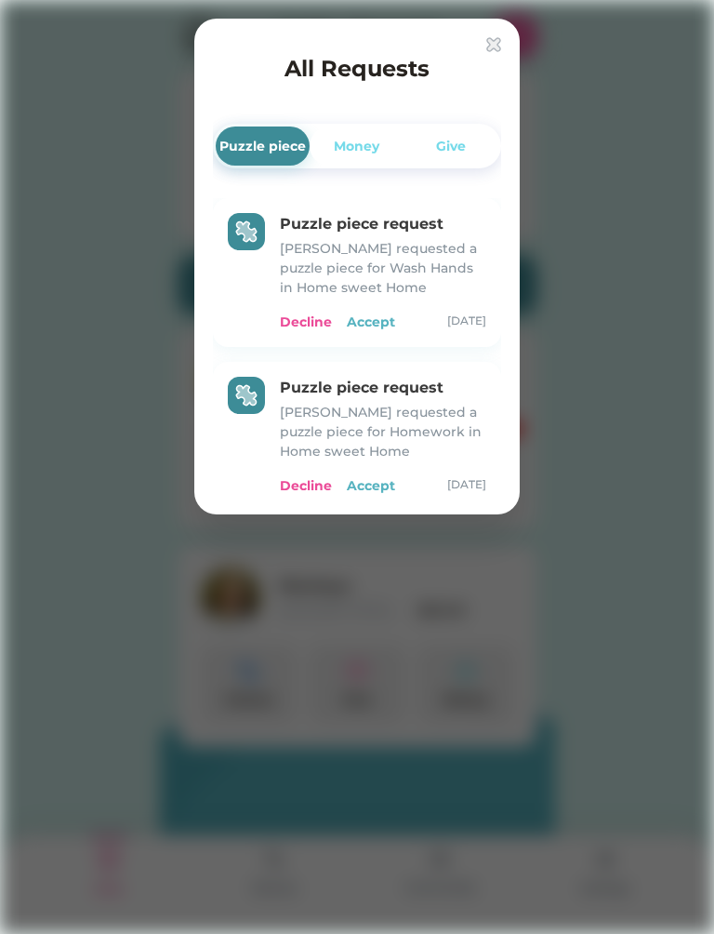
click at [371, 319] on div "Accept" at bounding box center [371, 322] width 48 height 20
click at [378, 328] on div "Accept" at bounding box center [371, 322] width 48 height 20
click at [382, 327] on div "Accept" at bounding box center [371, 322] width 48 height 20
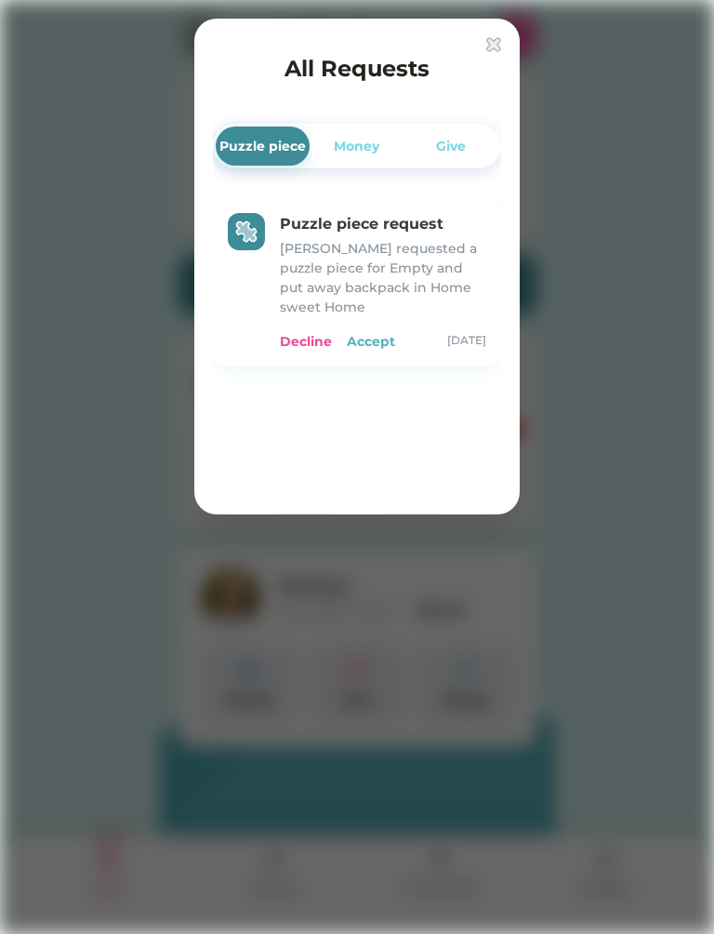
click at [385, 348] on div "Accept" at bounding box center [371, 342] width 48 height 20
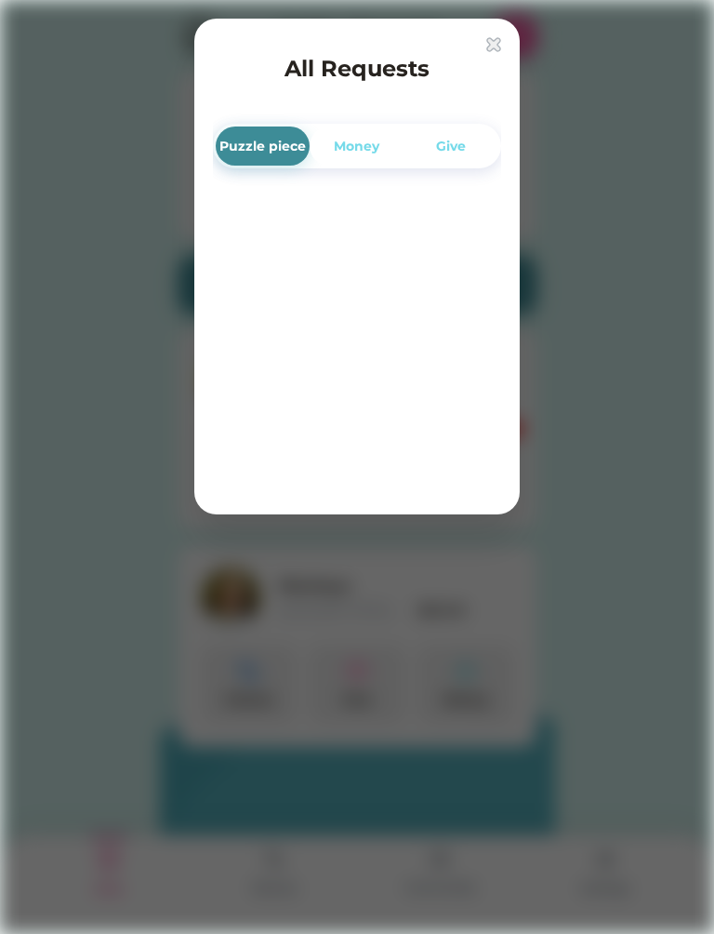
click at [500, 47] on img at bounding box center [493, 44] width 15 height 15
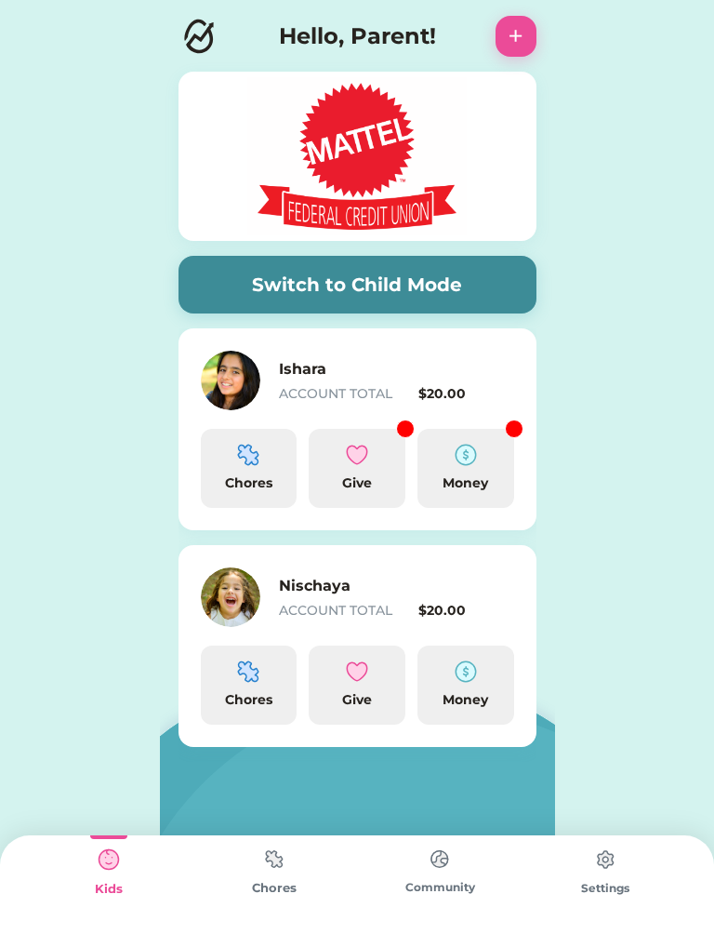
click at [466, 289] on button "Switch to Child Mode" at bounding box center [358, 285] width 358 height 58
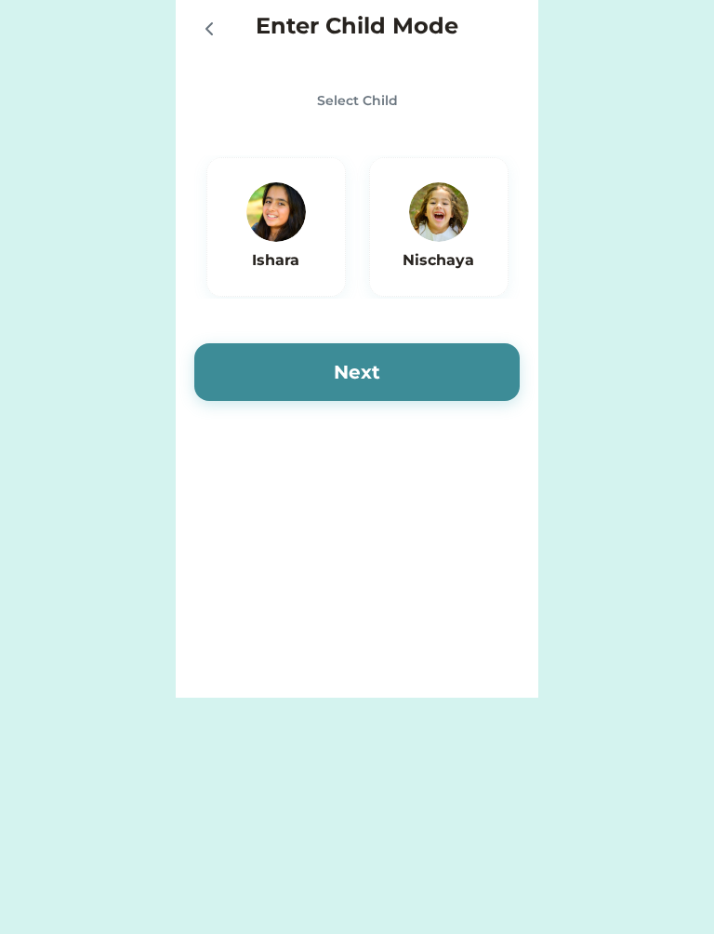
click at [315, 250] on h6 "Ishara" at bounding box center [276, 260] width 91 height 22
click at [446, 385] on button "Next" at bounding box center [357, 372] width 326 height 58
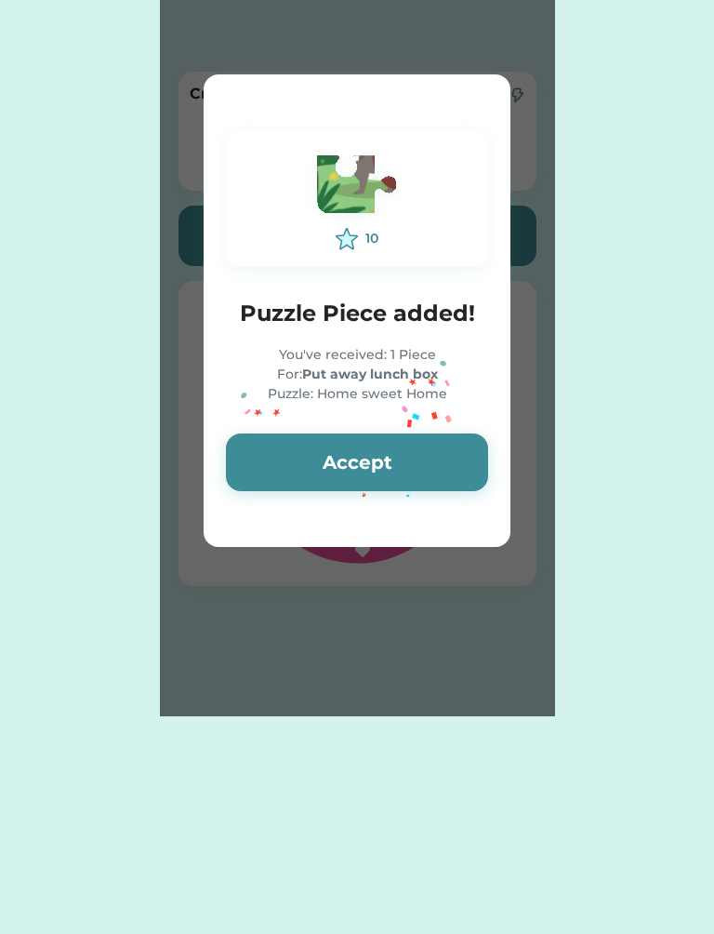
click at [426, 458] on button "Accept" at bounding box center [357, 462] width 262 height 58
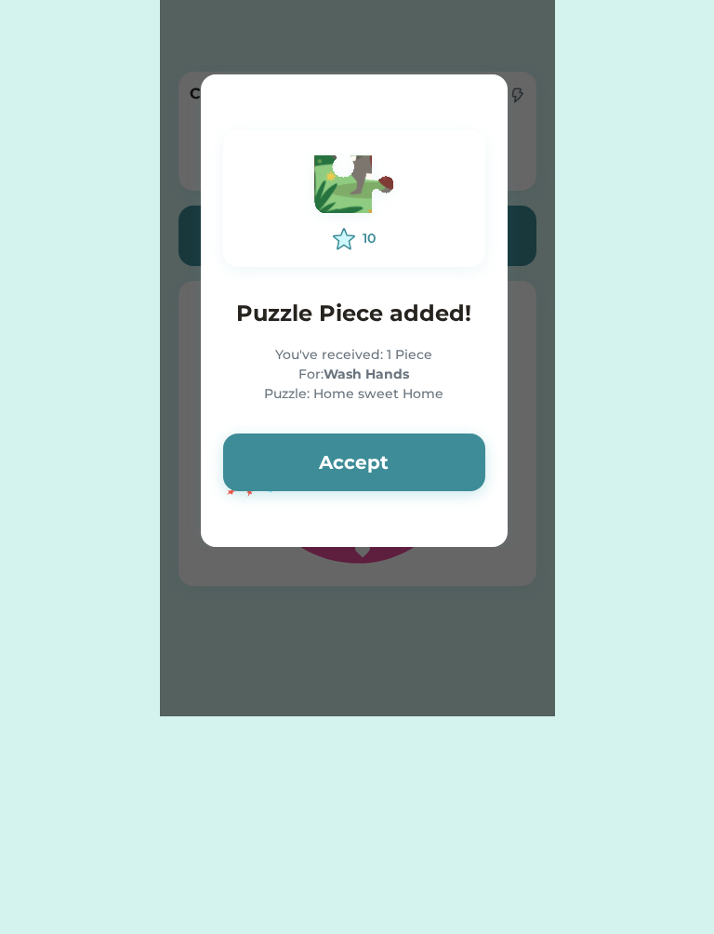
click at [412, 472] on button "Accept" at bounding box center [354, 462] width 262 height 58
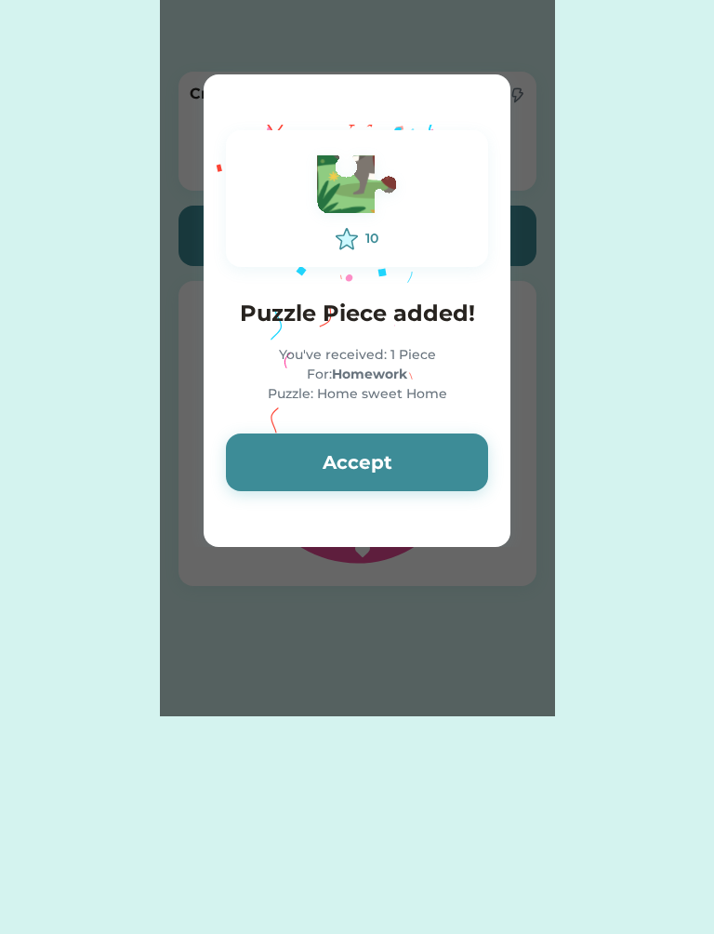
click at [392, 467] on button "Accept" at bounding box center [357, 462] width 262 height 58
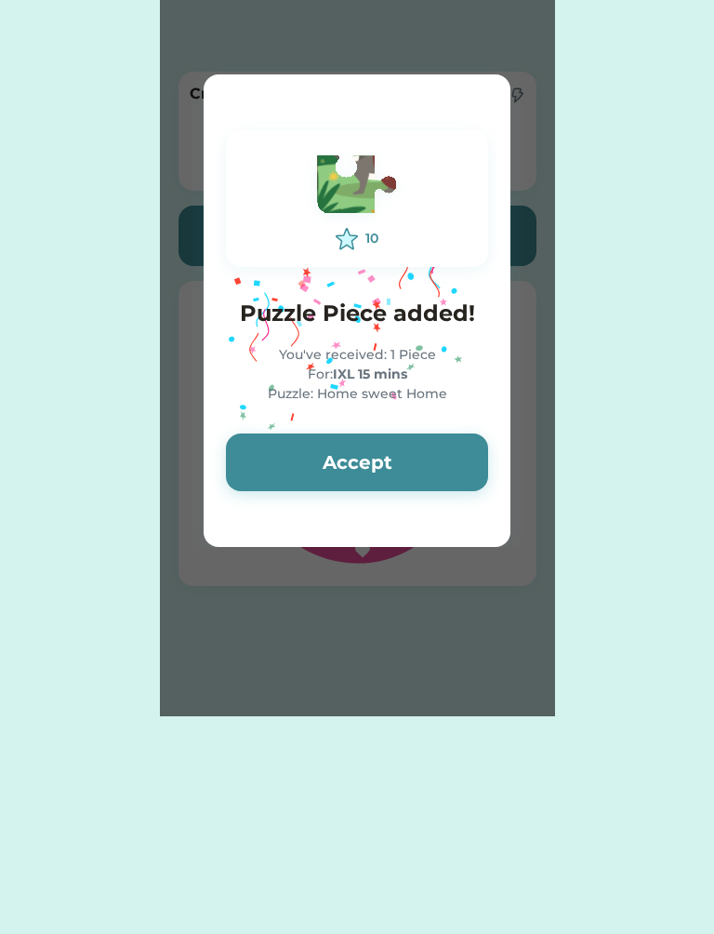
click at [363, 472] on button "Accept" at bounding box center [357, 462] width 262 height 58
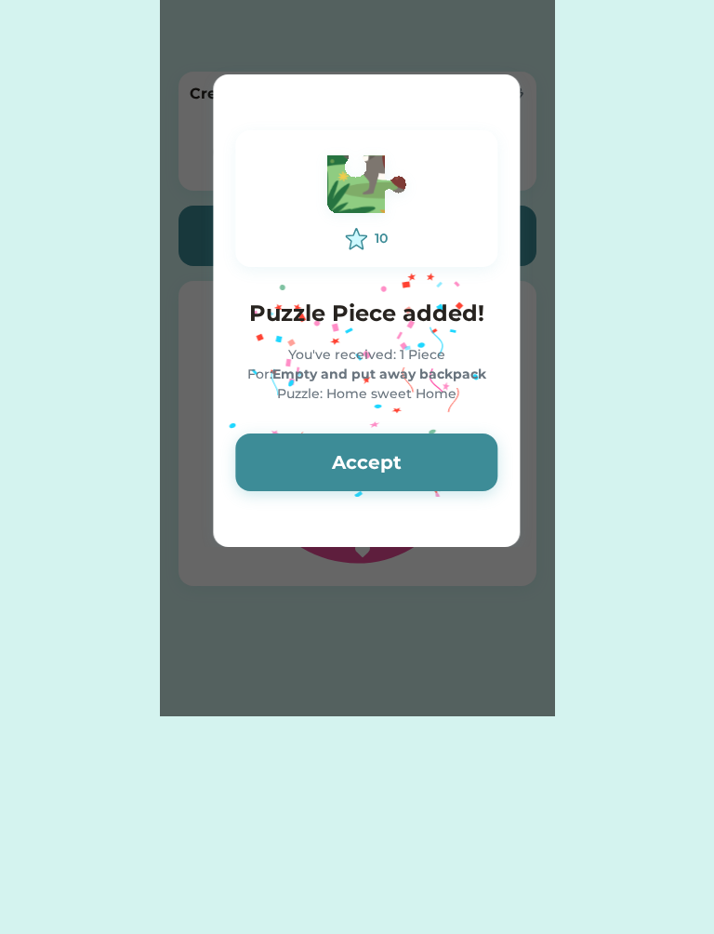
click at [364, 469] on button "Accept" at bounding box center [366, 462] width 262 height 58
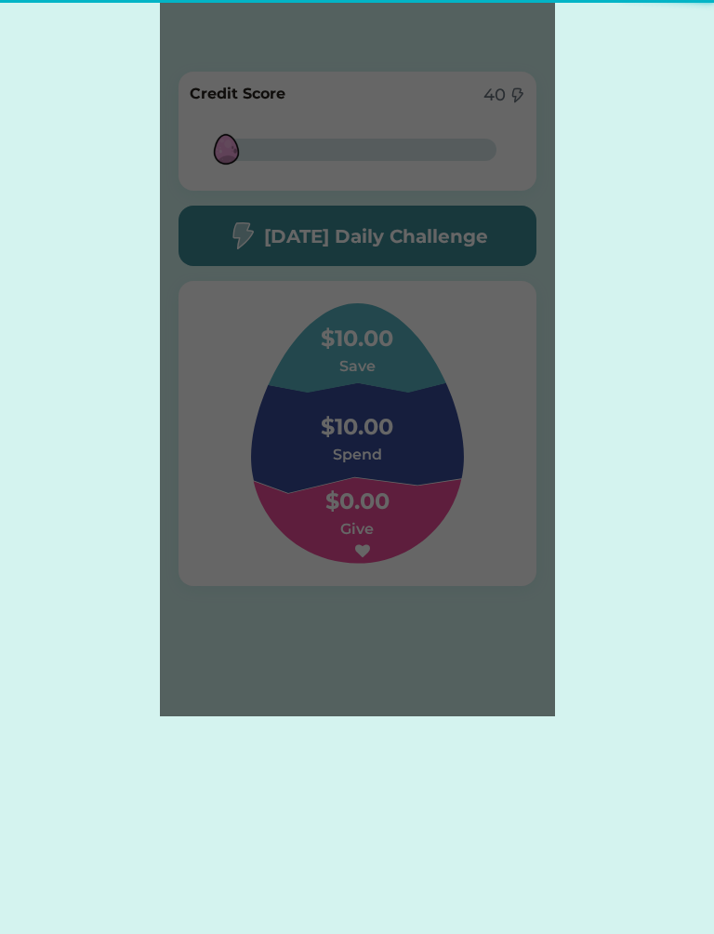
click at [377, 460] on div "Please wait 10 Puzzle Piece added! You've received: 1 Piece For: Empty and put …" at bounding box center [357, 358] width 395 height 716
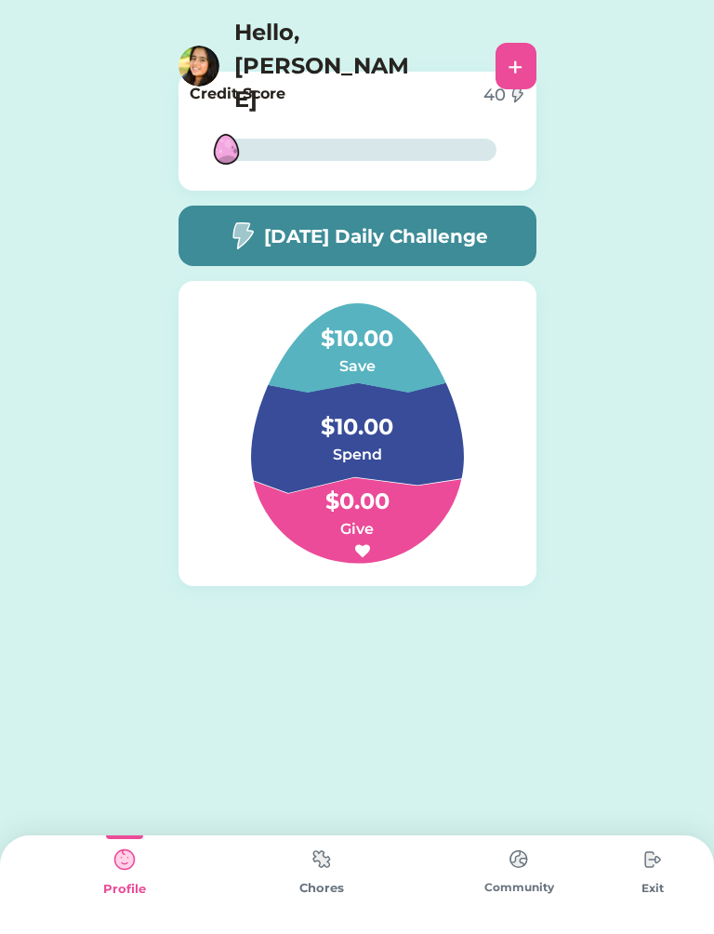
click at [335, 877] on img at bounding box center [321, 859] width 37 height 36
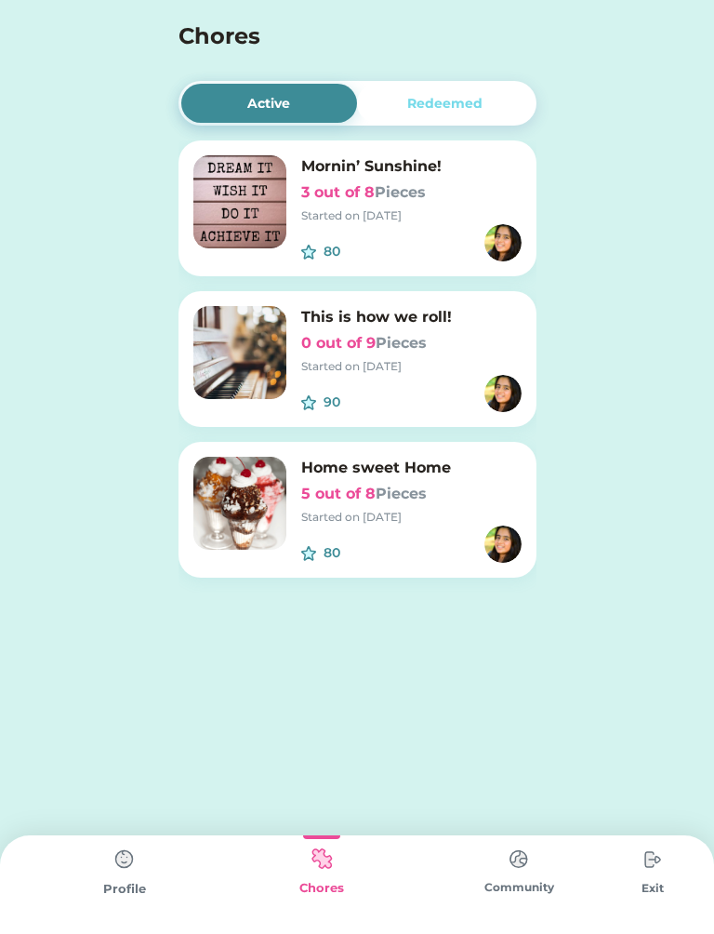
click at [484, 92] on div "Redeemed" at bounding box center [445, 103] width 177 height 39
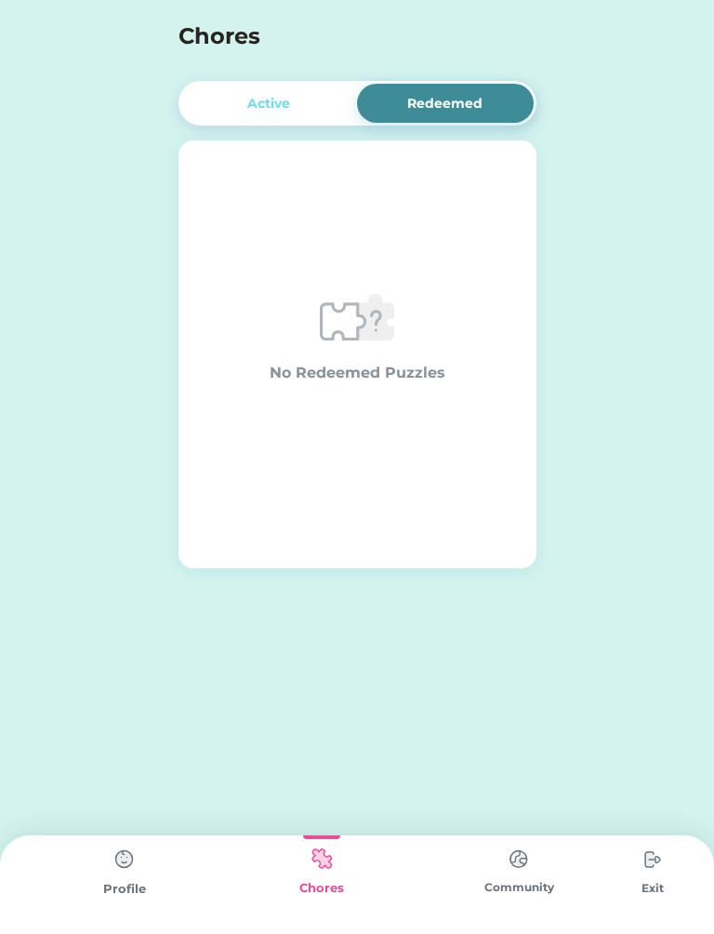
click at [281, 99] on div "Active" at bounding box center [268, 104] width 43 height 20
